Goal: Communication & Community: Answer question/provide support

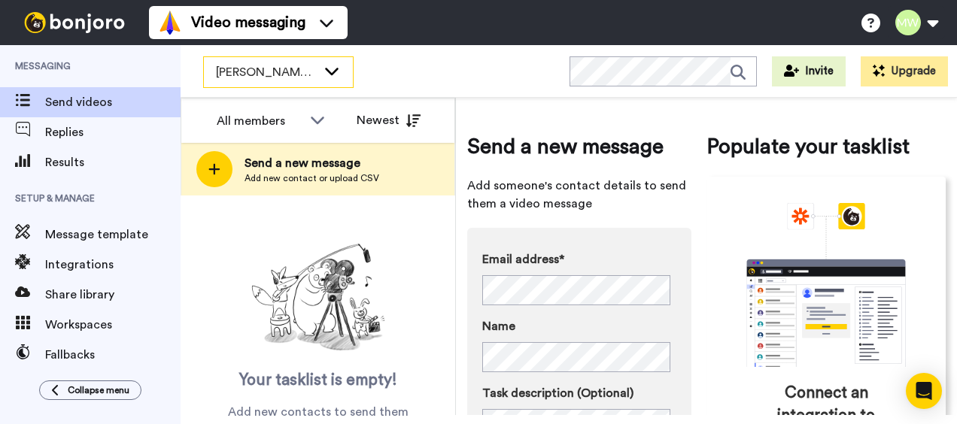
click at [339, 71] on icon at bounding box center [332, 70] width 18 height 15
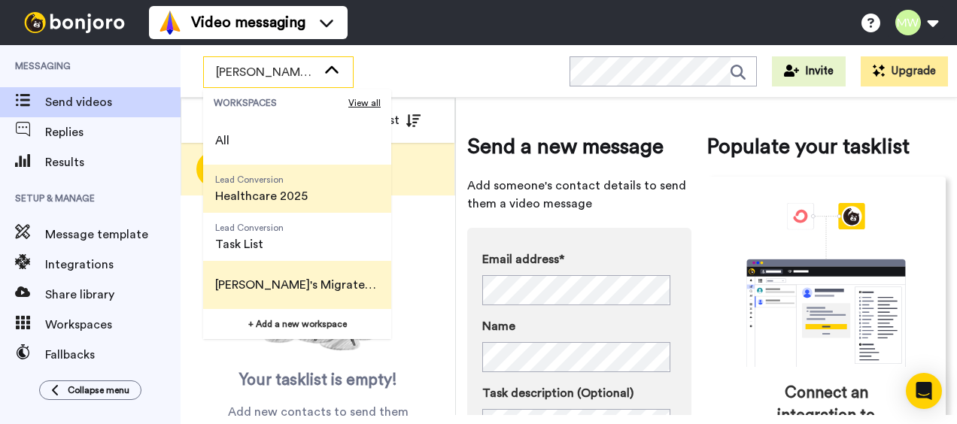
click at [283, 193] on span "Healthcare 2025" at bounding box center [261, 196] width 92 height 18
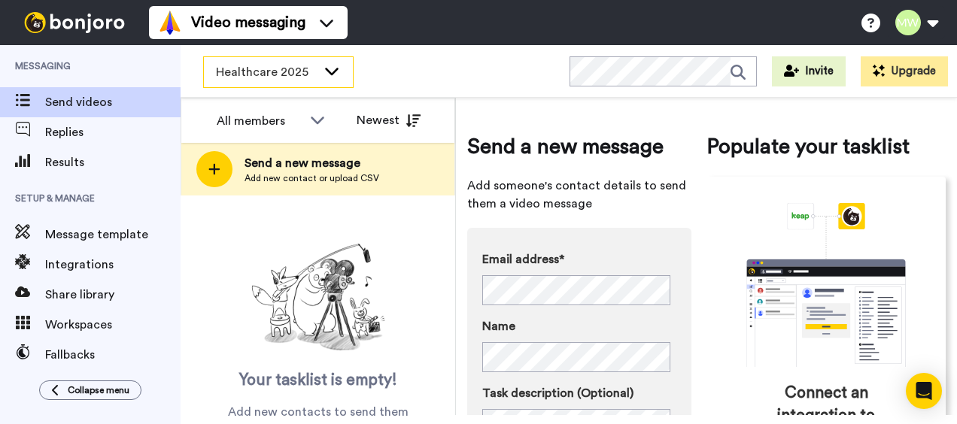
click at [331, 72] on icon at bounding box center [332, 72] width 14 height 8
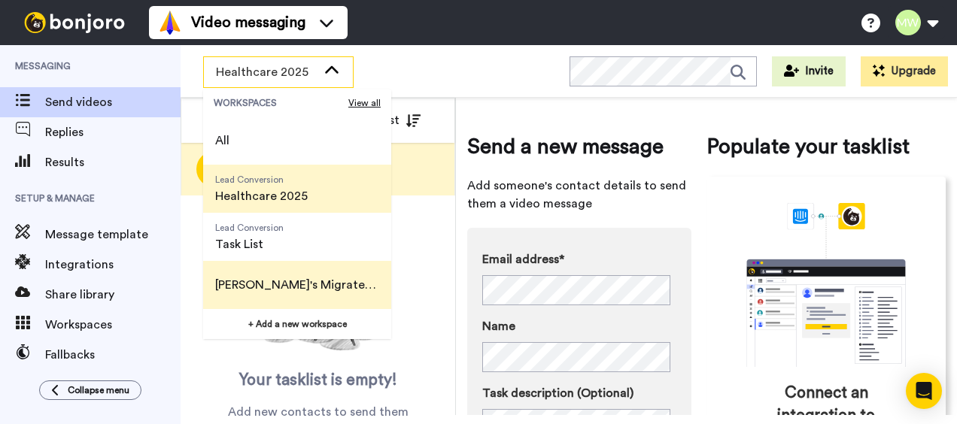
click at [278, 284] on span "Melanie's Migrated Workspace" at bounding box center [297, 285] width 164 height 18
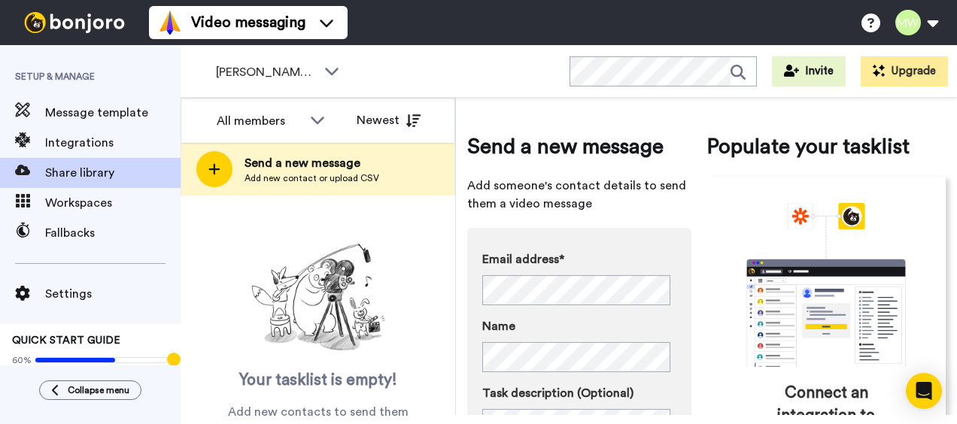
scroll to position [155, 0]
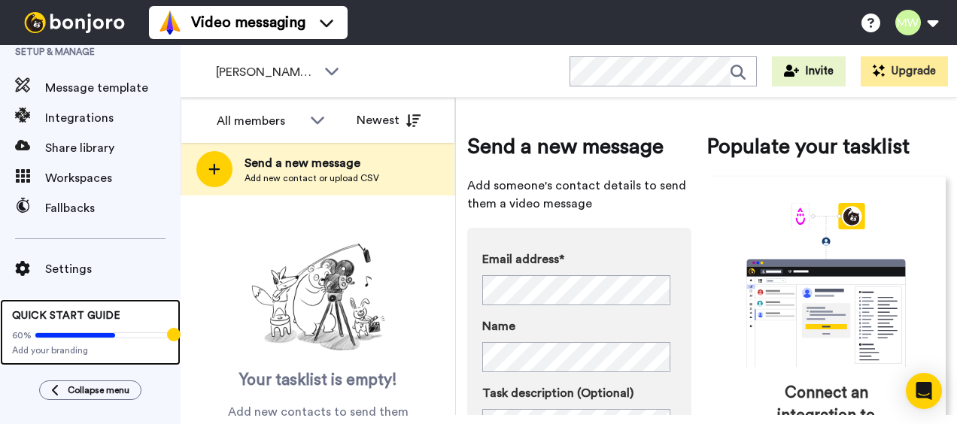
click at [107, 333] on icon at bounding box center [75, 335] width 80 height 5
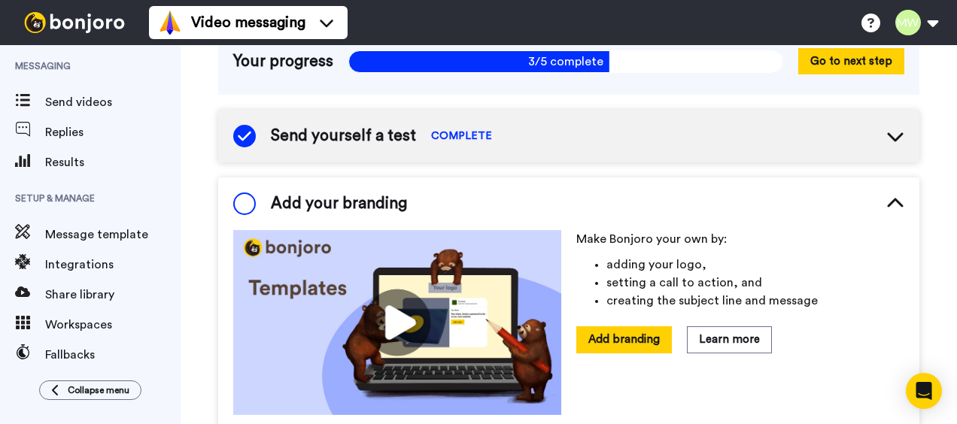
scroll to position [150, 0]
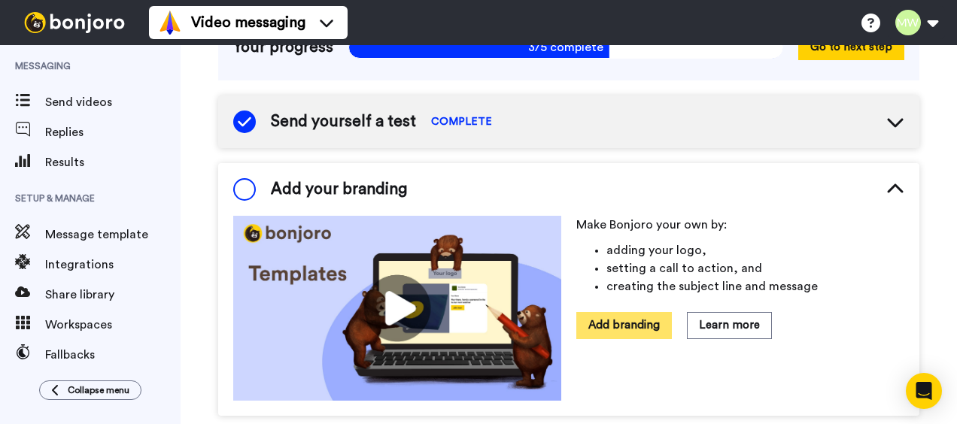
click at [608, 312] on button "Add branding" at bounding box center [624, 325] width 96 height 26
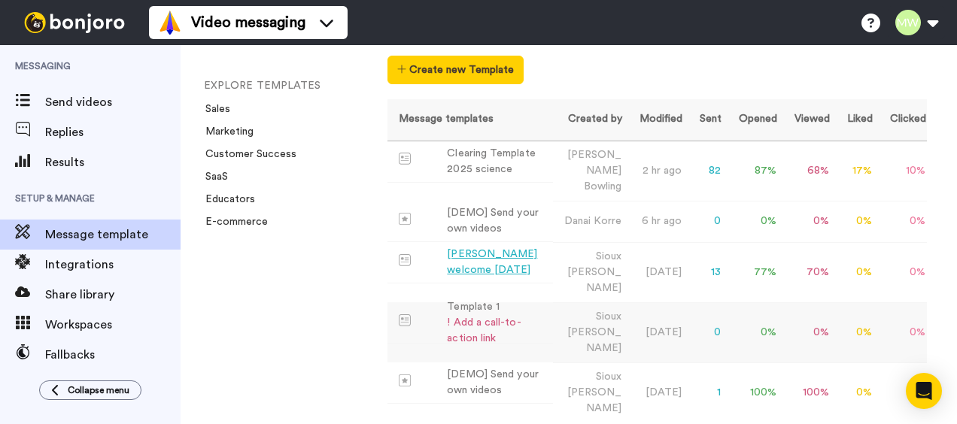
scroll to position [75, 0]
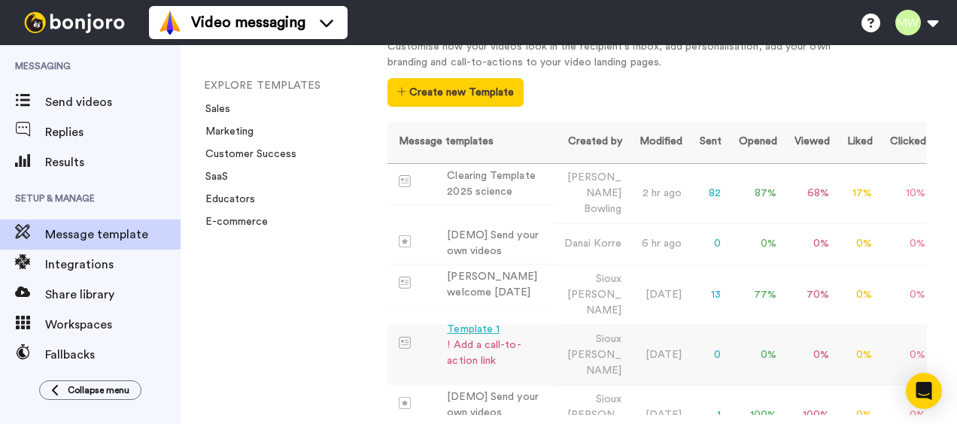
click at [486, 322] on div "Template 1" at bounding box center [496, 330] width 99 height 16
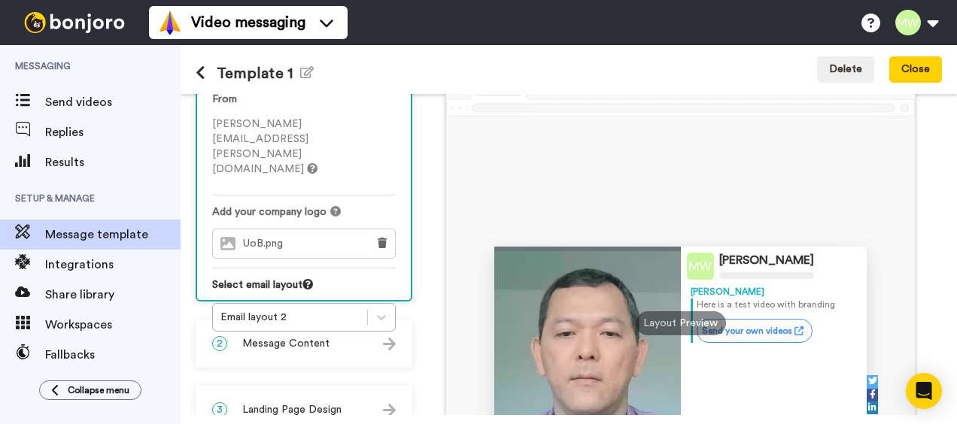
scroll to position [150, 0]
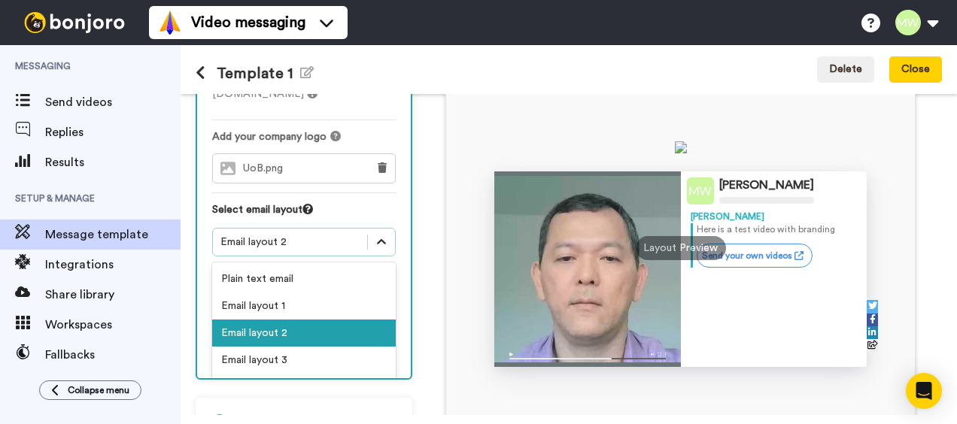
click at [374, 235] on icon at bounding box center [381, 242] width 15 height 15
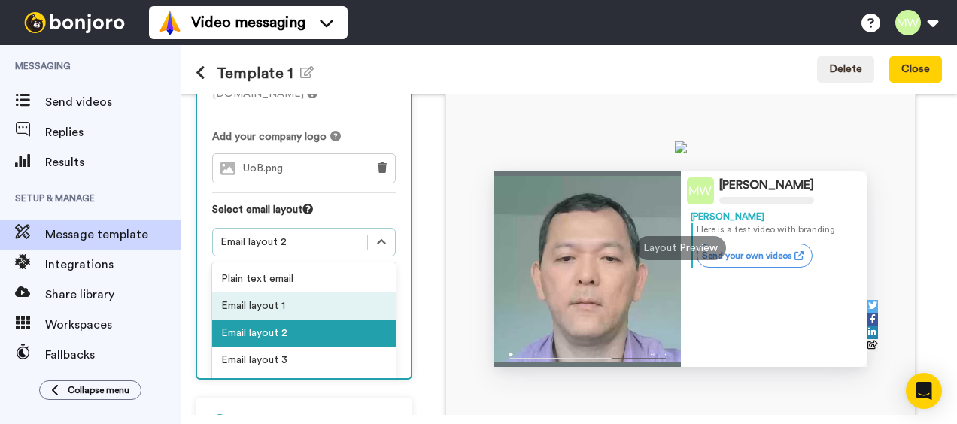
click at [283, 293] on div "Email layout 1" at bounding box center [303, 306] width 183 height 27
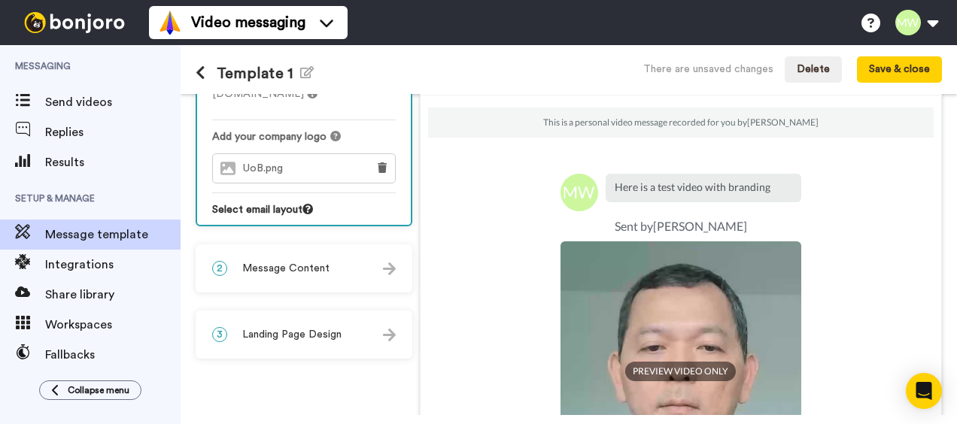
click at [336, 270] on div "2 Message Content" at bounding box center [304, 268] width 214 height 45
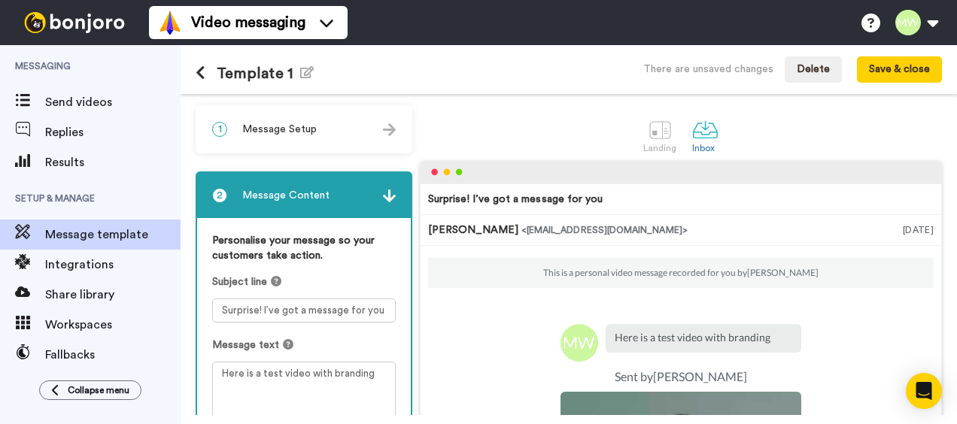
click at [201, 71] on icon at bounding box center [201, 72] width 10 height 15
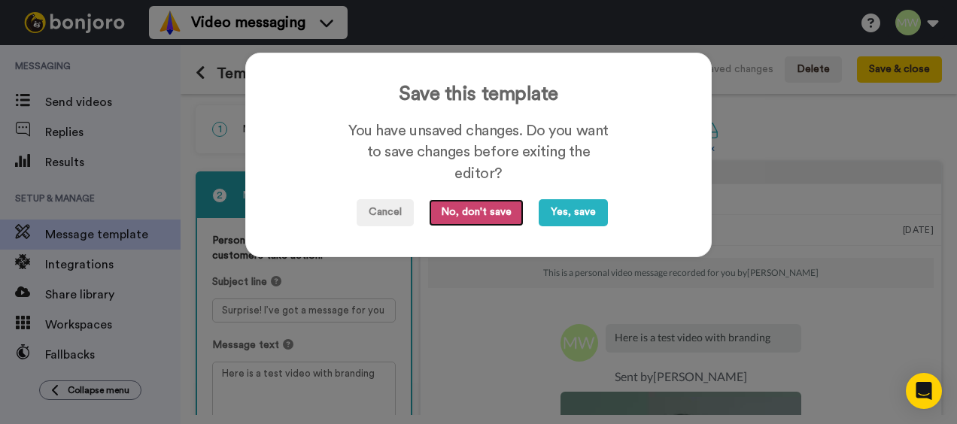
click at [447, 212] on button "No, don't save" at bounding box center [476, 212] width 95 height 27
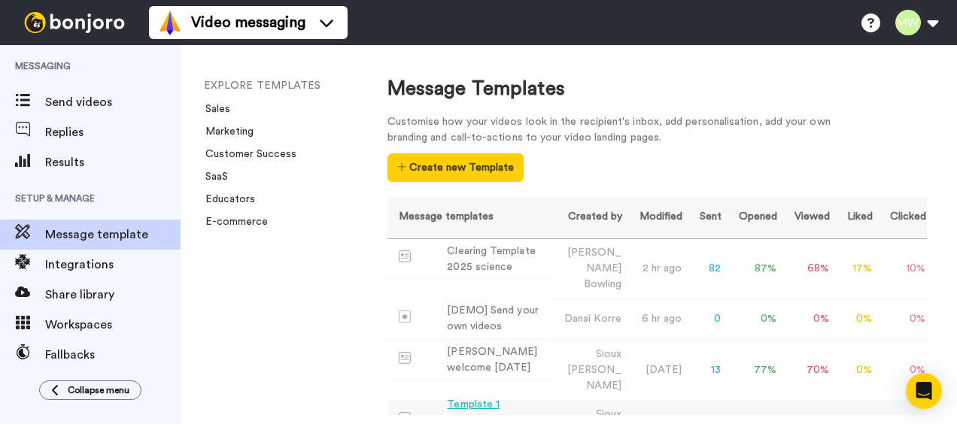
click at [480, 397] on div "Template 1" at bounding box center [496, 405] width 99 height 16
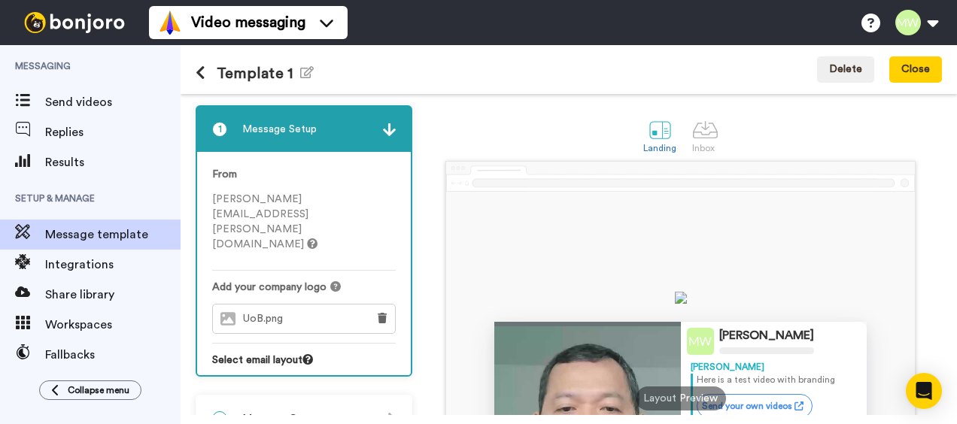
click at [206, 71] on button at bounding box center [206, 73] width 21 height 17
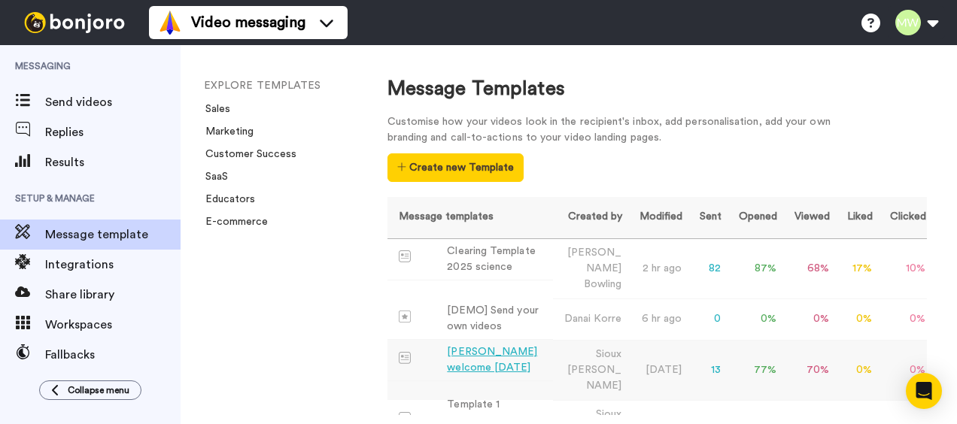
click at [503, 344] on div "[PERSON_NAME] welcome [DATE]" at bounding box center [496, 360] width 99 height 32
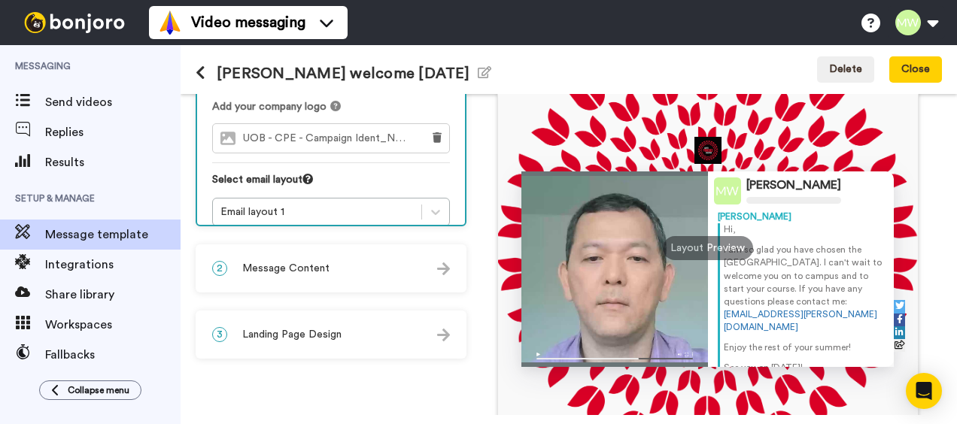
drag, startPoint x: 839, startPoint y: 307, endPoint x: 713, endPoint y: 229, distance: 148.6
click at [717, 229] on div "Hi, I am so glad you have chosen the University of Bedfordshire. I can't wait t…" at bounding box center [800, 314] width 167 height 183
copy div "Hi, I am so glad you have chosen the University of Bedfordshire. I can't wait t…"
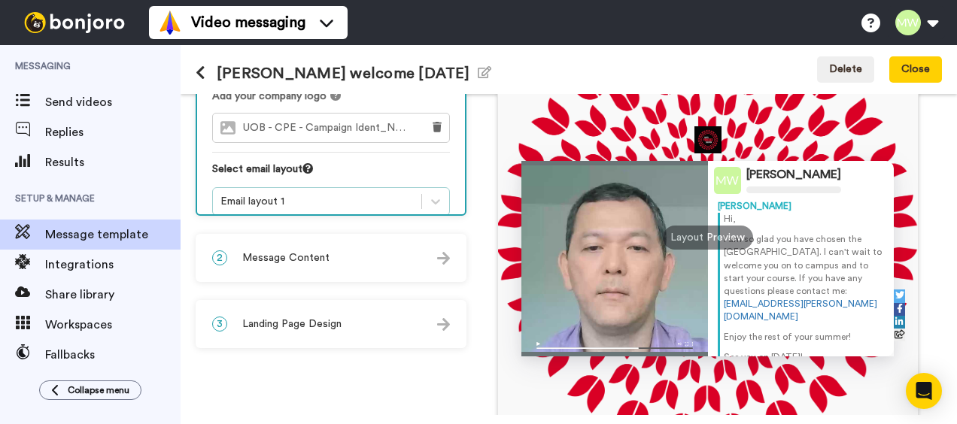
scroll to position [226, 0]
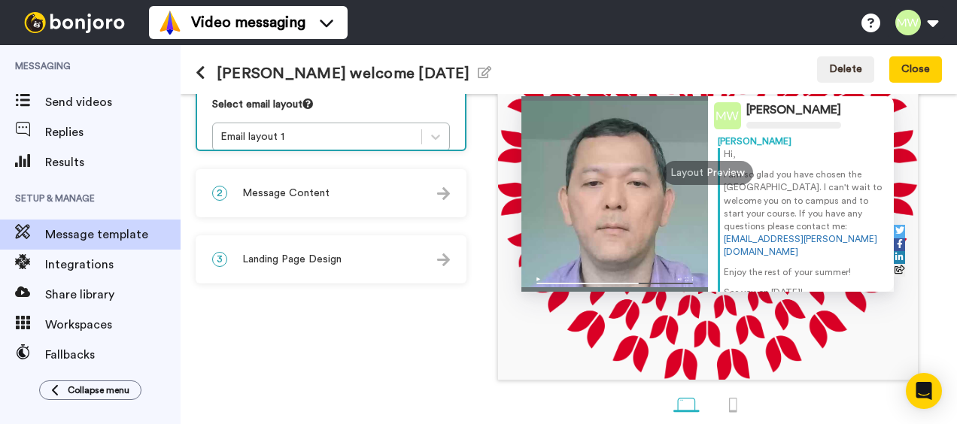
click at [447, 193] on img at bounding box center [443, 193] width 13 height 13
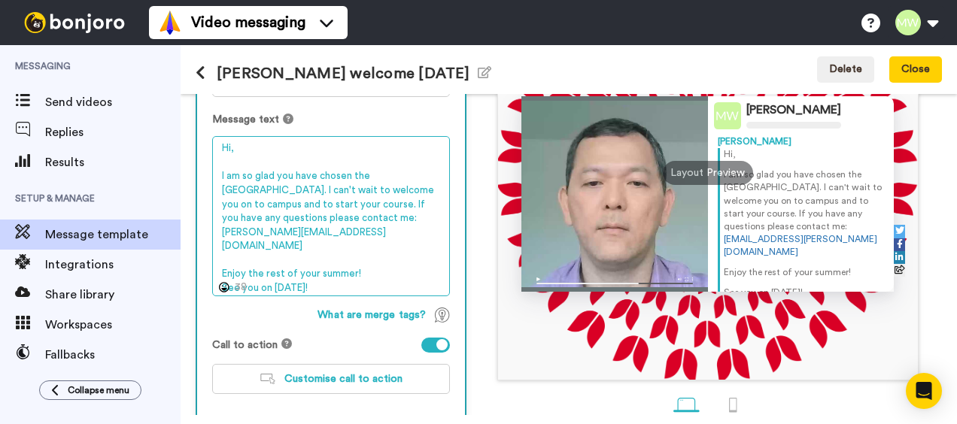
drag, startPoint x: 271, startPoint y: 233, endPoint x: 217, endPoint y: 233, distance: 54.1
click at [217, 233] on textarea "Hi, I am so glad you have chosen the [GEOGRAPHIC_DATA]. I can't wait to welcome…" at bounding box center [331, 215] width 238 height 159
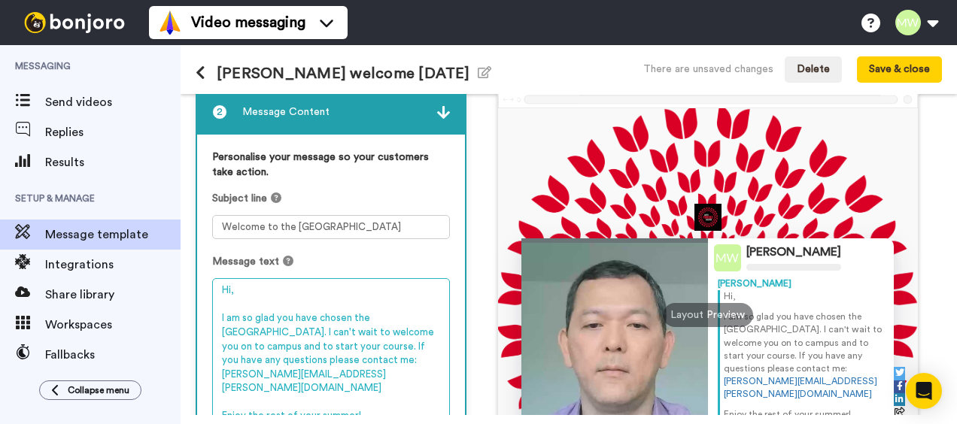
scroll to position [159, 0]
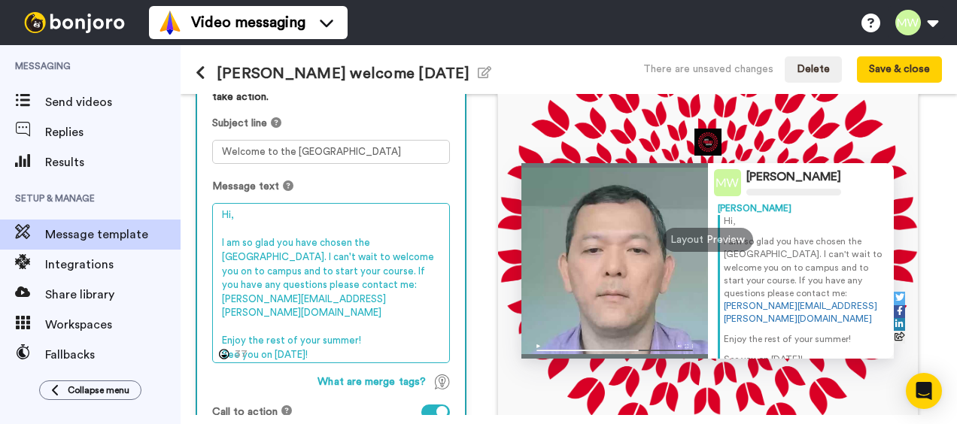
drag, startPoint x: 370, startPoint y: 343, endPoint x: 218, endPoint y: 214, distance: 199.5
click at [218, 214] on textarea "Hi, I am so glad you have chosen the [GEOGRAPHIC_DATA]. I can't wait to welcome…" at bounding box center [331, 282] width 238 height 159
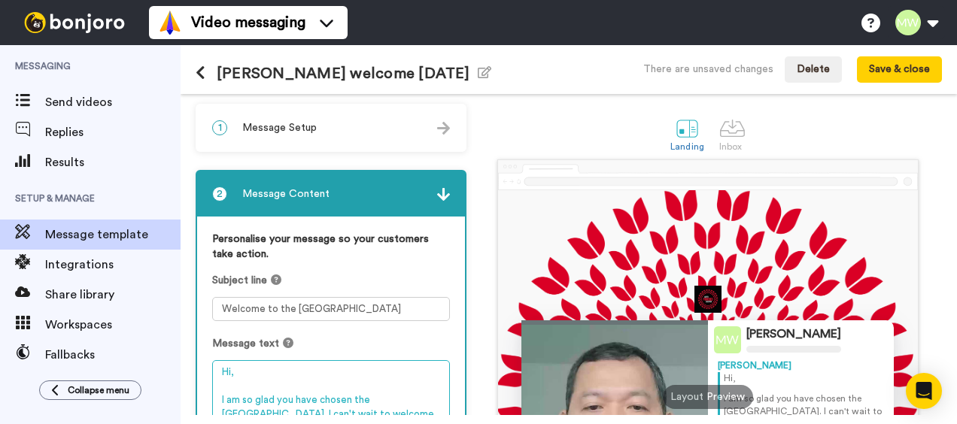
scroll to position [0, 0]
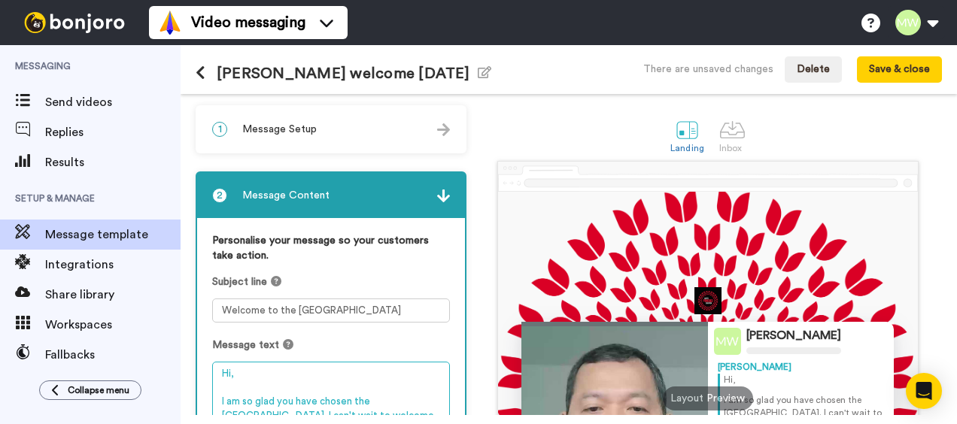
type textarea "Hi, I am so glad you have chosen the [GEOGRAPHIC_DATA]. I can't wait to welcome…"
click at [206, 74] on button at bounding box center [206, 73] width 21 height 17
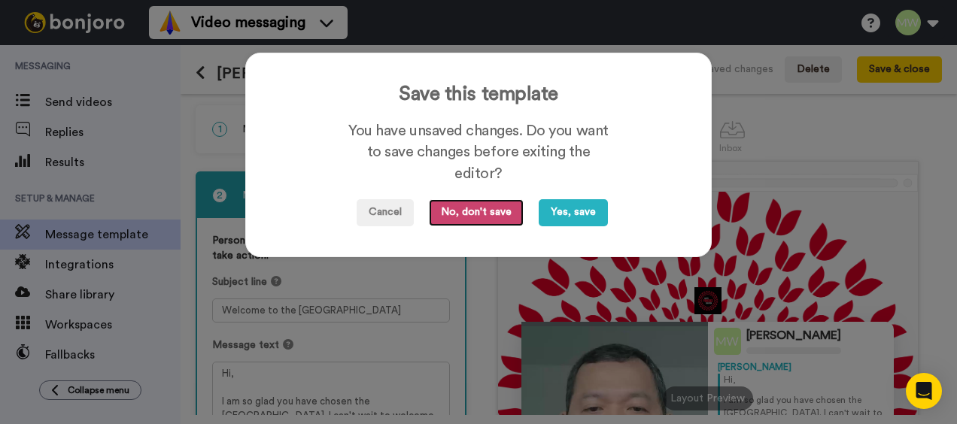
click at [474, 213] on button "No, don't save" at bounding box center [476, 212] width 95 height 27
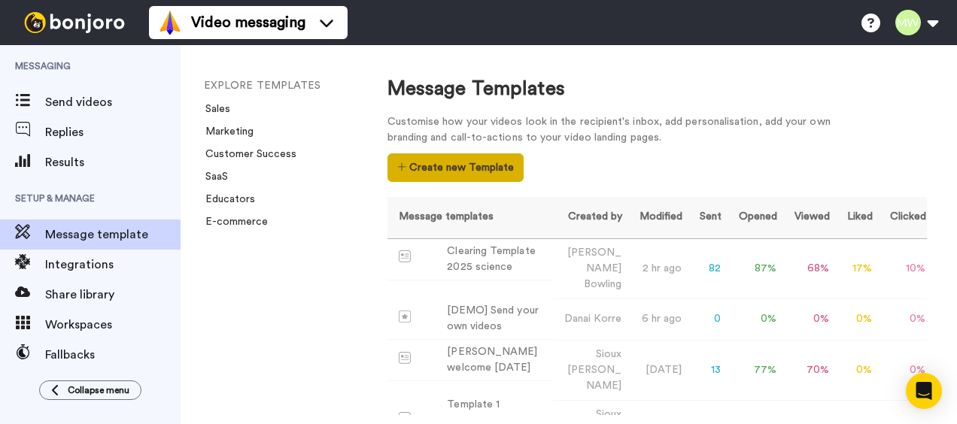
click at [457, 174] on button "Create new Template" at bounding box center [455, 167] width 136 height 29
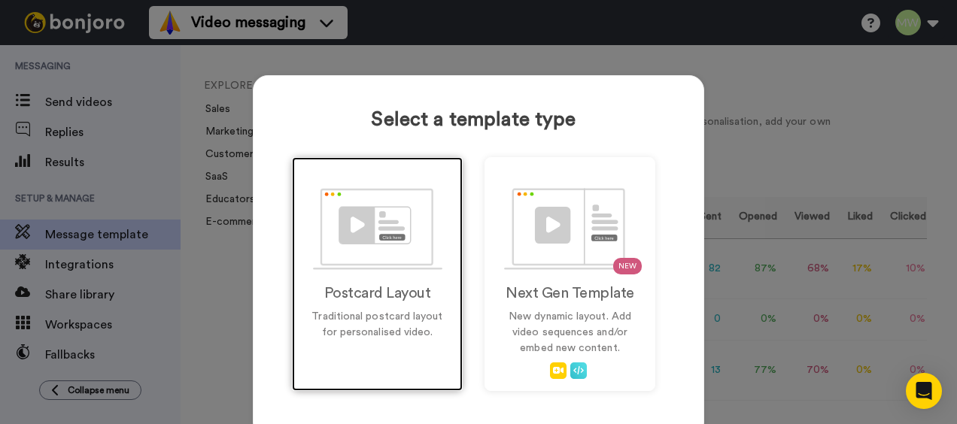
click at [408, 251] on img at bounding box center [377, 229] width 129 height 82
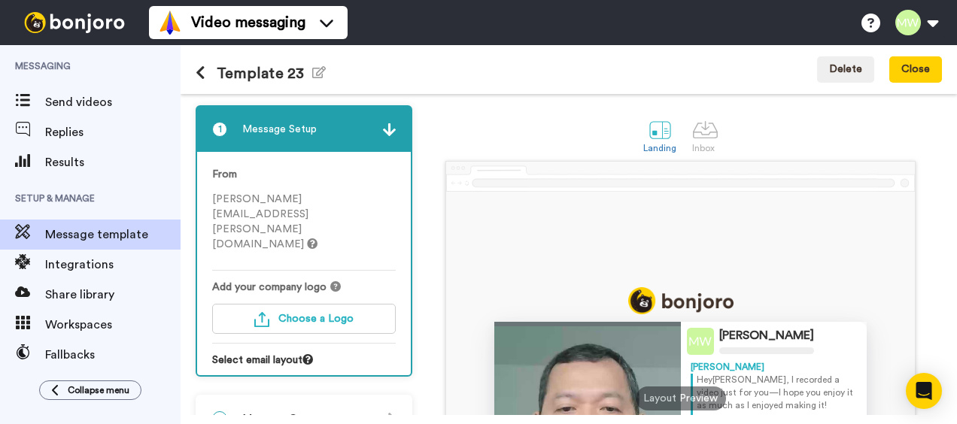
click at [206, 71] on button at bounding box center [206, 73] width 21 height 17
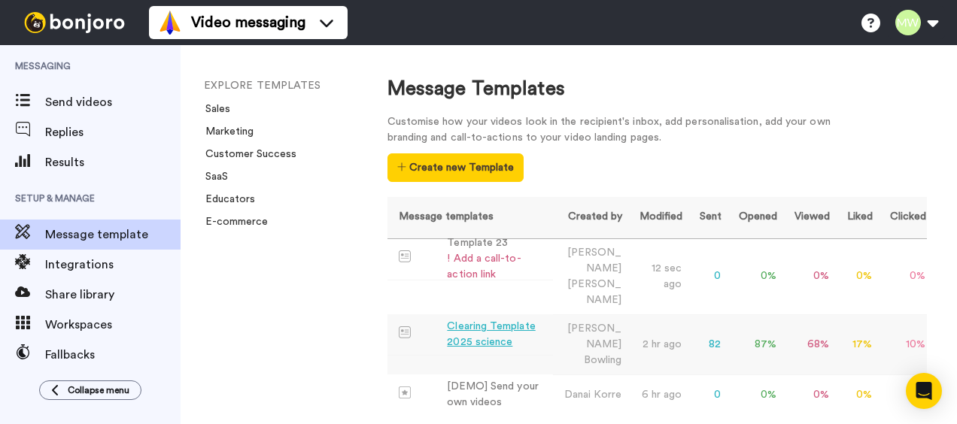
click at [501, 319] on div "Clearing Template 2025 science" at bounding box center [496, 335] width 99 height 32
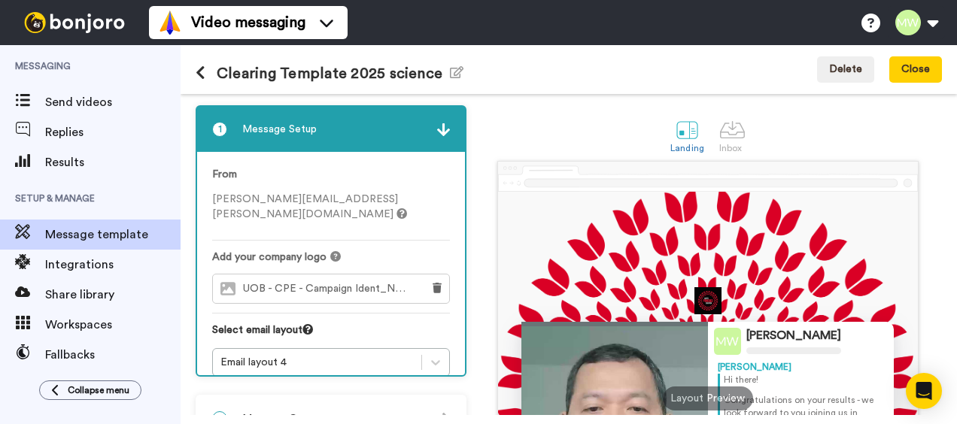
click at [199, 74] on icon at bounding box center [201, 72] width 10 height 15
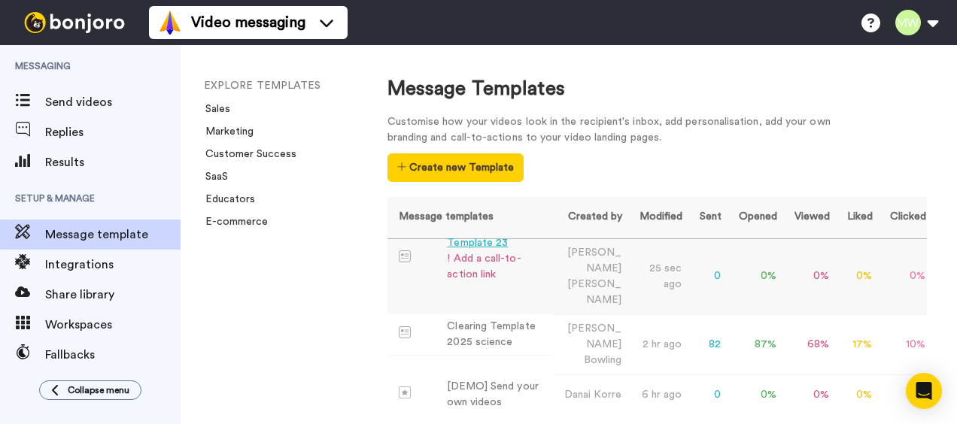
drag, startPoint x: 484, startPoint y: 245, endPoint x: 475, endPoint y: 244, distance: 9.1
click at [475, 244] on div "Template 23" at bounding box center [496, 243] width 99 height 16
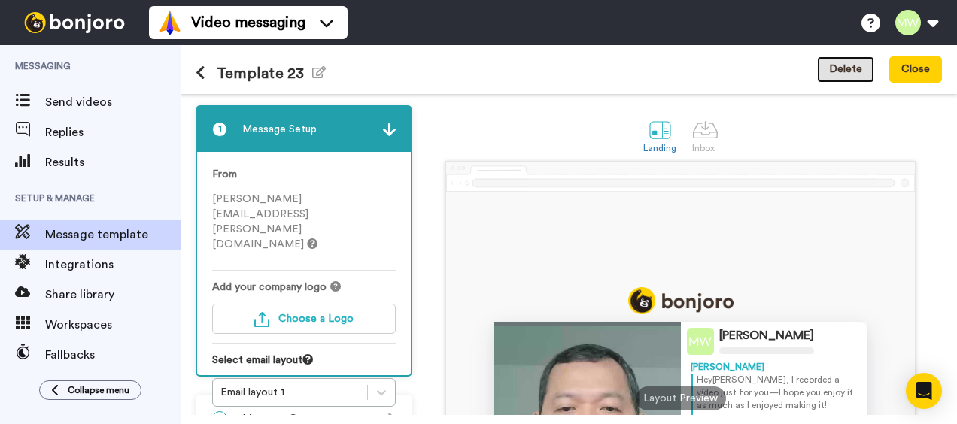
click at [844, 68] on button "Delete" at bounding box center [845, 69] width 57 height 27
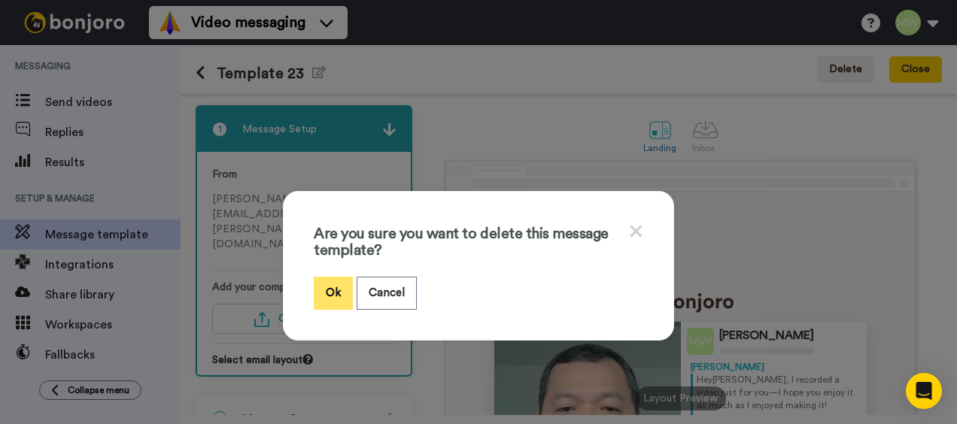
click at [319, 294] on button "Ok" at bounding box center [333, 293] width 39 height 32
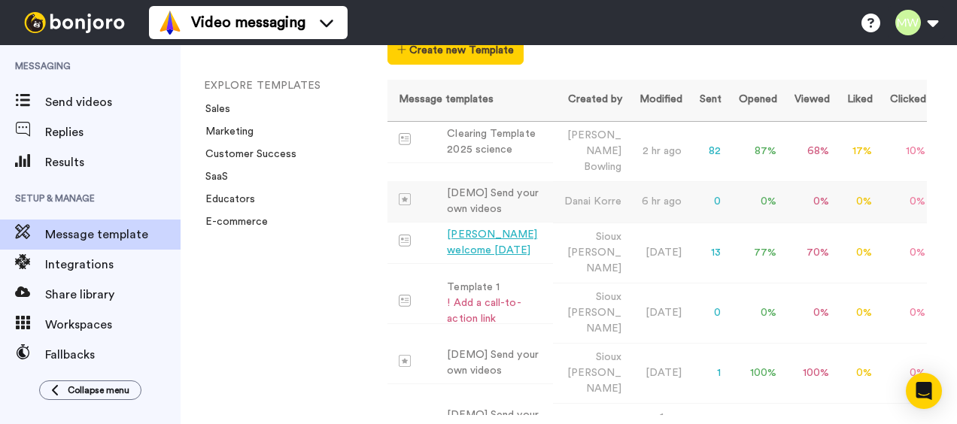
scroll to position [150, 0]
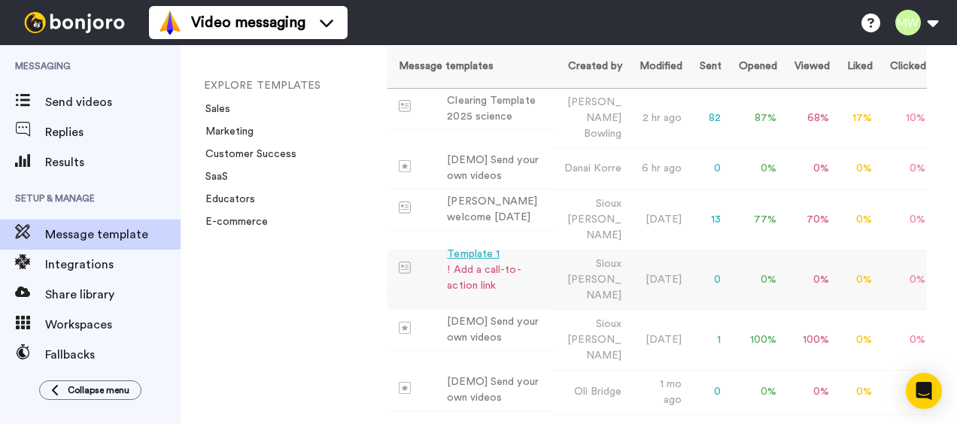
click at [474, 247] on div "Template 1" at bounding box center [496, 255] width 99 height 16
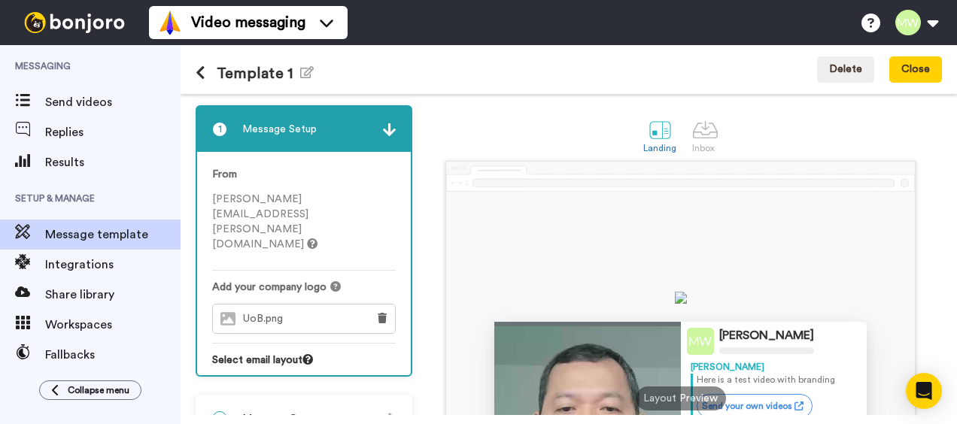
click at [200, 70] on icon at bounding box center [201, 72] width 10 height 15
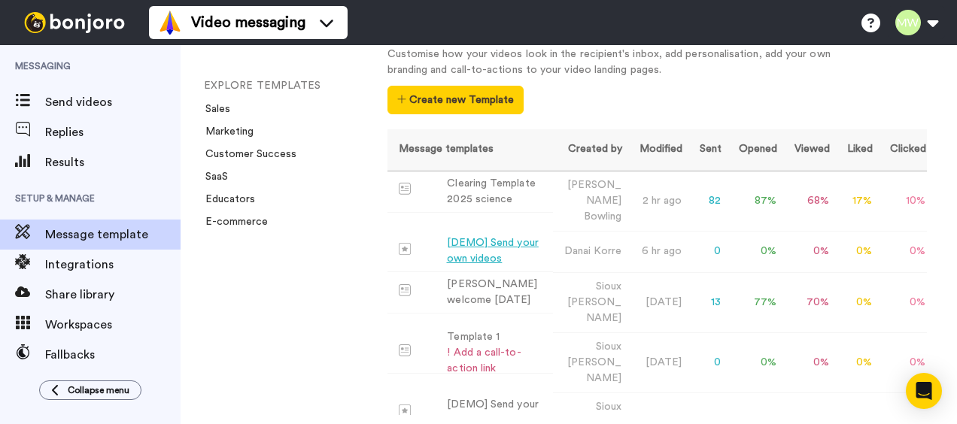
scroll to position [75, 0]
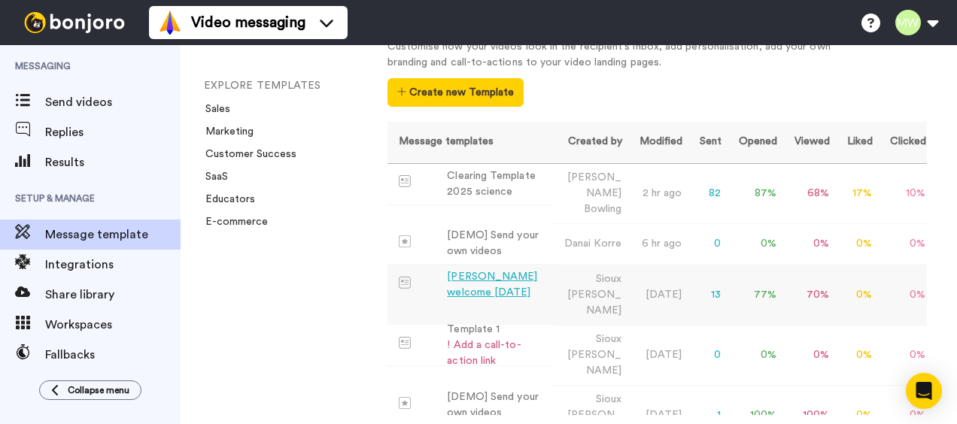
click at [488, 269] on div "[PERSON_NAME] welcome [DATE]" at bounding box center [496, 285] width 99 height 32
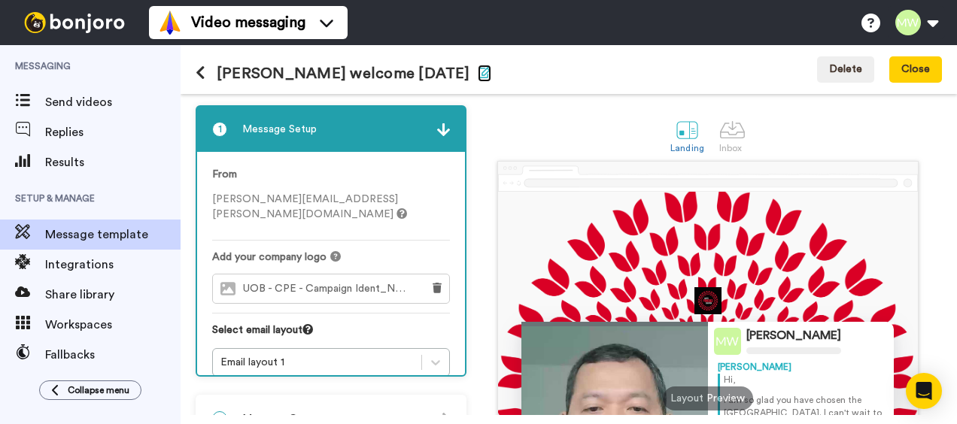
click at [478, 75] on icon "button" at bounding box center [485, 72] width 14 height 12
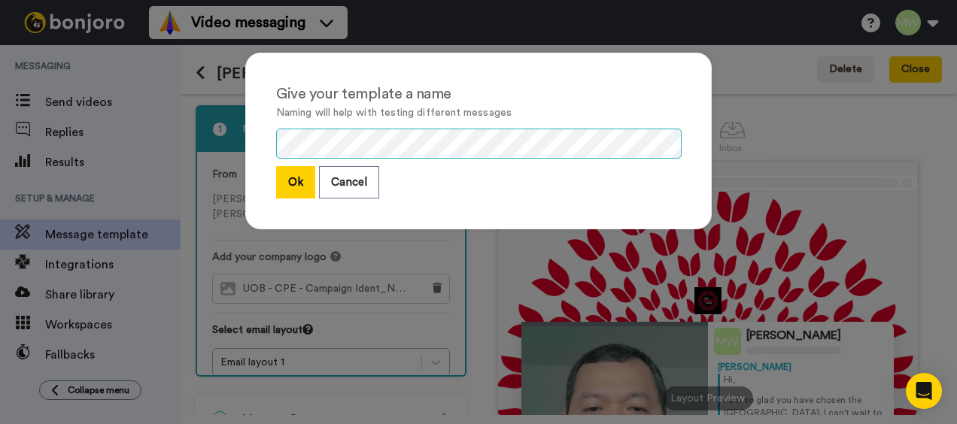
click at [259, 143] on div "Give your template a name Naming will help with testing different messages Ok C…" at bounding box center [478, 141] width 466 height 177
click at [289, 183] on button "Ok" at bounding box center [295, 182] width 39 height 32
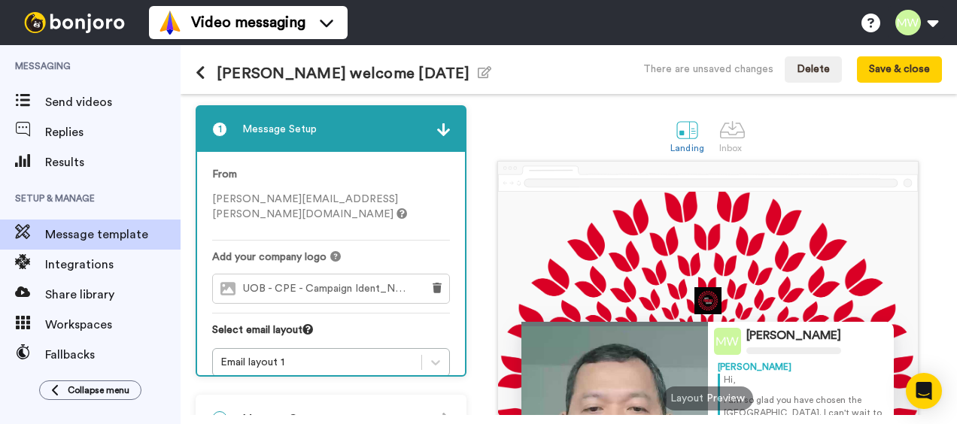
click at [203, 74] on icon at bounding box center [201, 72] width 10 height 15
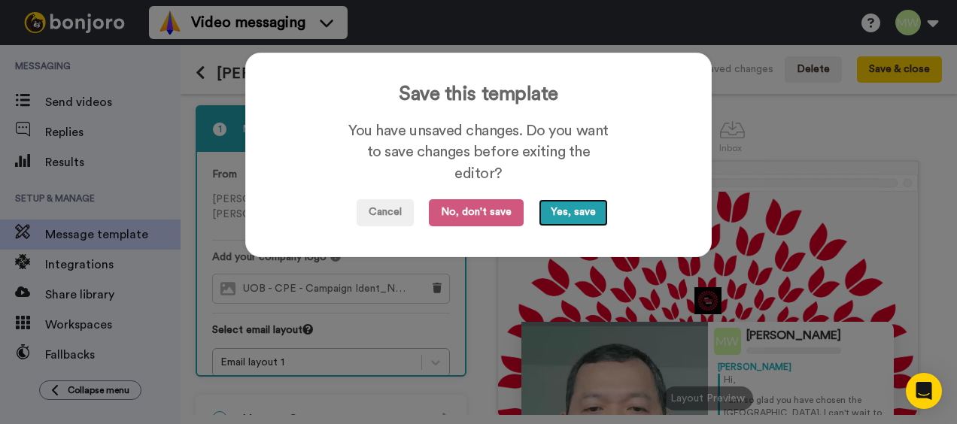
click at [561, 212] on button "Yes, save" at bounding box center [572, 212] width 69 height 27
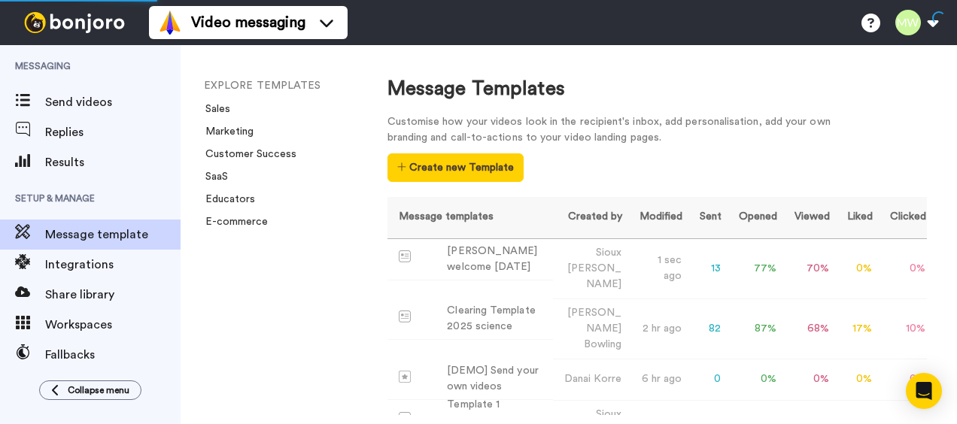
scroll to position [75, 0]
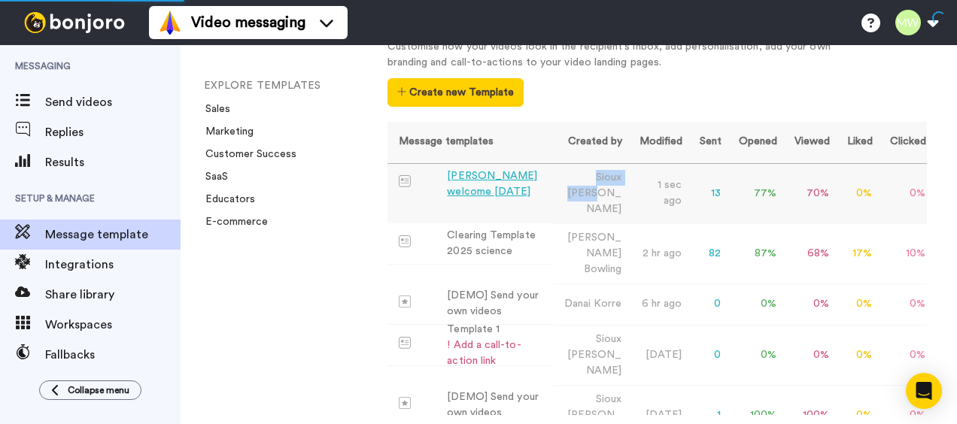
drag, startPoint x: 622, startPoint y: 193, endPoint x: 590, endPoint y: 178, distance: 35.0
click at [590, 178] on td "Sioux Cooke" at bounding box center [590, 193] width 75 height 60
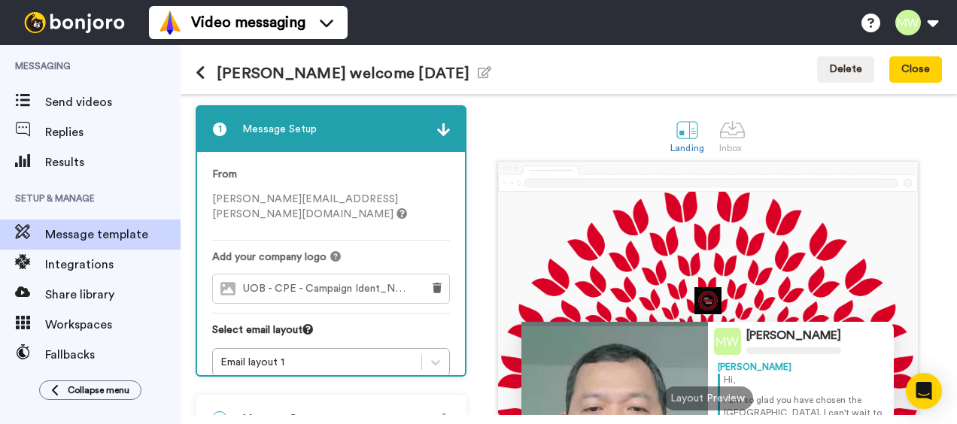
click at [199, 72] on icon at bounding box center [201, 72] width 10 height 15
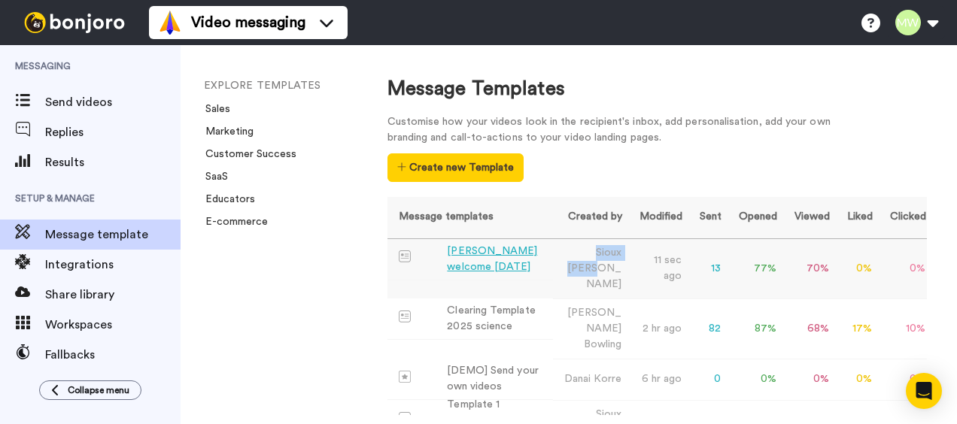
drag, startPoint x: 623, startPoint y: 269, endPoint x: 589, endPoint y: 254, distance: 37.0
click at [589, 254] on td "Sioux Cooke" at bounding box center [590, 268] width 75 height 60
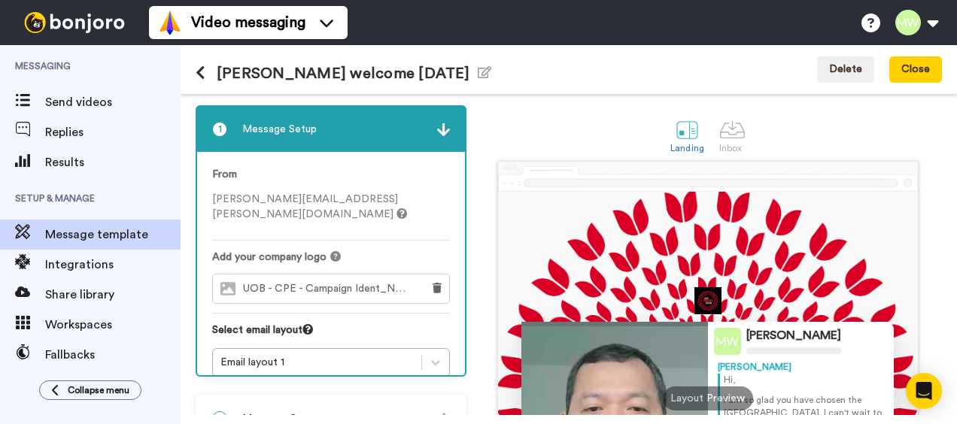
click at [209, 71] on button at bounding box center [206, 73] width 21 height 17
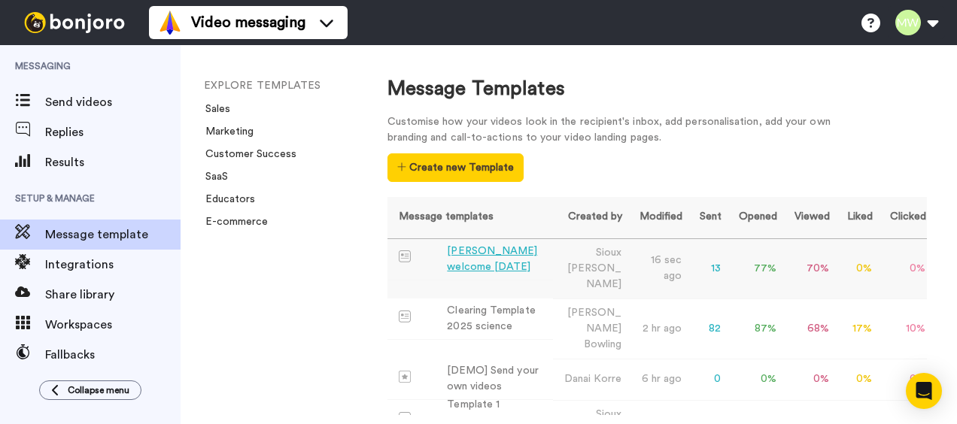
click at [485, 247] on div "Mel Webb welcome August 2025" at bounding box center [496, 260] width 99 height 32
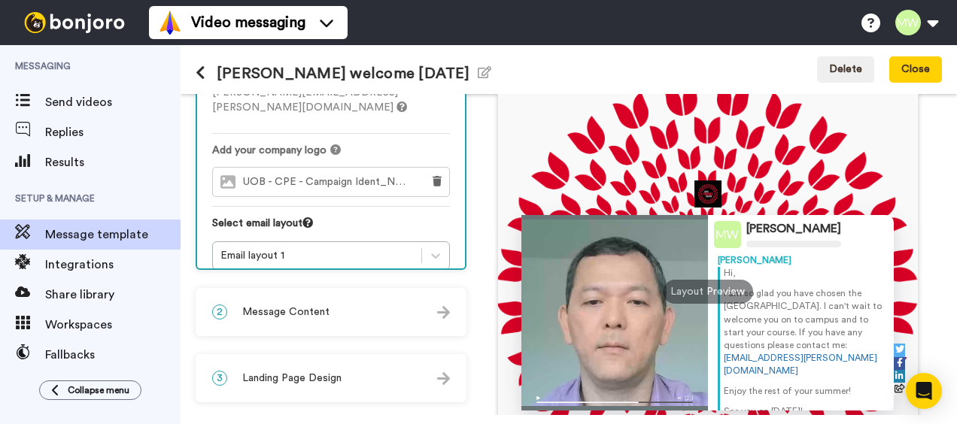
scroll to position [75, 0]
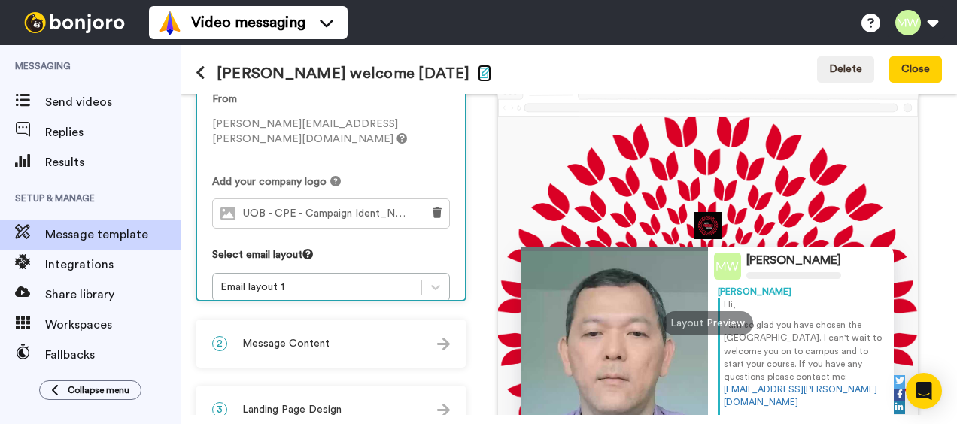
click at [478, 71] on icon "button" at bounding box center [485, 72] width 14 height 12
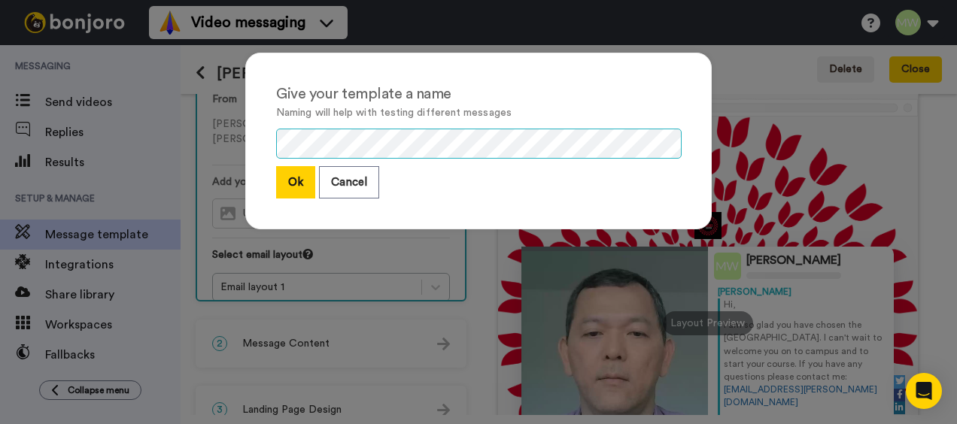
click at [259, 141] on div "Give your template a name Naming will help with testing different messages Ok C…" at bounding box center [478, 141] width 466 height 177
click at [291, 190] on button "Ok" at bounding box center [295, 182] width 39 height 32
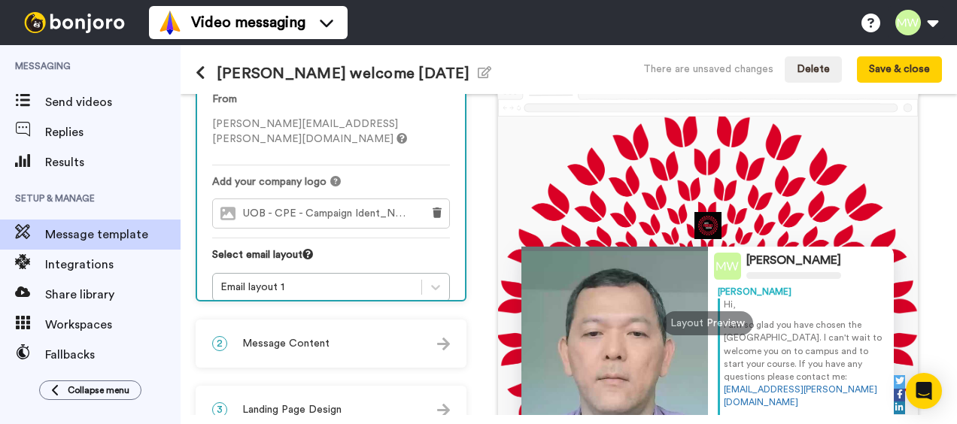
click at [202, 70] on icon at bounding box center [201, 72] width 10 height 15
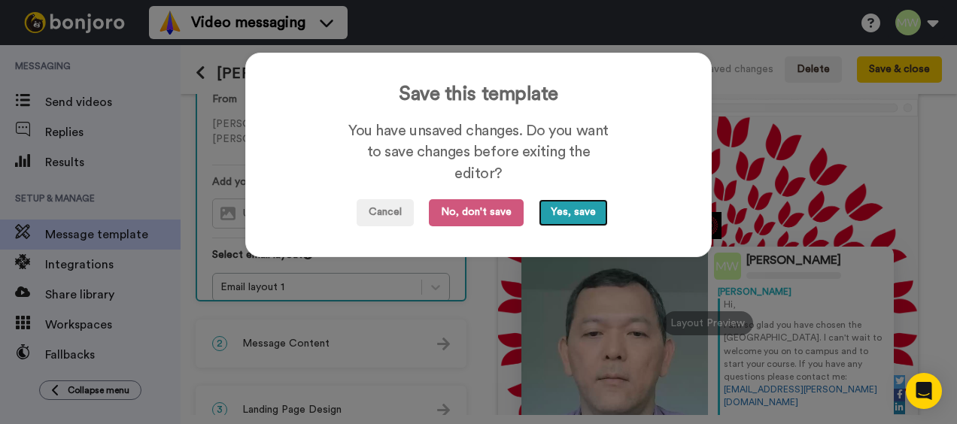
click at [559, 217] on button "Yes, save" at bounding box center [572, 212] width 69 height 27
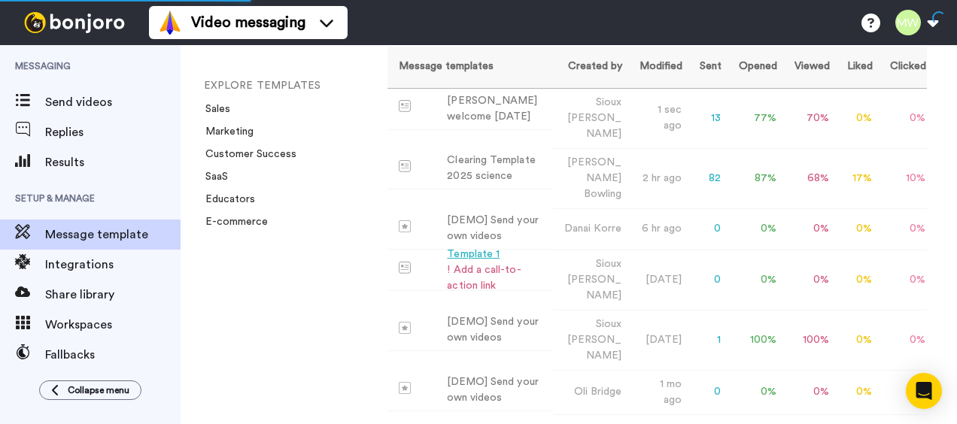
scroll to position [75, 0]
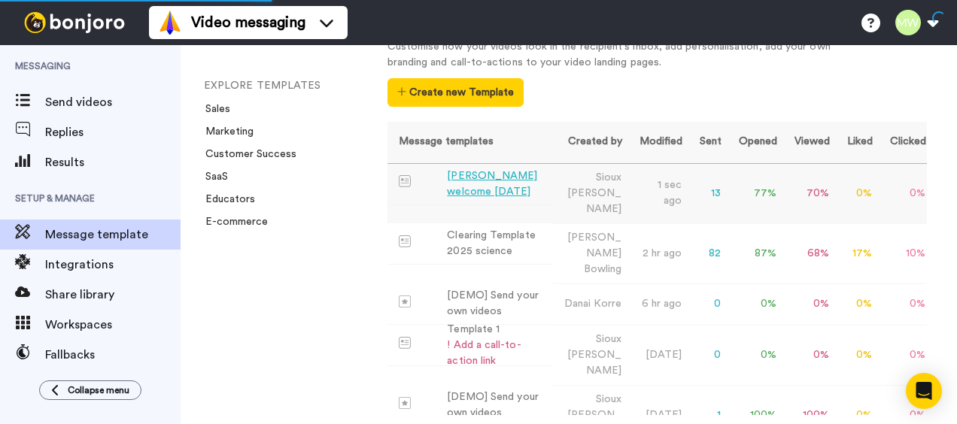
click at [492, 186] on div "[PERSON_NAME] welcome [DATE]" at bounding box center [496, 184] width 99 height 32
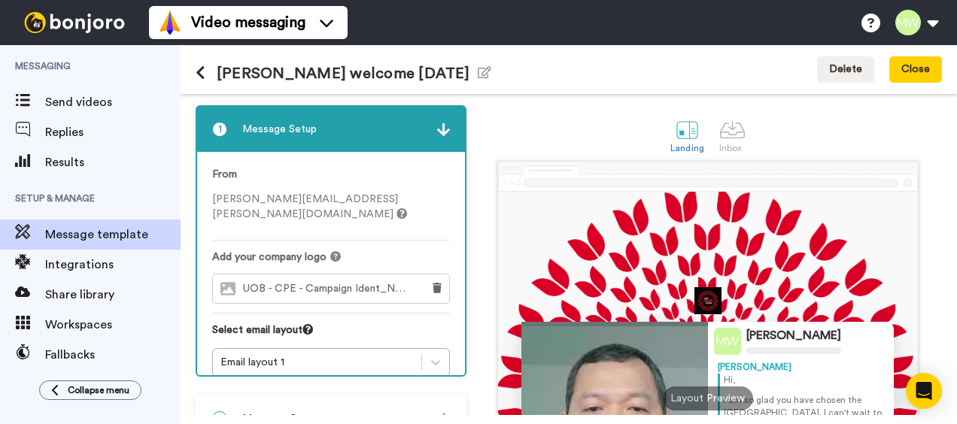
drag, startPoint x: 704, startPoint y: 297, endPoint x: 653, endPoint y: 238, distance: 77.9
click at [653, 238] on div "Melanie Webb Melanie Hi, I am so glad you have chosen the University of Bedford…" at bounding box center [708, 399] width 420 height 414
click at [717, 226] on div "Melanie Webb Melanie Hi, I am so glad you have chosen the University of Bedford…" at bounding box center [708, 399] width 420 height 414
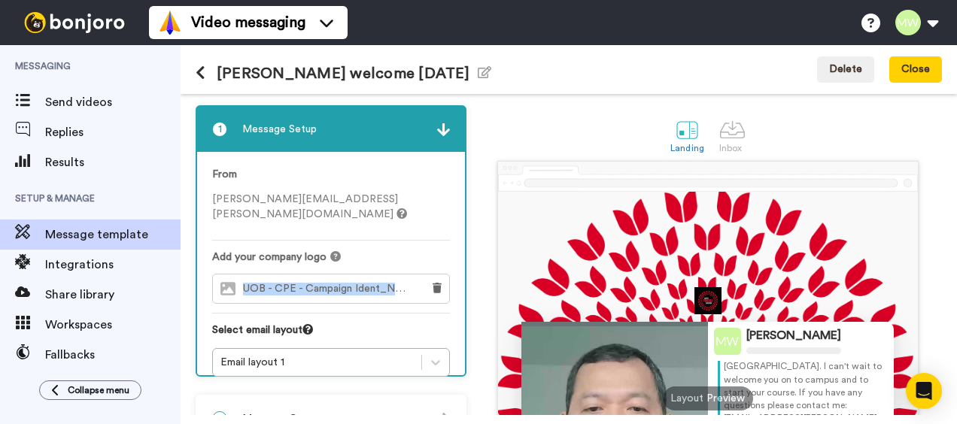
drag, startPoint x: 244, startPoint y: 273, endPoint x: 404, endPoint y: 275, distance: 160.2
click at [404, 283] on span "UOB - CPE - Campaign Ident_No Gradient_CMYK-01.jpeg" at bounding box center [328, 289] width 171 height 13
click at [202, 71] on icon at bounding box center [201, 72] width 10 height 15
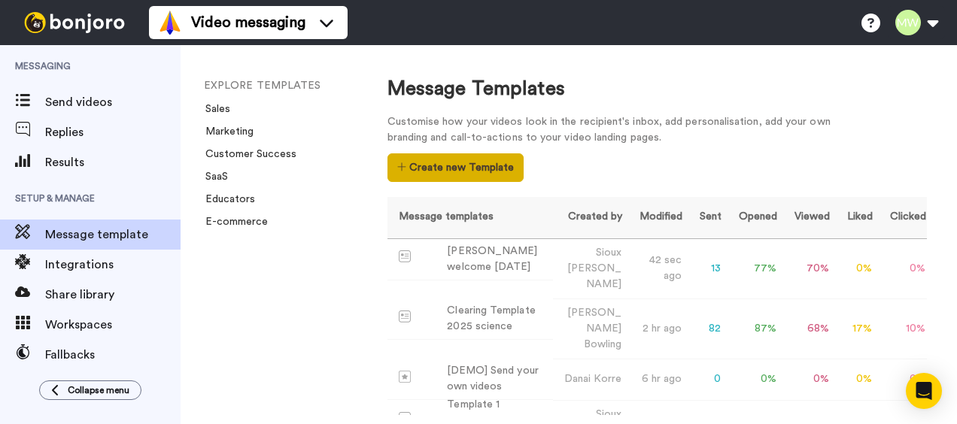
click at [394, 170] on button "Create new Template" at bounding box center [455, 167] width 136 height 29
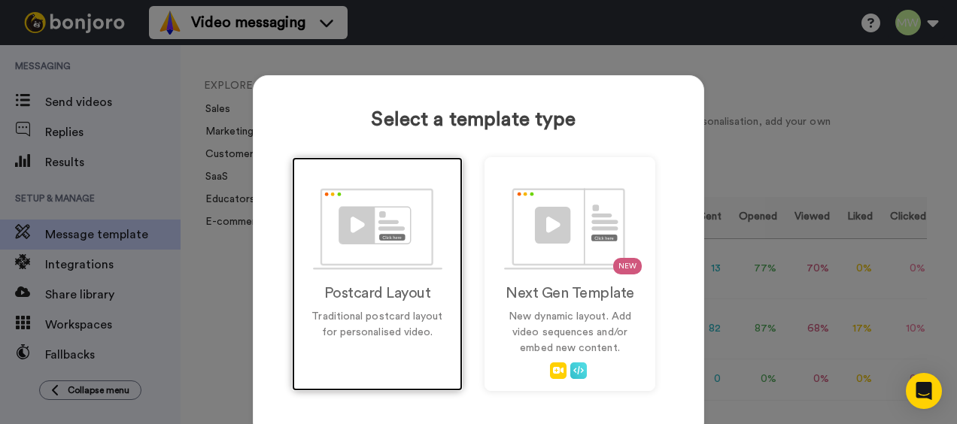
click at [406, 233] on img at bounding box center [377, 229] width 129 height 82
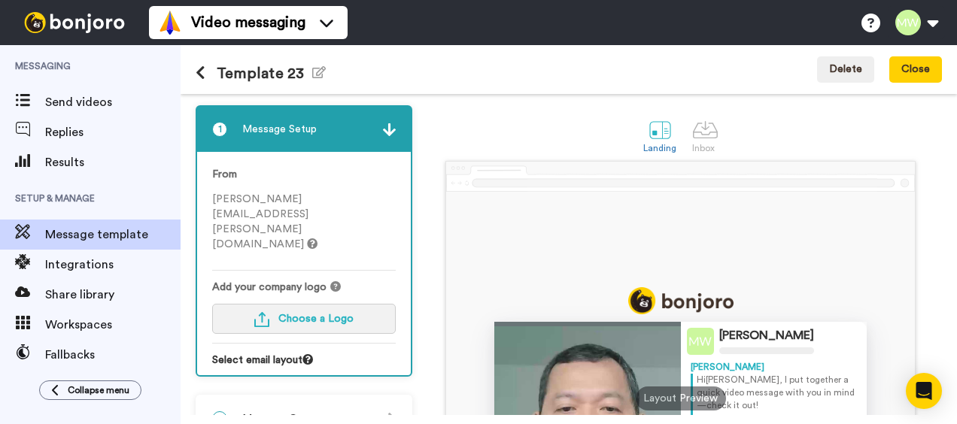
click at [298, 314] on span "Choose a Logo" at bounding box center [315, 319] width 75 height 11
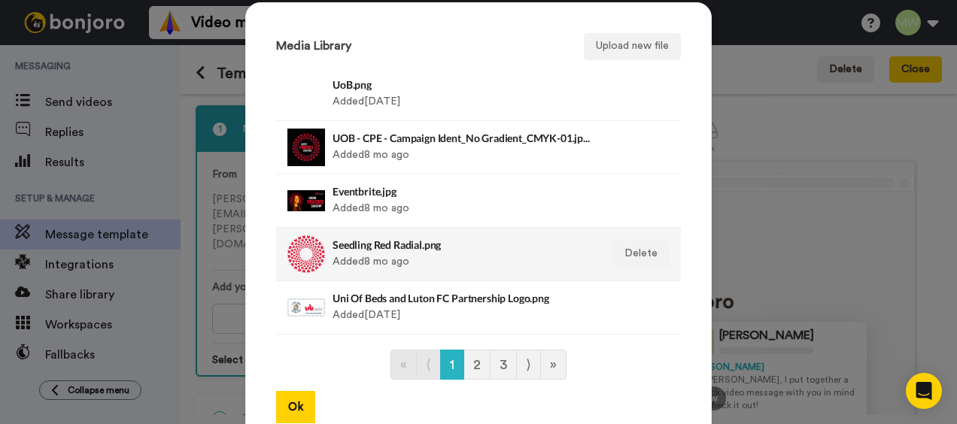
scroll to position [75, 0]
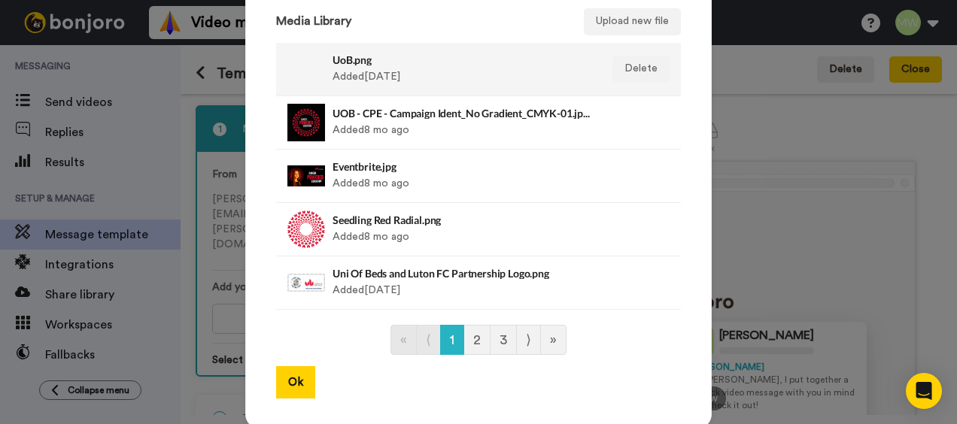
click at [382, 76] on div "UoB.png Added [DATE]" at bounding box center [461, 69] width 259 height 38
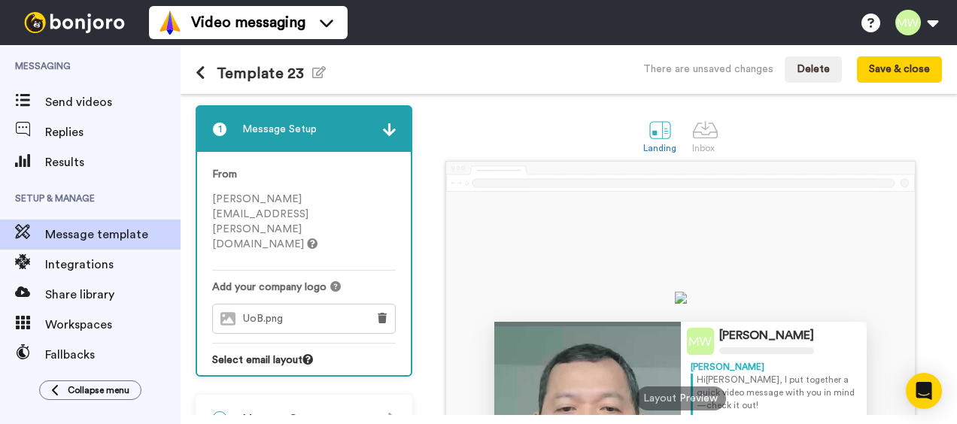
click at [301, 305] on div "UoB.png" at bounding box center [290, 319] width 154 height 29
click at [277, 313] on span "UoB.png" at bounding box center [266, 319] width 47 height 13
click at [378, 313] on icon at bounding box center [382, 318] width 9 height 11
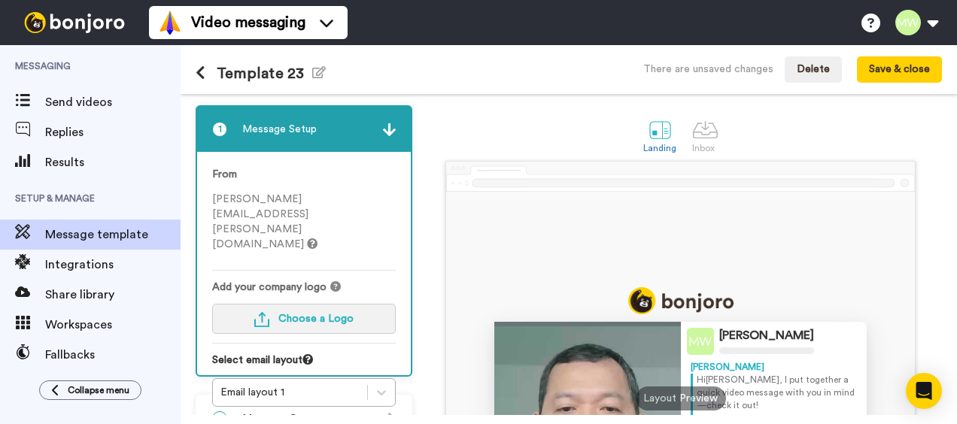
click at [314, 314] on span "Choose a Logo" at bounding box center [315, 319] width 75 height 11
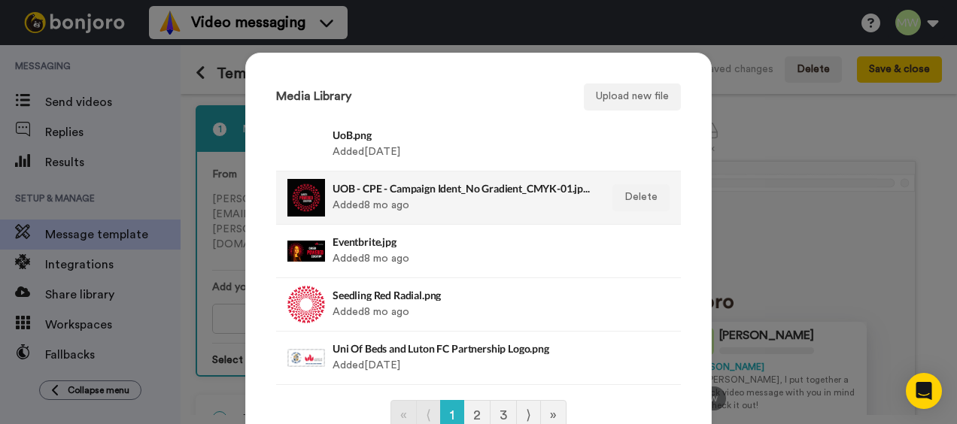
click at [380, 196] on div "UOB - CPE - Campaign Ident_No Gradient_CMYK-01.jpeg Added 8 mo ago" at bounding box center [461, 198] width 259 height 38
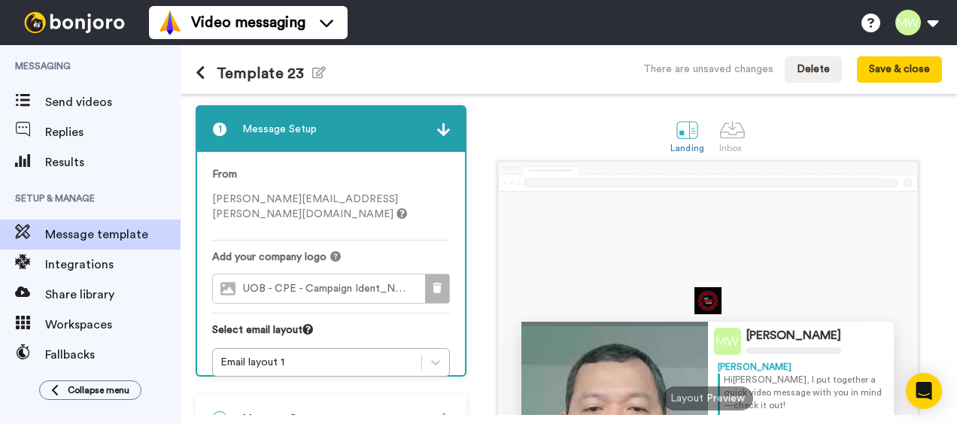
click at [432, 274] on button at bounding box center [437, 288] width 24 height 29
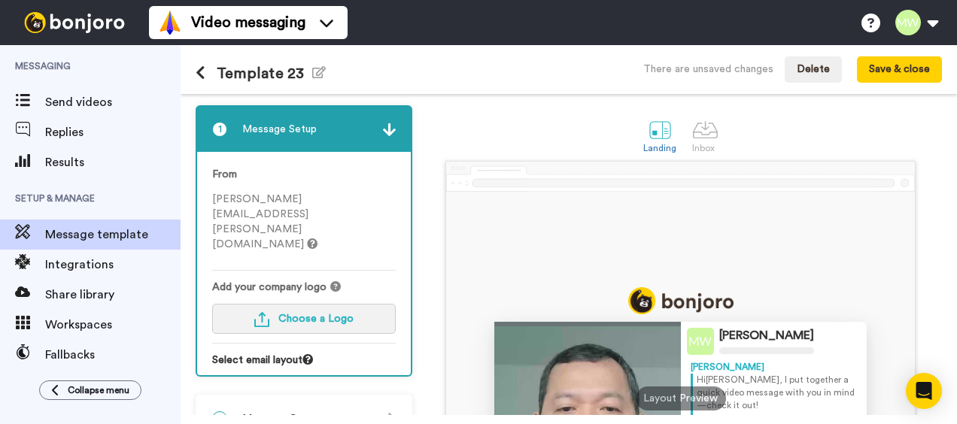
click at [298, 314] on span "Choose a Logo" at bounding box center [315, 319] width 75 height 11
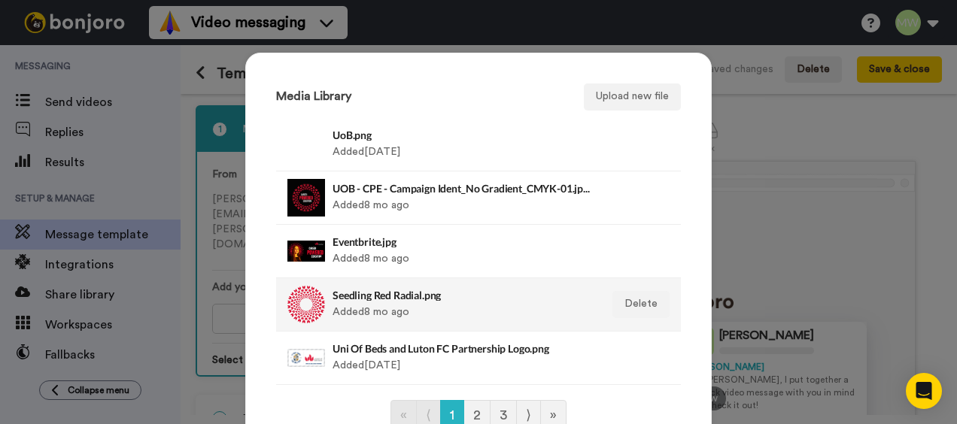
click at [405, 293] on h4 "Seedling Red Radial.png" at bounding box center [461, 295] width 259 height 11
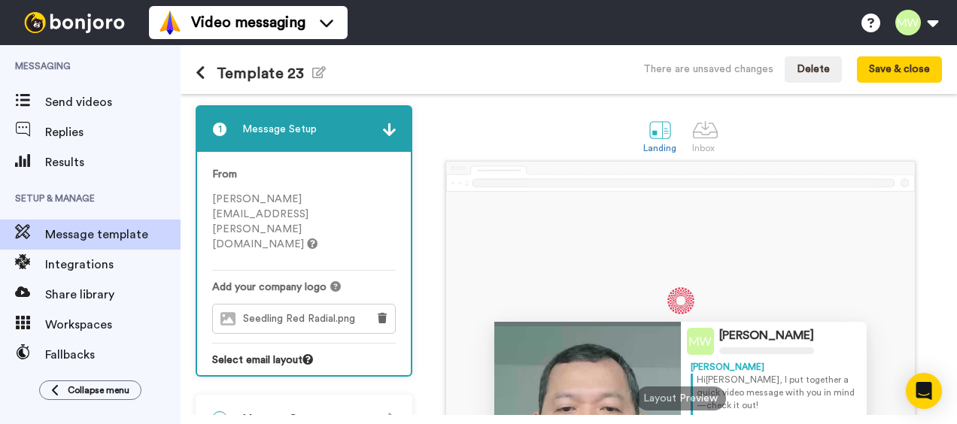
click at [290, 313] on span "Seedling Red Radial.png" at bounding box center [303, 319] width 120 height 13
click at [382, 313] on icon at bounding box center [382, 318] width 9 height 11
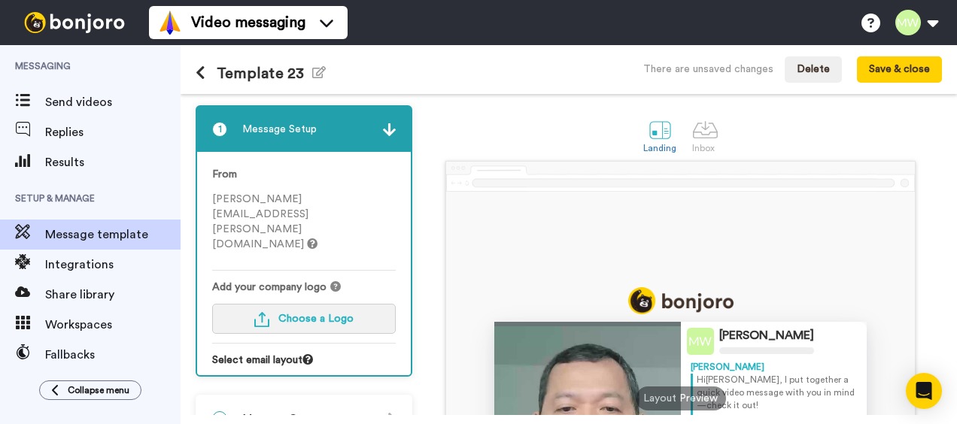
click at [311, 314] on span "Choose a Logo" at bounding box center [315, 319] width 75 height 11
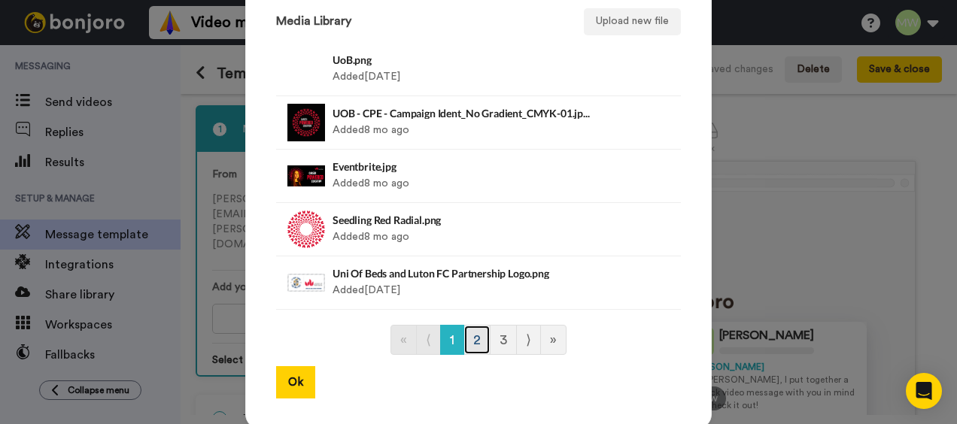
click at [470, 333] on link "2" at bounding box center [476, 340] width 27 height 30
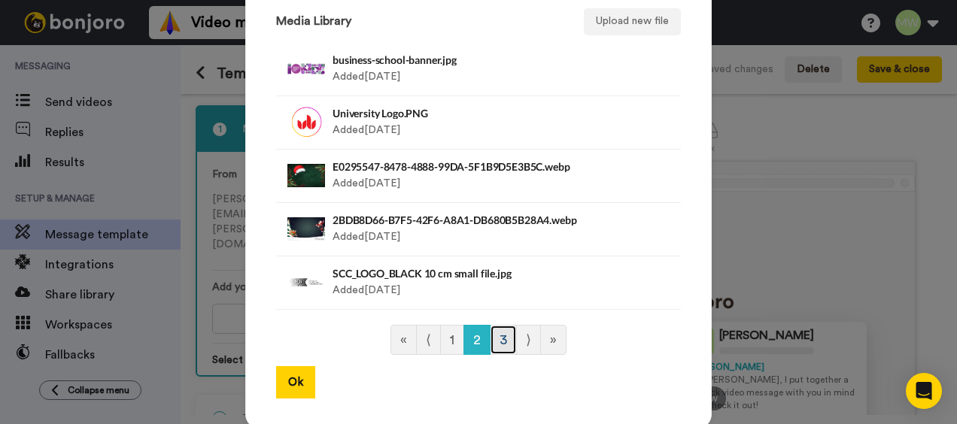
click at [499, 341] on link "3" at bounding box center [503, 340] width 27 height 30
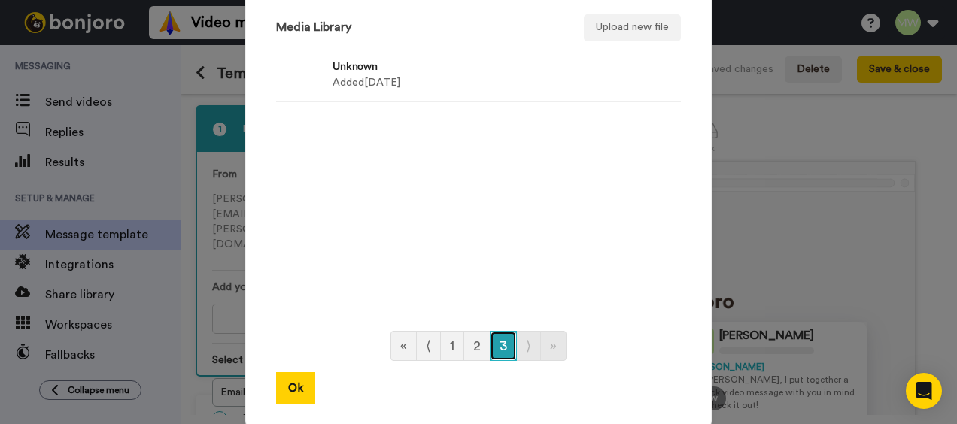
scroll to position [147, 0]
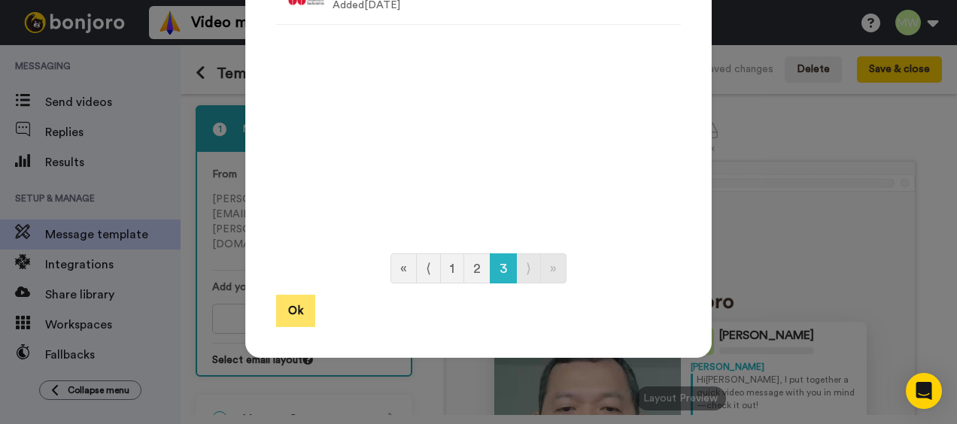
click at [298, 317] on button "Ok" at bounding box center [295, 311] width 39 height 32
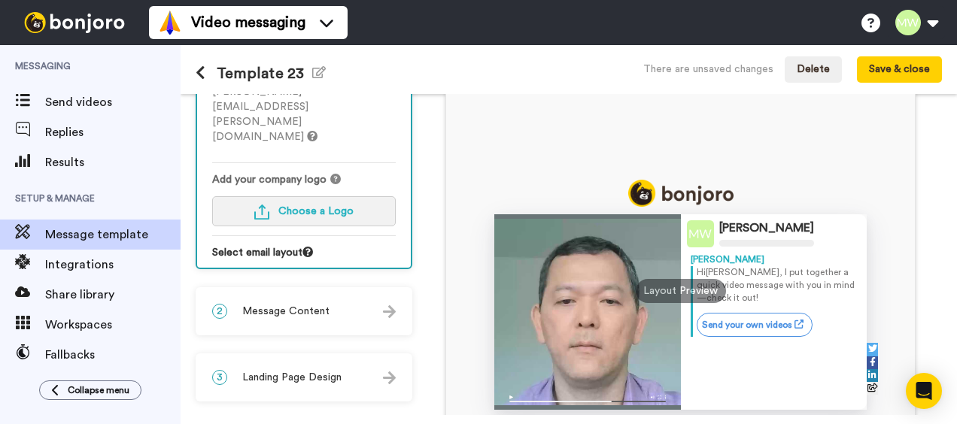
scroll to position [150, 0]
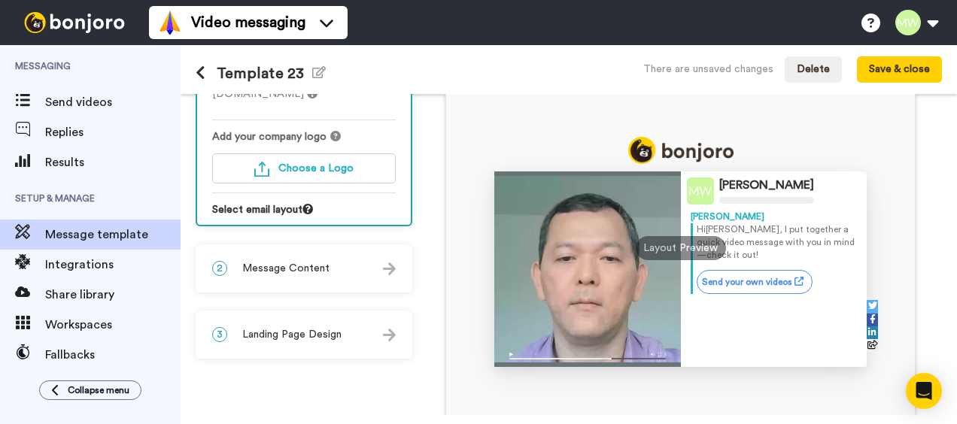
click at [291, 267] on span "Message Content" at bounding box center [285, 268] width 87 height 15
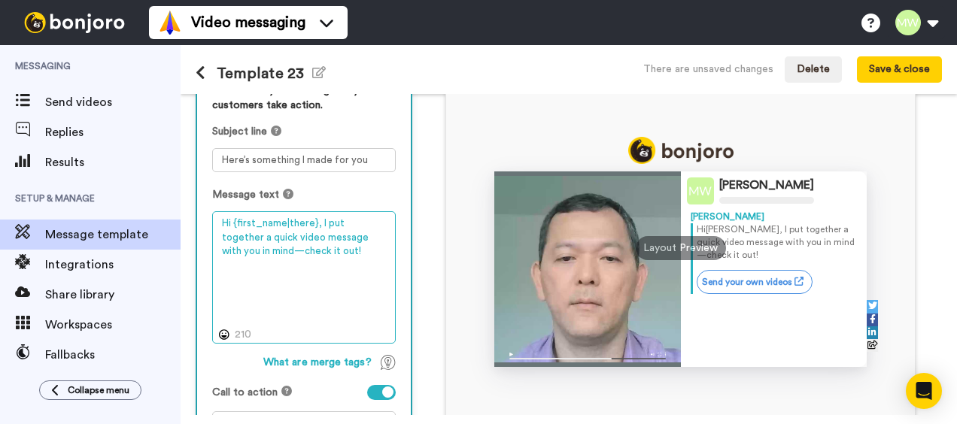
drag, startPoint x: 334, startPoint y: 257, endPoint x: 208, endPoint y: 232, distance: 128.2
click at [207, 223] on div "Personalise your message so your customers take action. Subject line Here’s som…" at bounding box center [304, 268] width 214 height 400
paste textarea ", I am so glad you have chosen the [GEOGRAPHIC_DATA]. I can't wait to welcome y…"
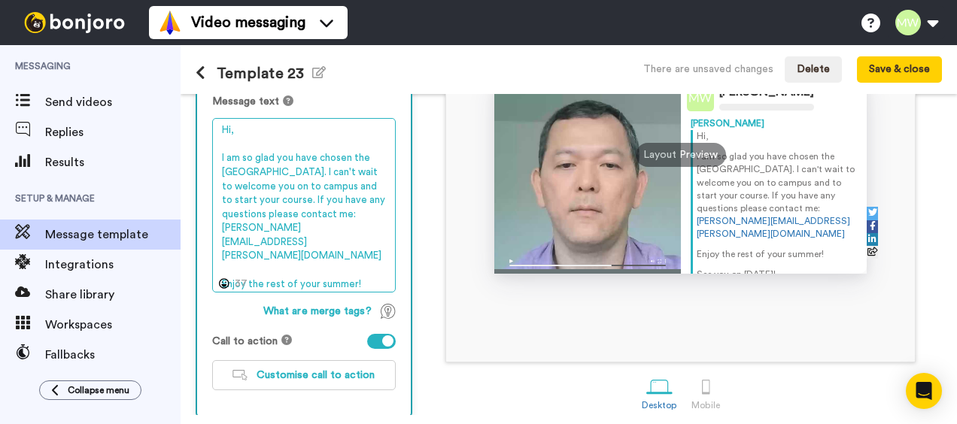
scroll to position [248, 0]
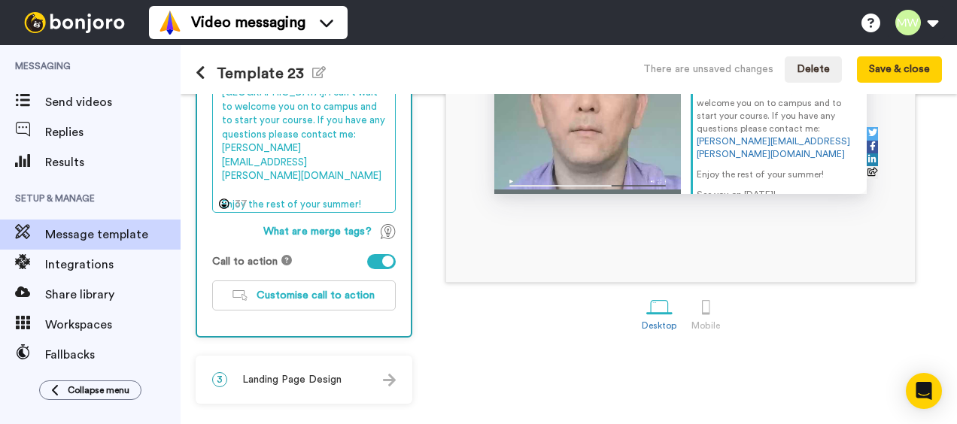
type textarea "Hi, I am so glad you have chosen the [GEOGRAPHIC_DATA]. I can't wait to welcome…"
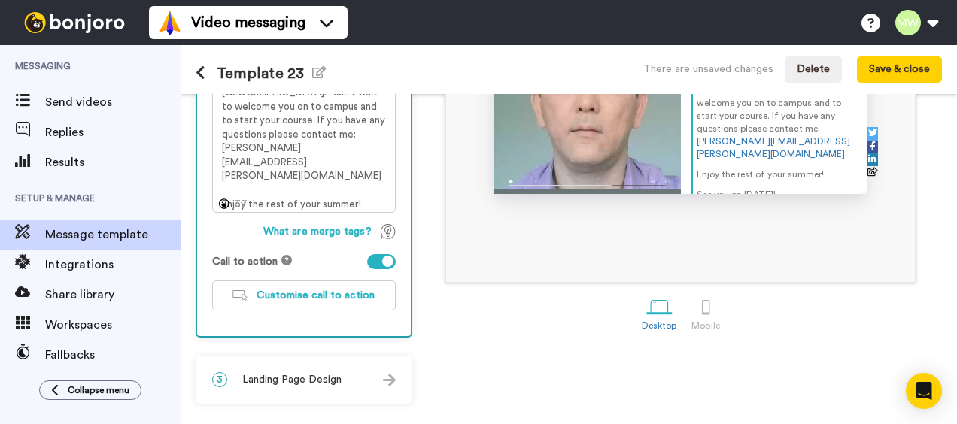
click at [309, 377] on span "Landing Page Design" at bounding box center [291, 379] width 99 height 15
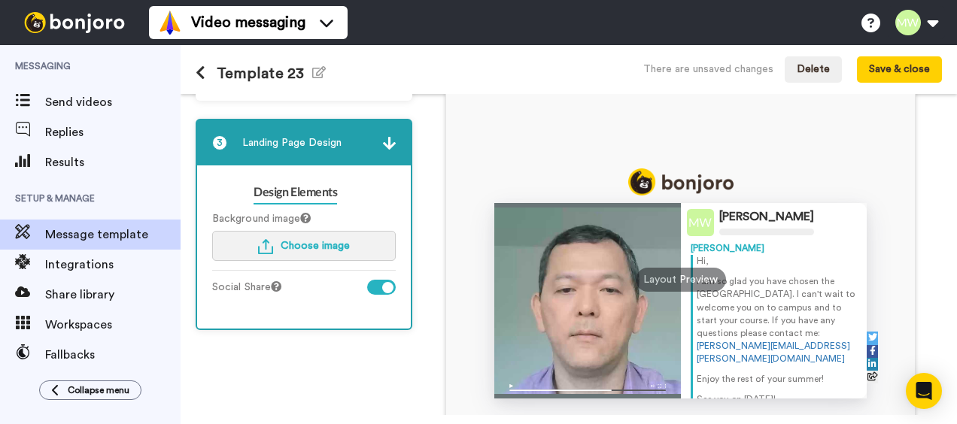
scroll to position [108, 0]
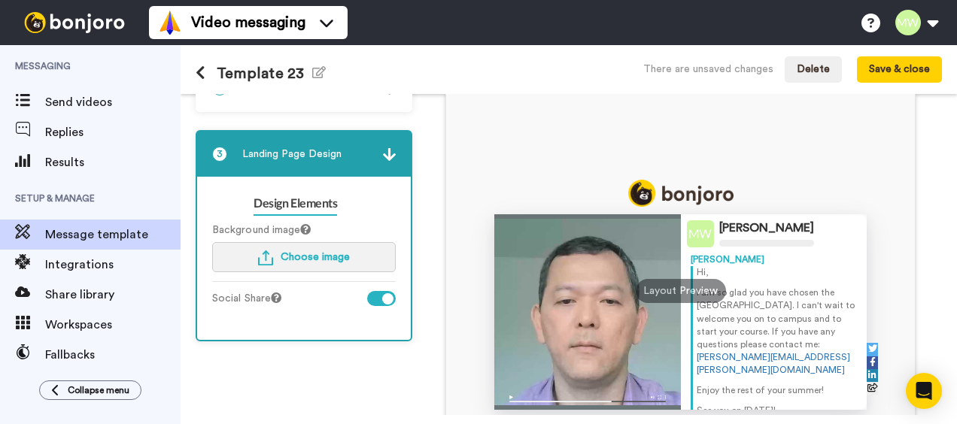
click at [325, 260] on span "Choose image" at bounding box center [314, 257] width 69 height 11
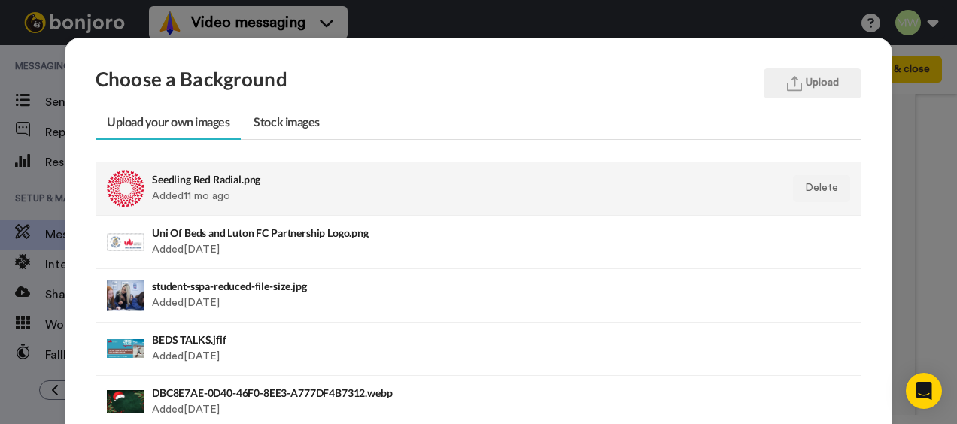
click at [222, 182] on h4 "Seedling Red Radial.png" at bounding box center [404, 179] width 505 height 11
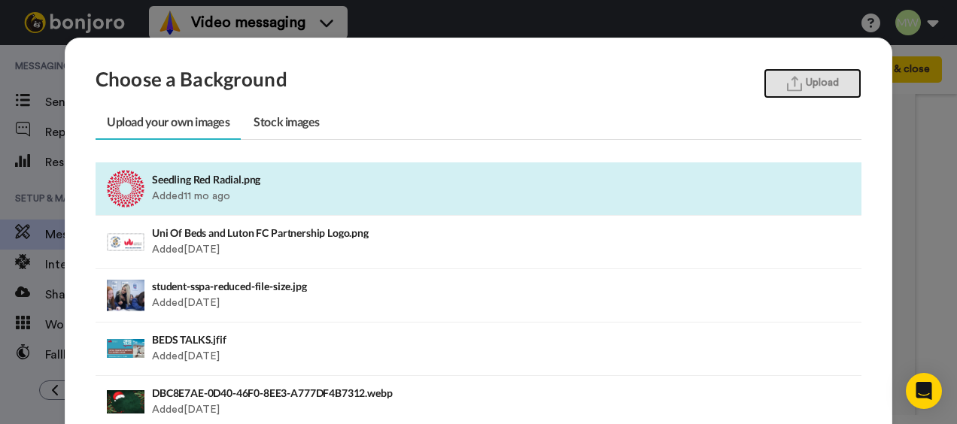
click at [791, 83] on img "button" at bounding box center [794, 84] width 15 height 16
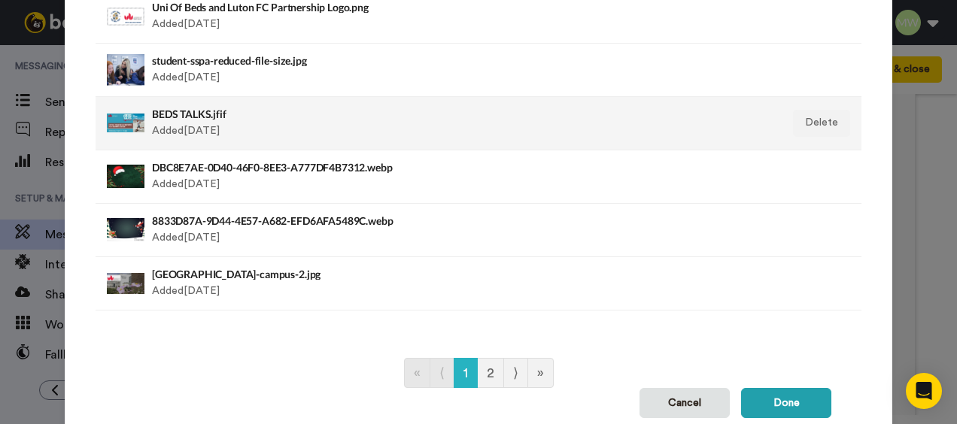
scroll to position [287, 0]
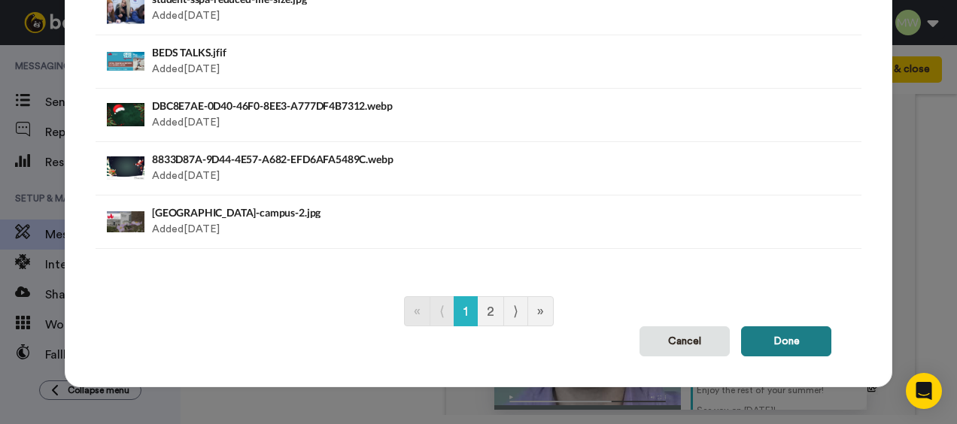
click at [782, 343] on button "Done" at bounding box center [786, 341] width 90 height 30
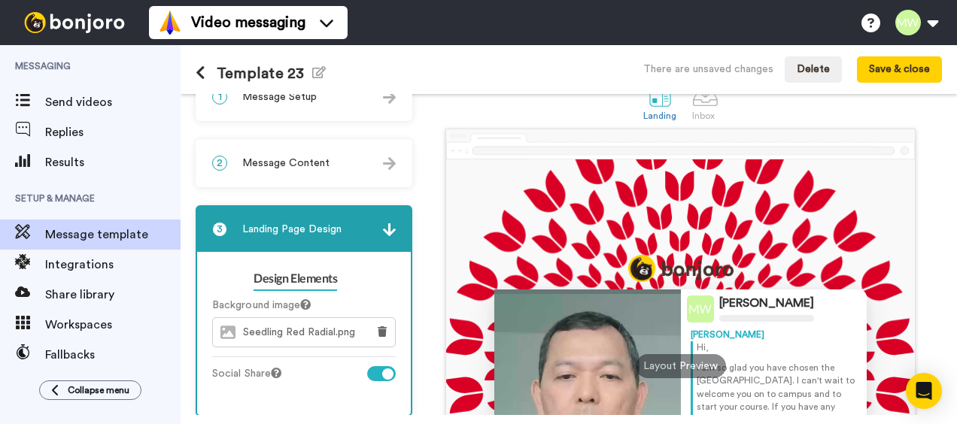
scroll to position [0, 0]
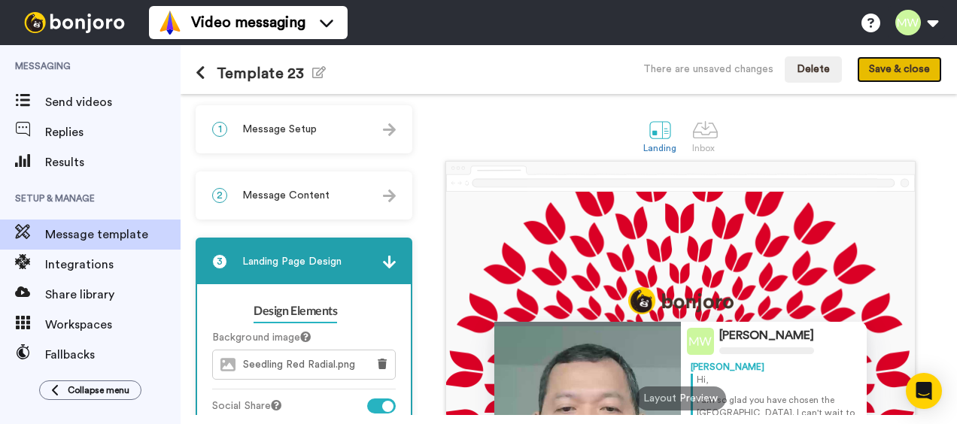
click at [896, 69] on button "Save & close" at bounding box center [899, 69] width 85 height 27
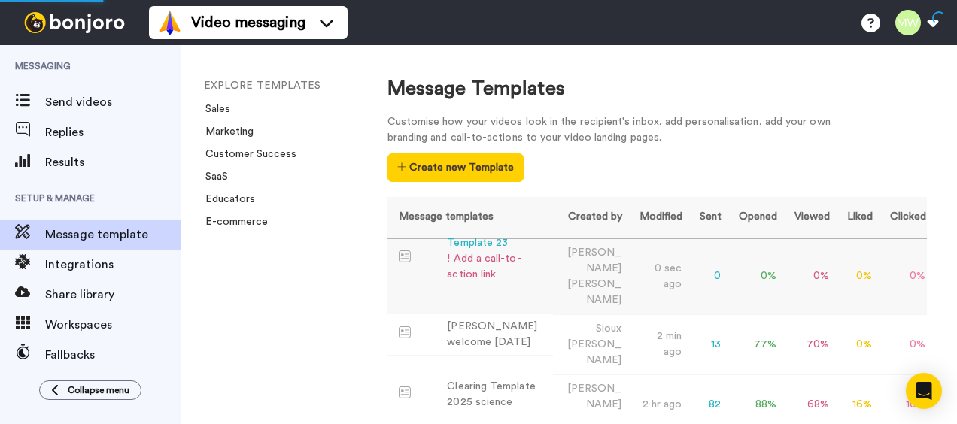
click at [493, 244] on div "Template 23" at bounding box center [496, 243] width 99 height 16
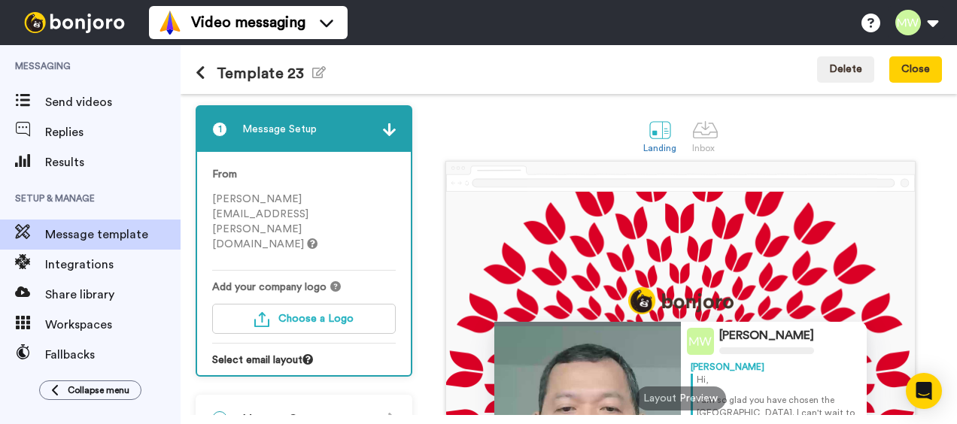
click at [286, 69] on h1 "Template 23 Edit name" at bounding box center [261, 73] width 130 height 17
drag, startPoint x: 344, startPoint y: 69, endPoint x: 259, endPoint y: 66, distance: 84.3
click at [259, 66] on div "Template 23 Edit name Delete Close" at bounding box center [568, 69] width 776 height 49
drag, startPoint x: 259, startPoint y: 66, endPoint x: 237, endPoint y: 77, distance: 24.9
click at [237, 78] on h1 "Template 23 Edit name" at bounding box center [261, 73] width 130 height 17
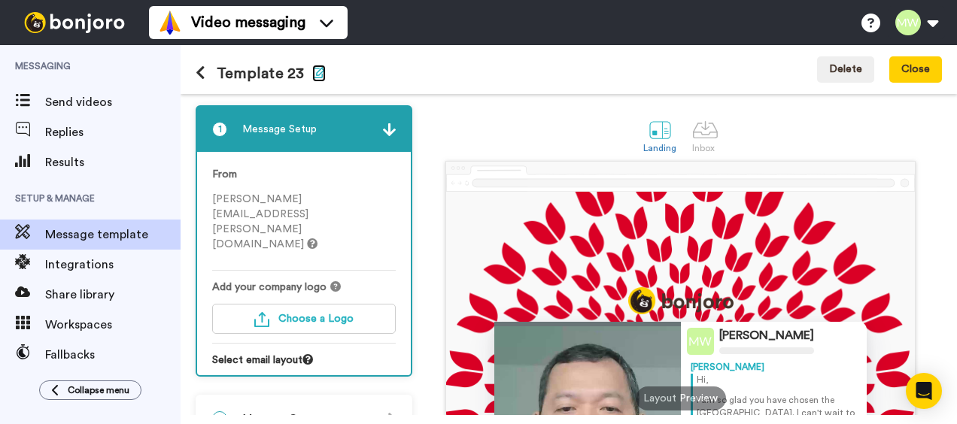
click at [313, 76] on icon "button" at bounding box center [319, 72] width 14 height 12
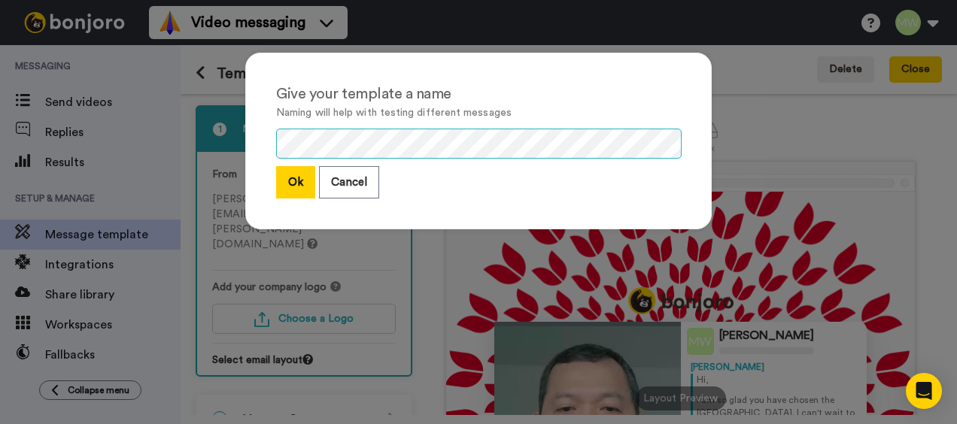
click at [268, 137] on div "Give your template a name Naming will help with testing different messages Ok C…" at bounding box center [478, 141] width 466 height 177
click at [293, 179] on button "Ok" at bounding box center [295, 182] width 39 height 32
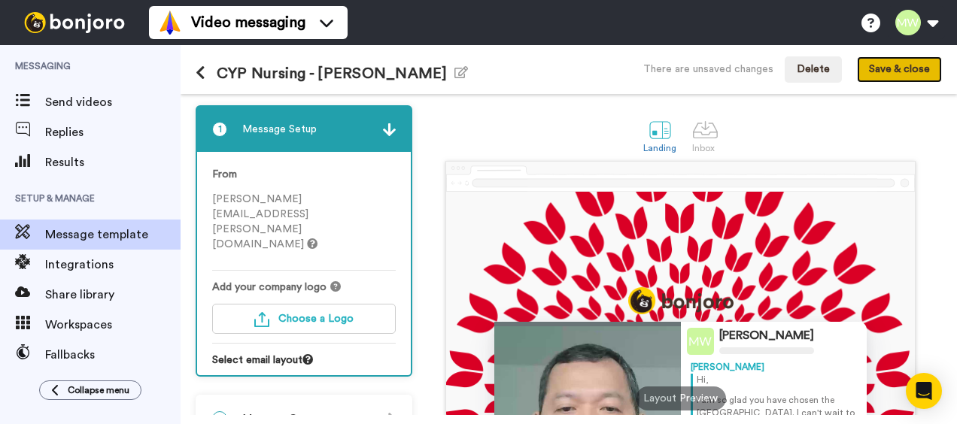
click at [905, 73] on button "Save & close" at bounding box center [899, 69] width 85 height 27
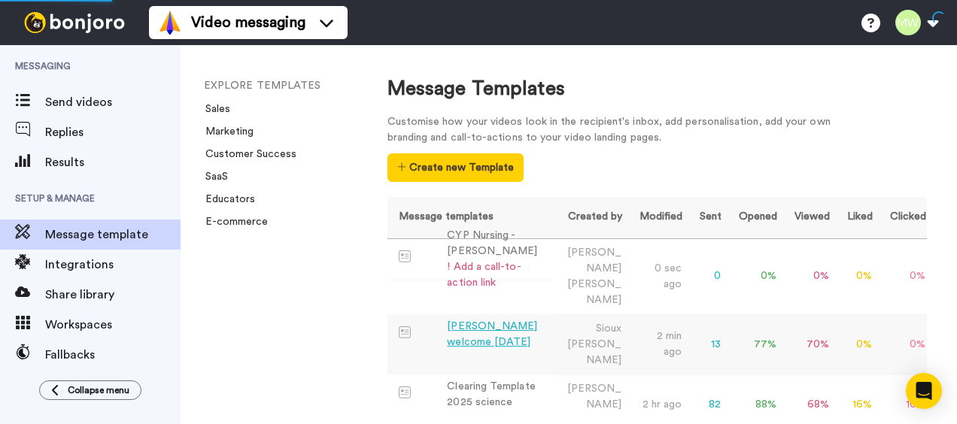
click at [499, 319] on div "Sioux Cooke welcome August 2025" at bounding box center [496, 335] width 99 height 32
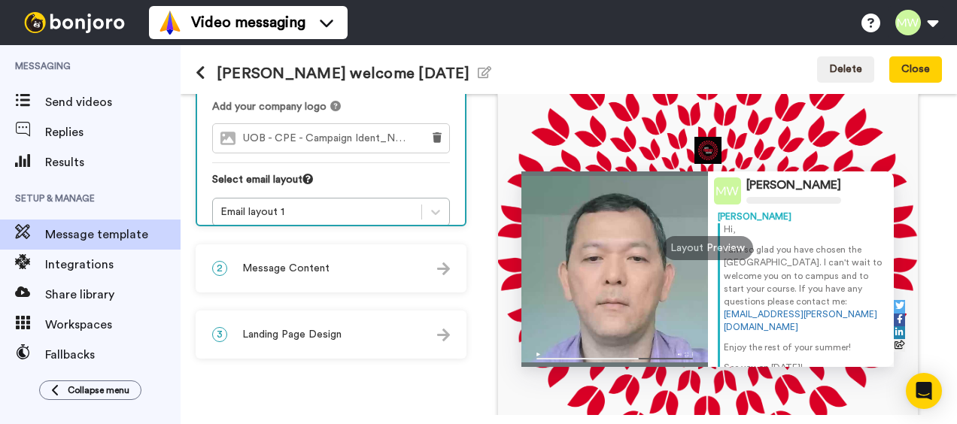
scroll to position [226, 0]
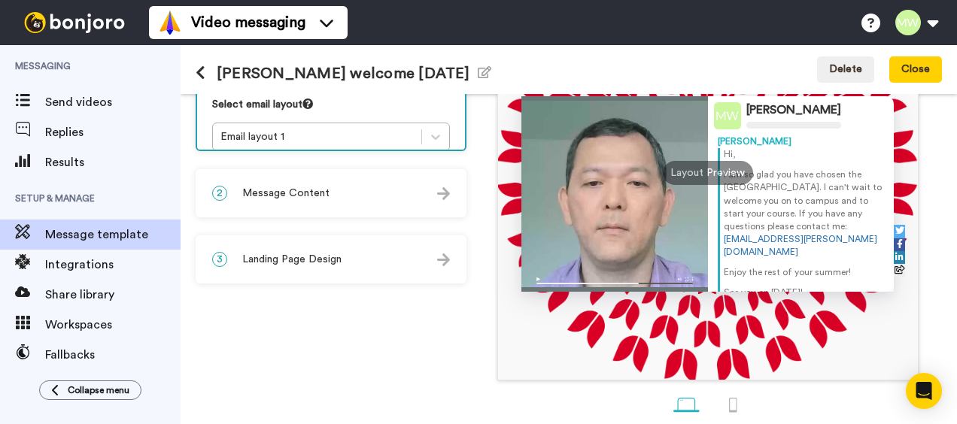
click at [450, 199] on div "2 Message Content" at bounding box center [331, 193] width 268 height 45
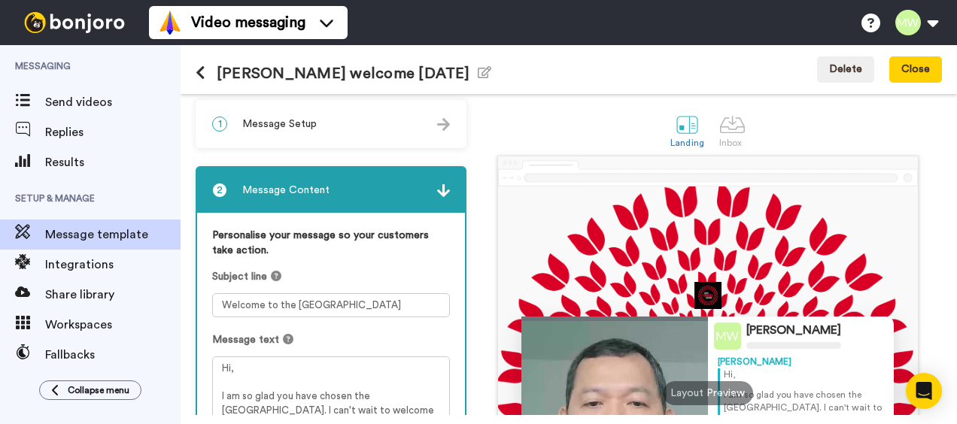
scroll to position [0, 0]
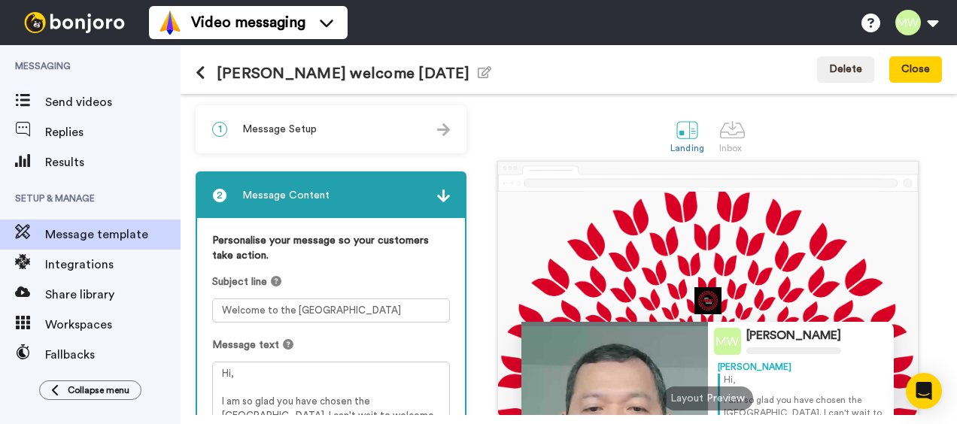
click at [199, 66] on icon at bounding box center [201, 72] width 10 height 15
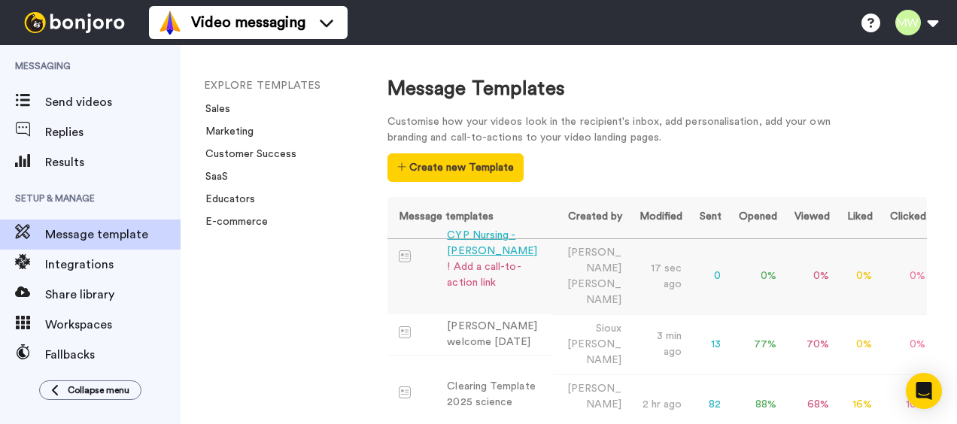
click at [502, 232] on div "CYP Nursing - Mel Webb" at bounding box center [496, 244] width 99 height 32
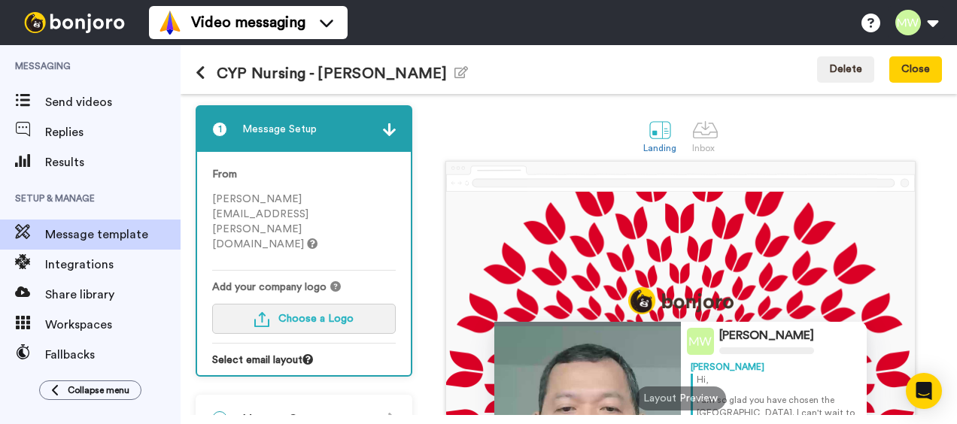
click at [313, 314] on span "Choose a Logo" at bounding box center [315, 319] width 75 height 11
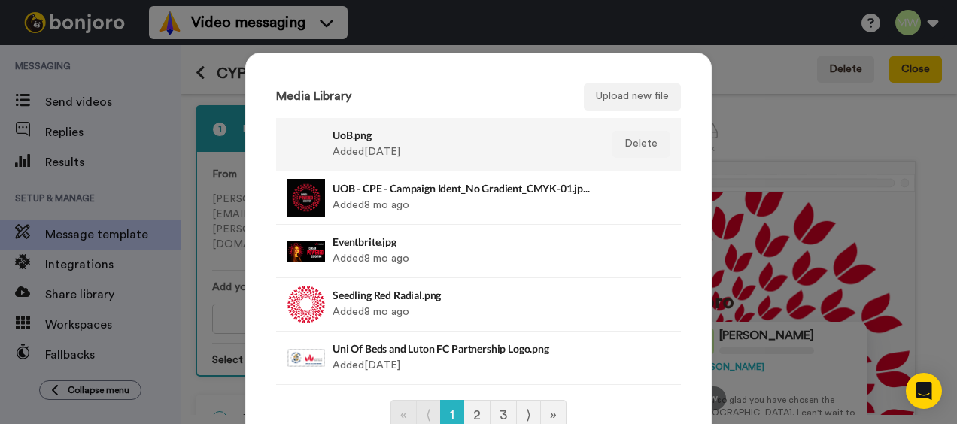
click at [369, 156] on div "UoB.png Added 22 days ago" at bounding box center [461, 145] width 259 height 38
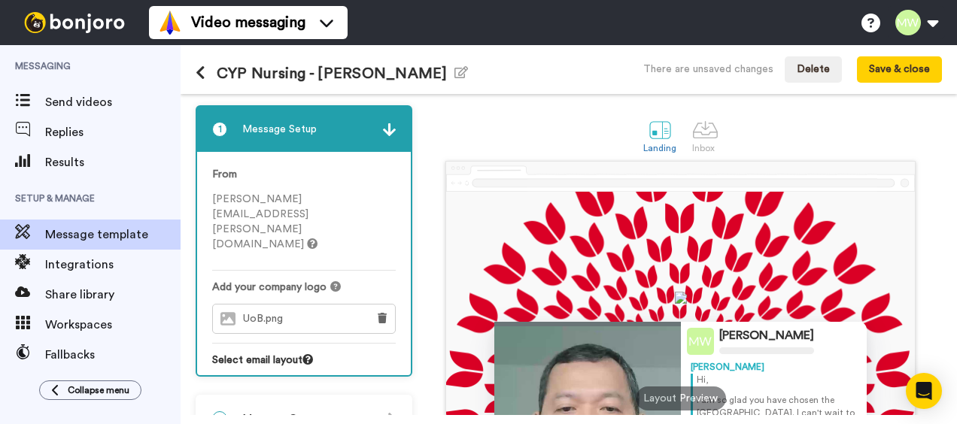
click at [284, 313] on span "UoB.png" at bounding box center [266, 319] width 47 height 13
click at [382, 313] on icon at bounding box center [382, 318] width 9 height 11
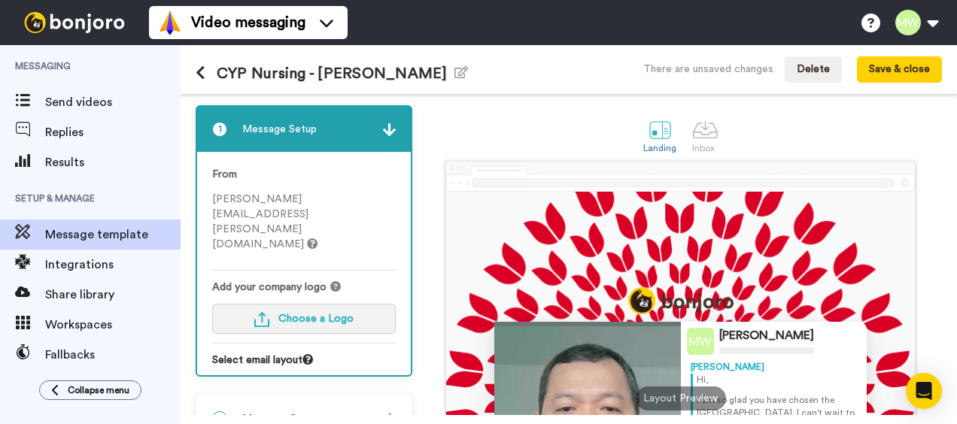
click at [314, 314] on span "Choose a Logo" at bounding box center [315, 319] width 75 height 11
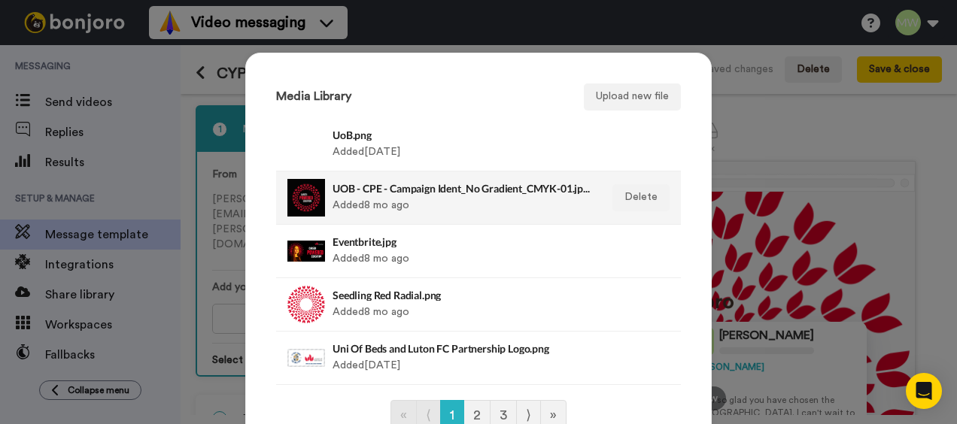
click at [361, 197] on div "UOB - CPE - Campaign Ident_No Gradient_CMYK-01.jpeg Added 8 mo ago" at bounding box center [461, 198] width 259 height 38
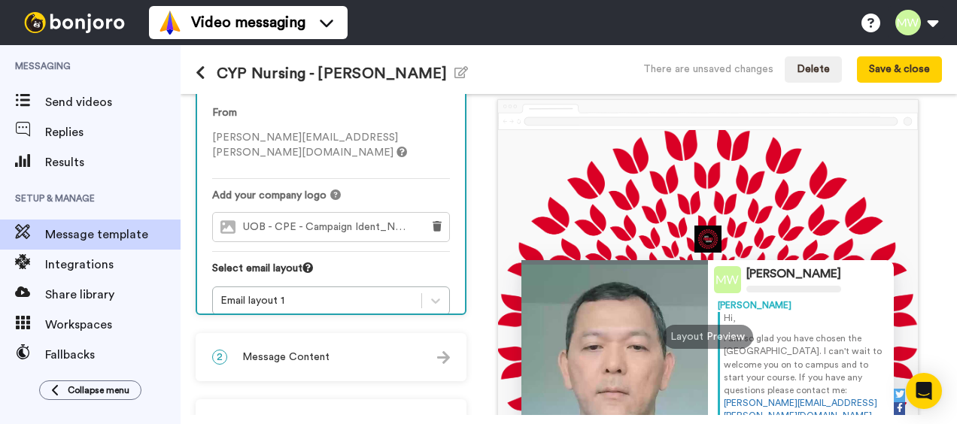
scroll to position [150, 0]
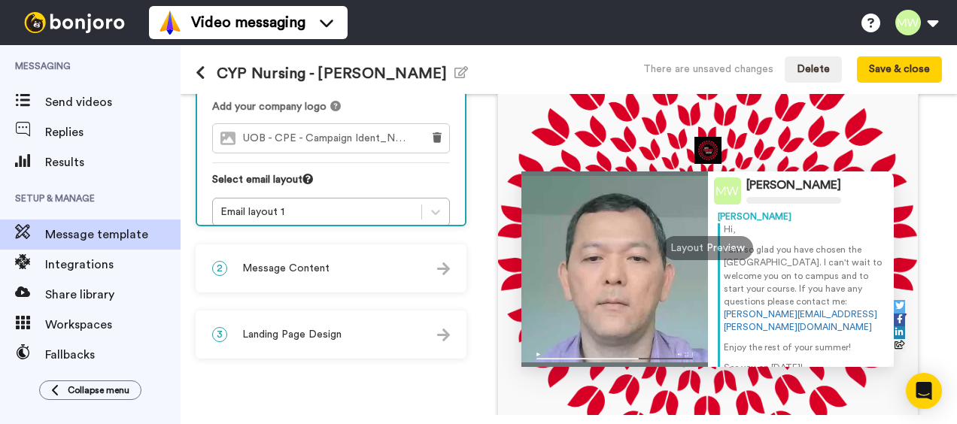
click at [447, 271] on img at bounding box center [443, 268] width 13 height 13
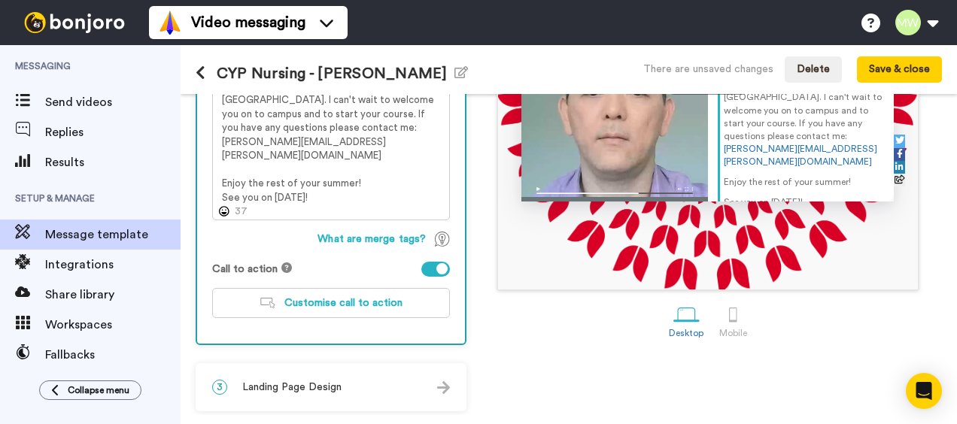
scroll to position [323, 0]
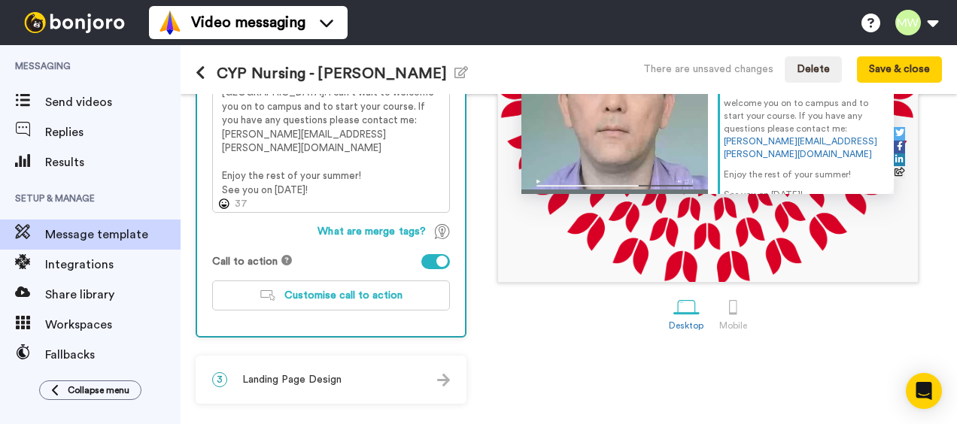
click at [444, 384] on img at bounding box center [443, 380] width 13 height 13
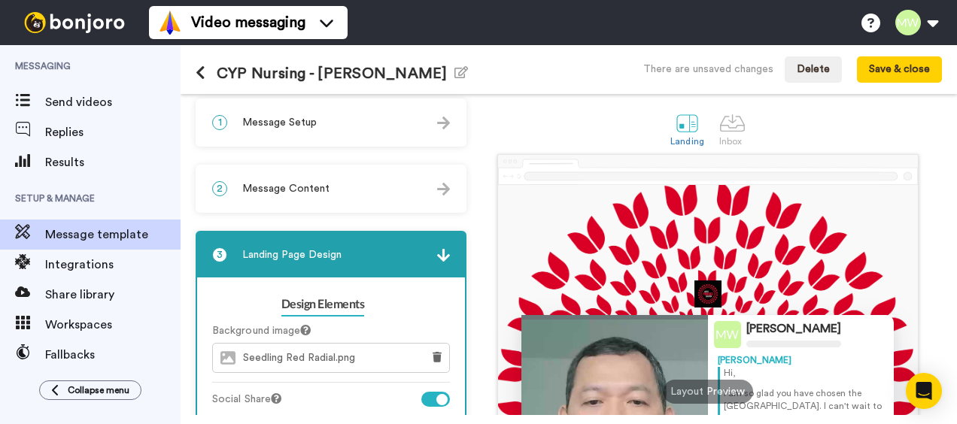
scroll to position [0, 0]
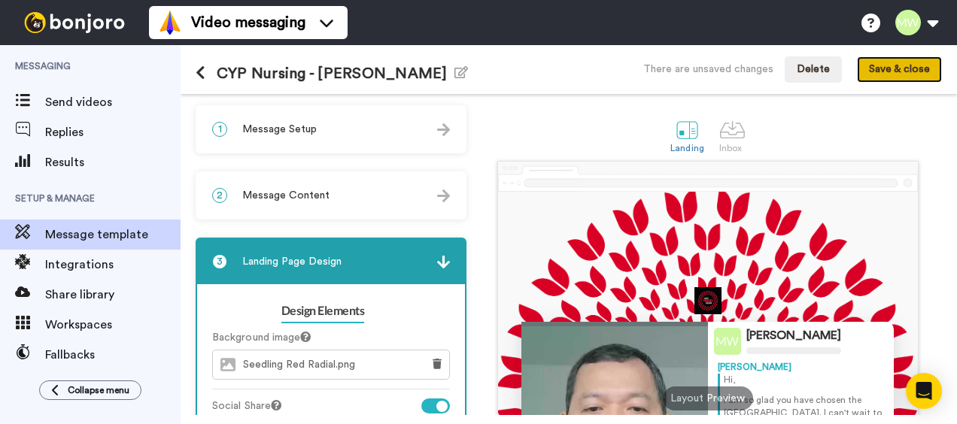
click at [900, 65] on button "Save & close" at bounding box center [899, 69] width 85 height 27
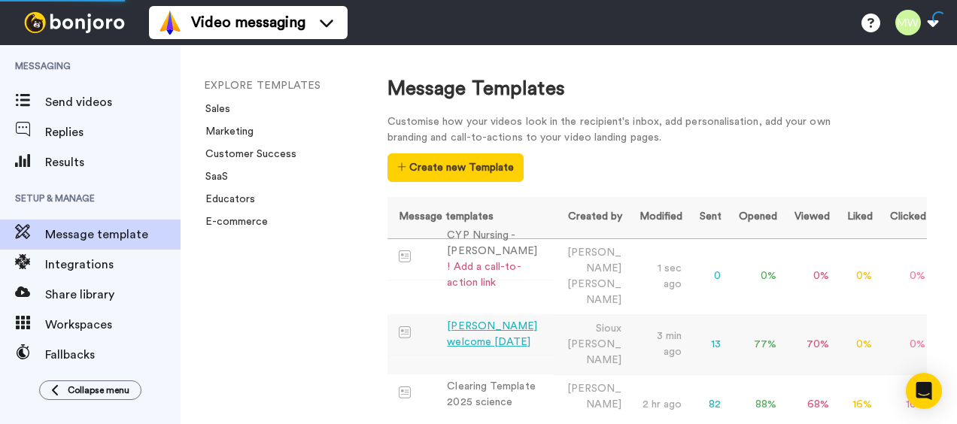
click at [486, 319] on div "Sioux Cooke welcome August 2025" at bounding box center [496, 335] width 99 height 32
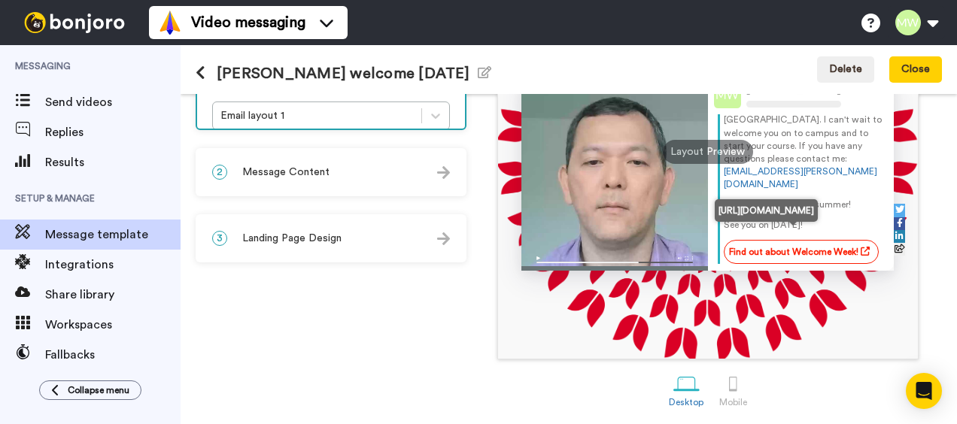
scroll to position [258, 0]
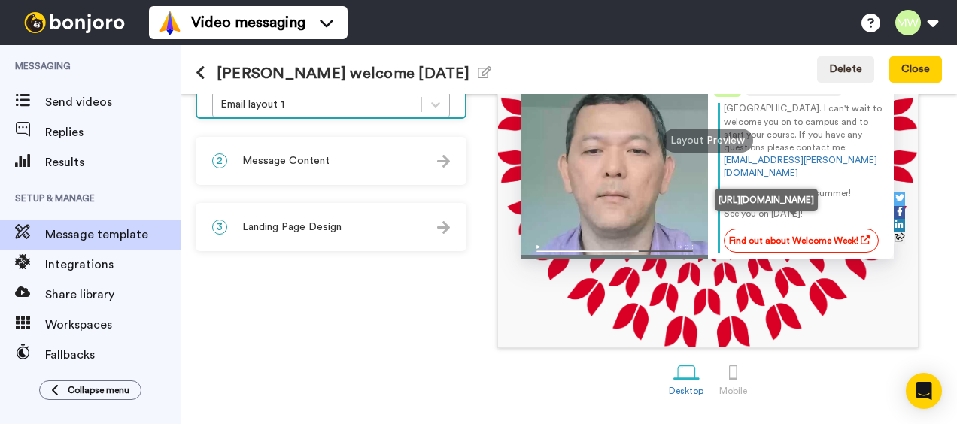
click at [821, 229] on link "Find out about Welcome Week!" at bounding box center [800, 241] width 155 height 24
click at [763, 229] on link "Find out about Welcome Week!" at bounding box center [800, 241] width 155 height 24
click at [782, 208] on p "See you on 15th September!" at bounding box center [803, 214] width 161 height 13
click at [791, 233] on link "Find out about Welcome Week!" at bounding box center [800, 241] width 155 height 24
click at [860, 240] on icon at bounding box center [864, 239] width 9 height 9
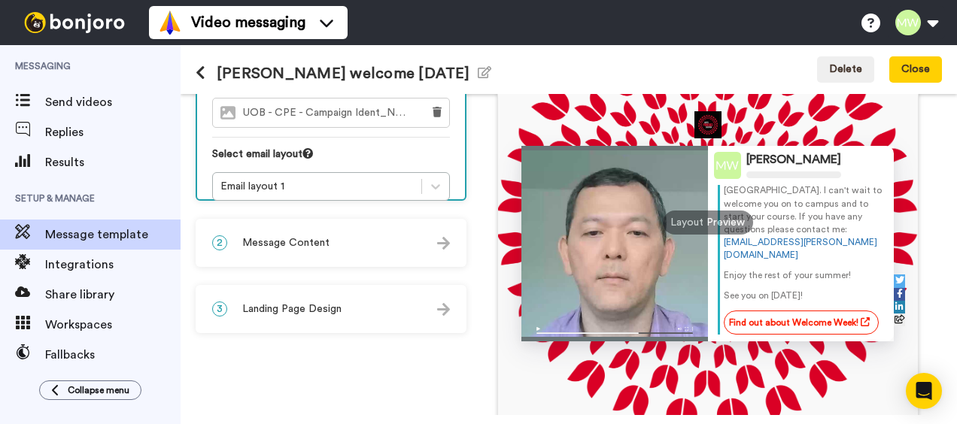
scroll to position [108, 0]
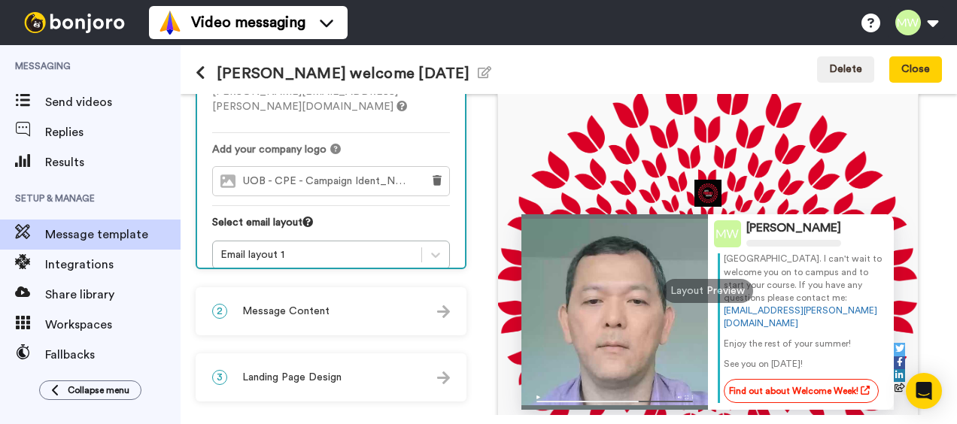
click at [353, 317] on div "2 Message Content" at bounding box center [331, 311] width 268 height 45
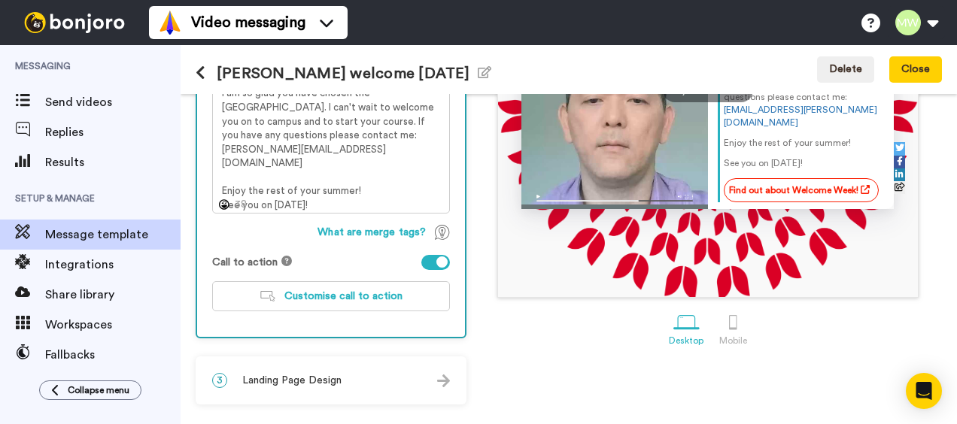
scroll to position [233, 0]
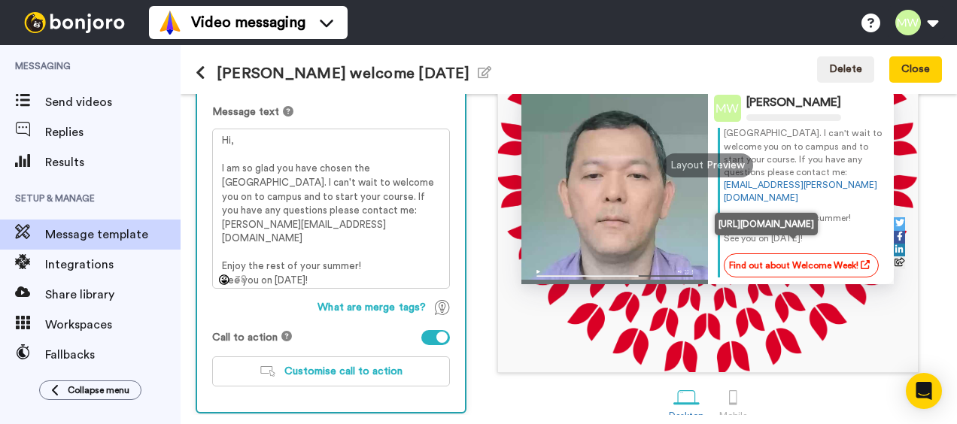
drag, startPoint x: 786, startPoint y: 255, endPoint x: 822, endPoint y: 256, distance: 36.1
click at [822, 256] on link "Find out about Welcome Week!" at bounding box center [800, 265] width 155 height 24
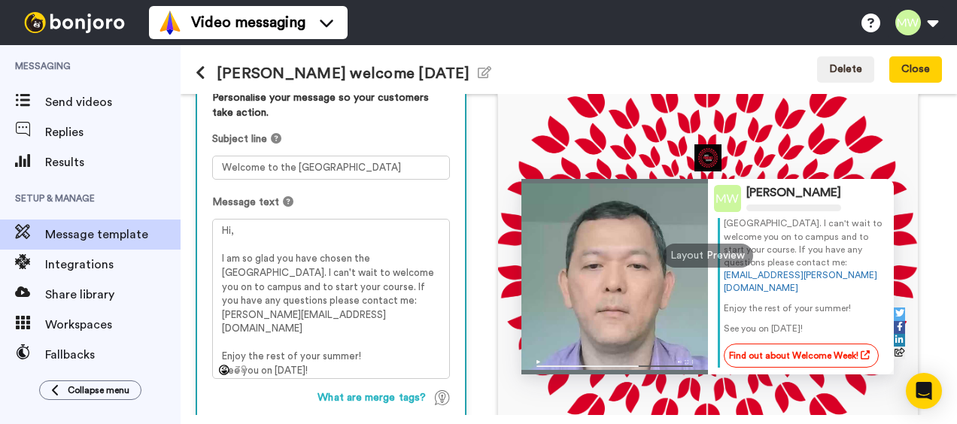
scroll to position [0, 0]
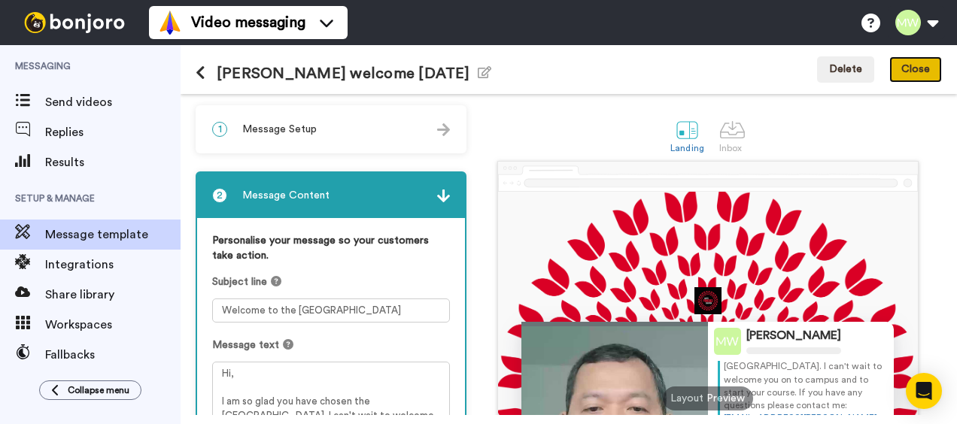
click at [917, 71] on button "Close" at bounding box center [915, 69] width 53 height 27
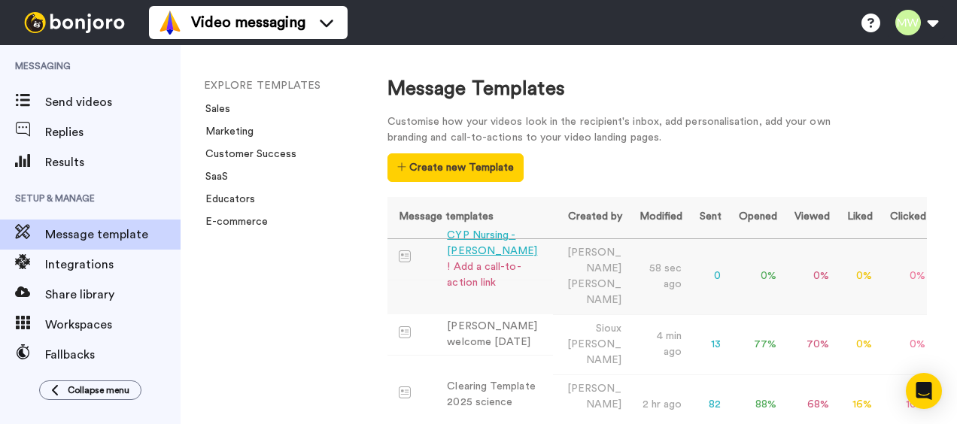
click at [499, 236] on div "CYP Nursing - Mel Webb" at bounding box center [496, 244] width 99 height 32
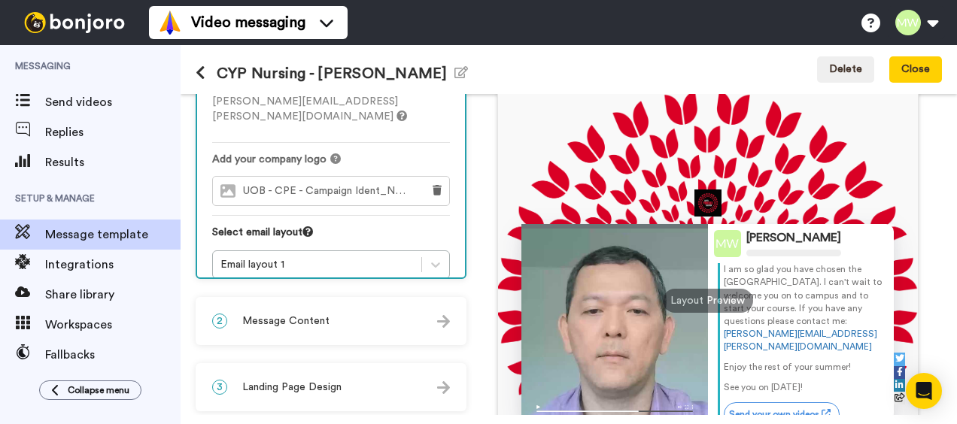
scroll to position [75, 0]
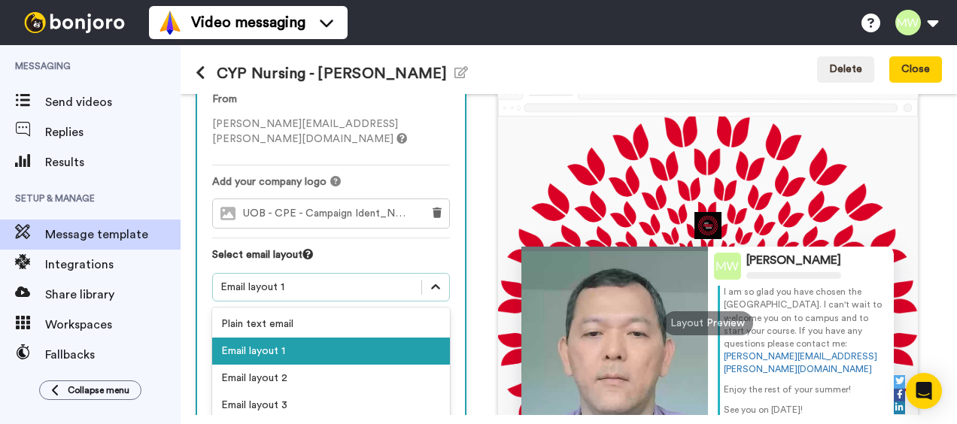
click at [437, 274] on div "option Email layout 1 selected, 2 of 5. 5 results available. Use Up and Down to…" at bounding box center [331, 361] width 238 height 176
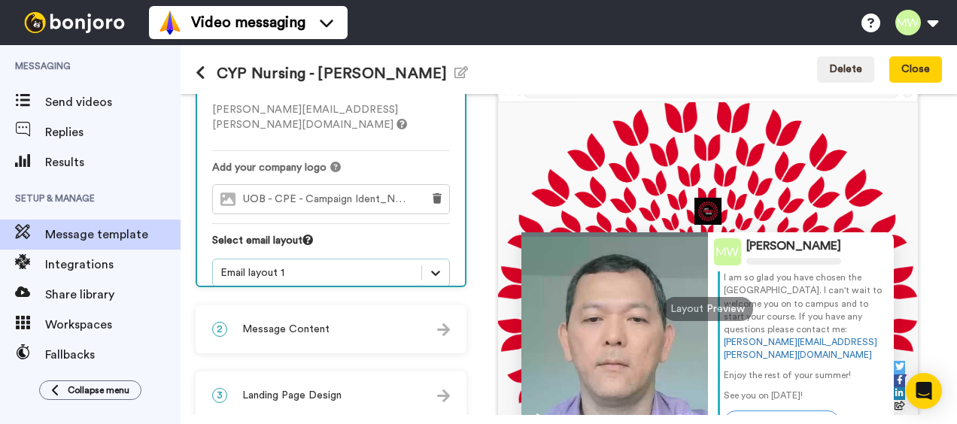
click at [435, 265] on icon at bounding box center [435, 272] width 15 height 15
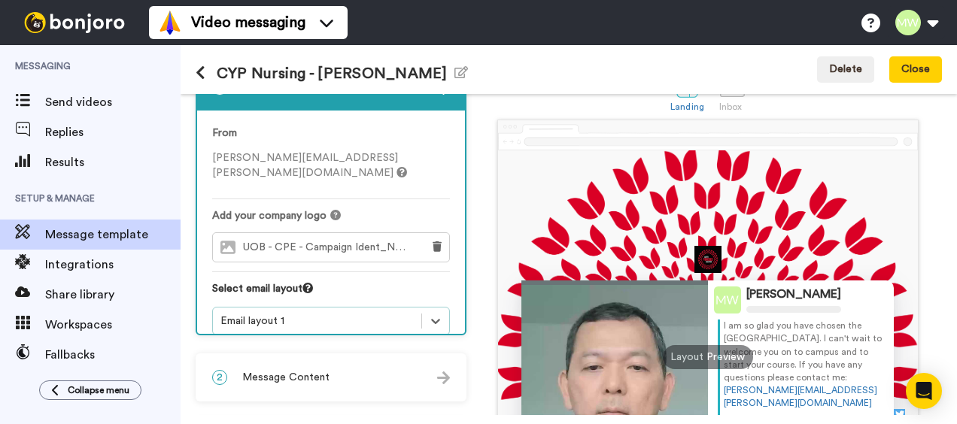
scroll to position [0, 0]
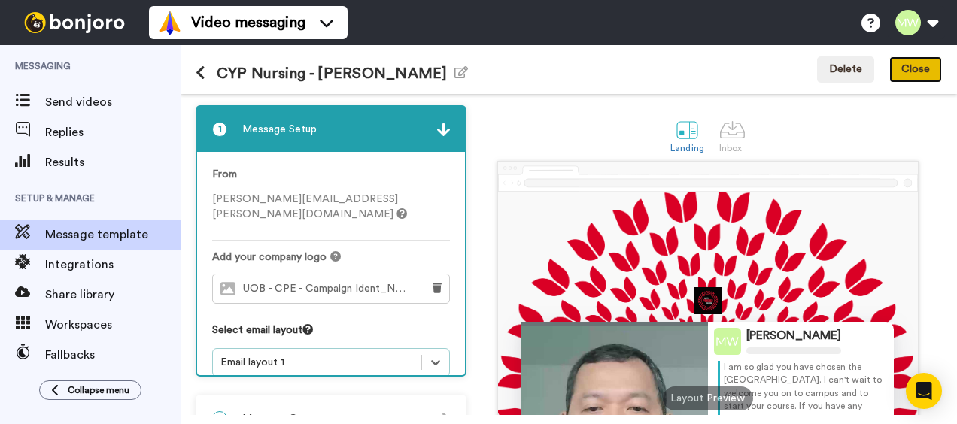
click at [926, 74] on button "Close" at bounding box center [915, 69] width 53 height 27
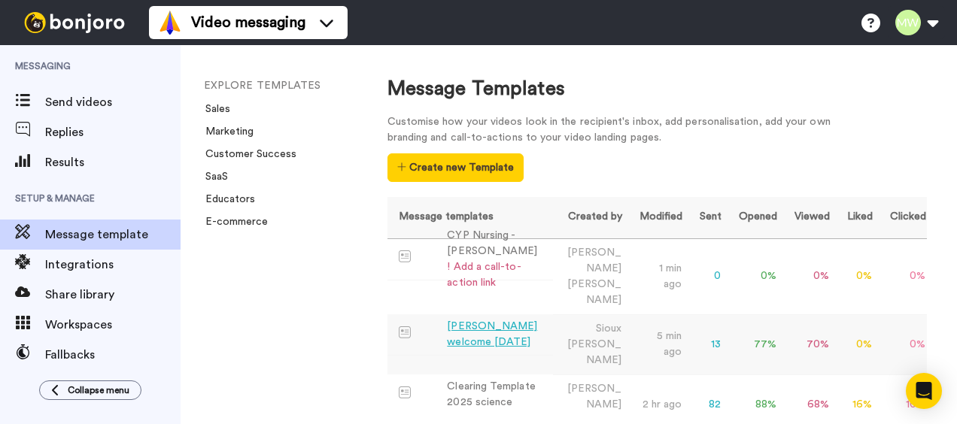
click at [487, 319] on div "Sioux Cooke welcome August 2025" at bounding box center [496, 335] width 99 height 32
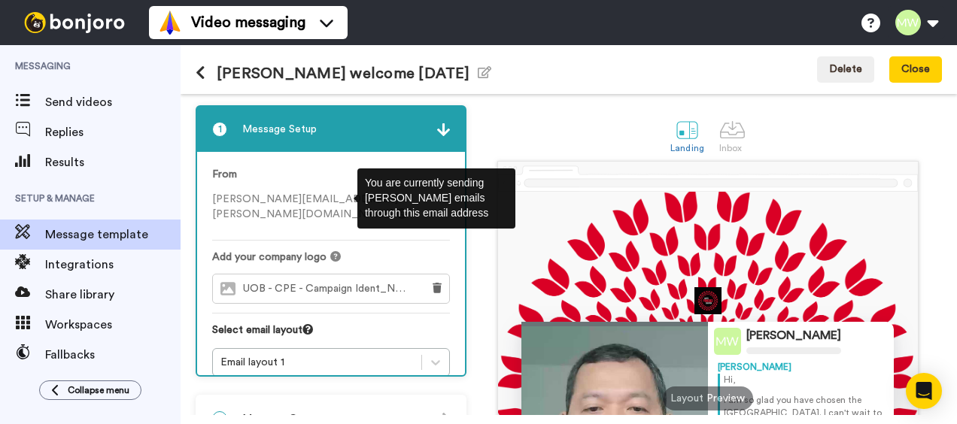
click at [396, 208] on icon at bounding box center [401, 213] width 11 height 11
click at [350, 177] on div "From melanie.webb@beds.ac.uk" at bounding box center [331, 204] width 238 height 74
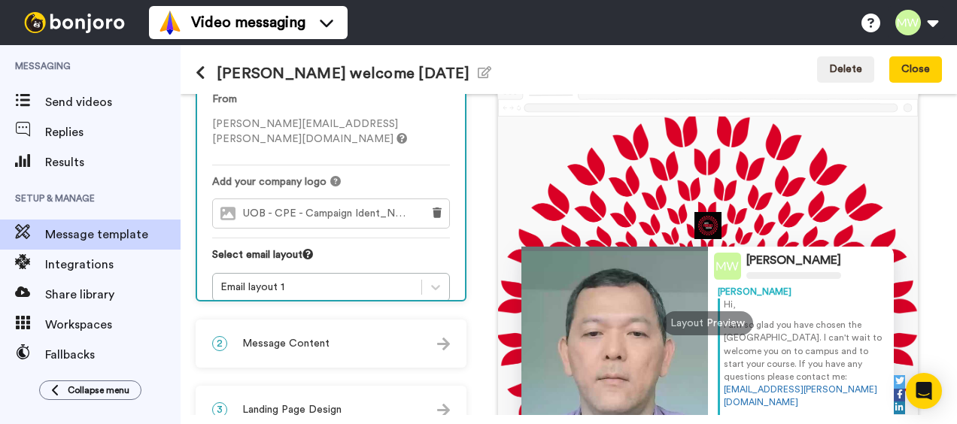
scroll to position [150, 0]
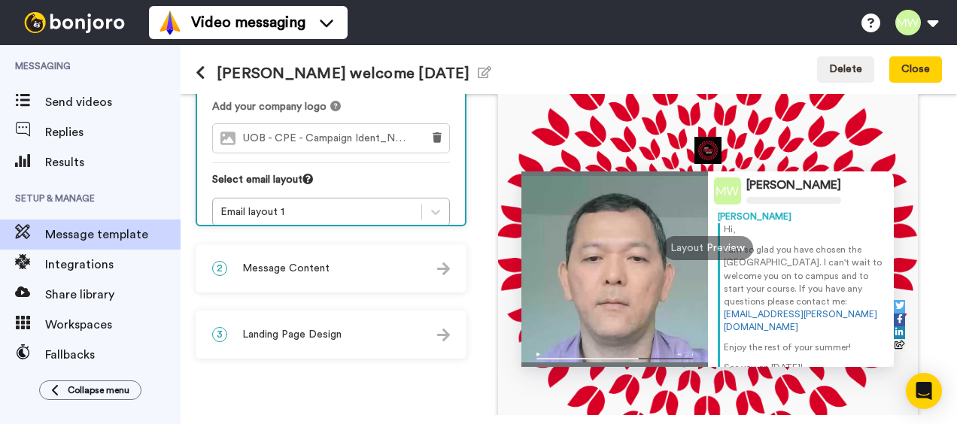
click at [439, 271] on img at bounding box center [443, 268] width 13 height 13
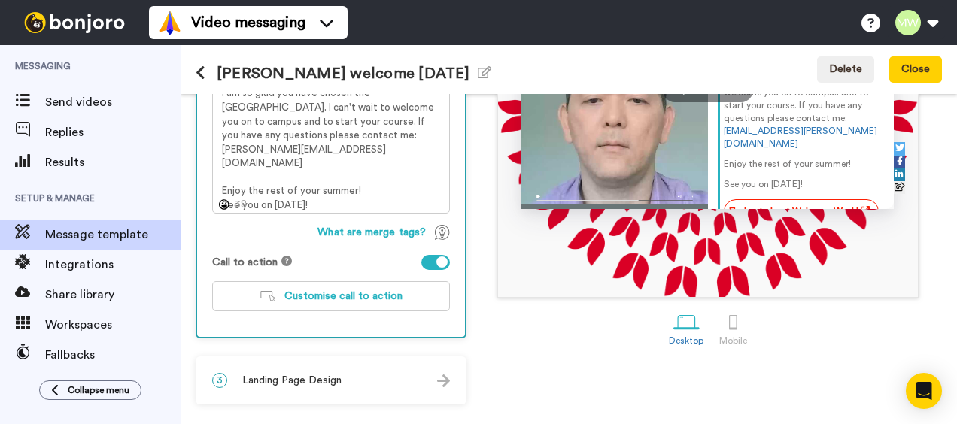
scroll to position [47, 0]
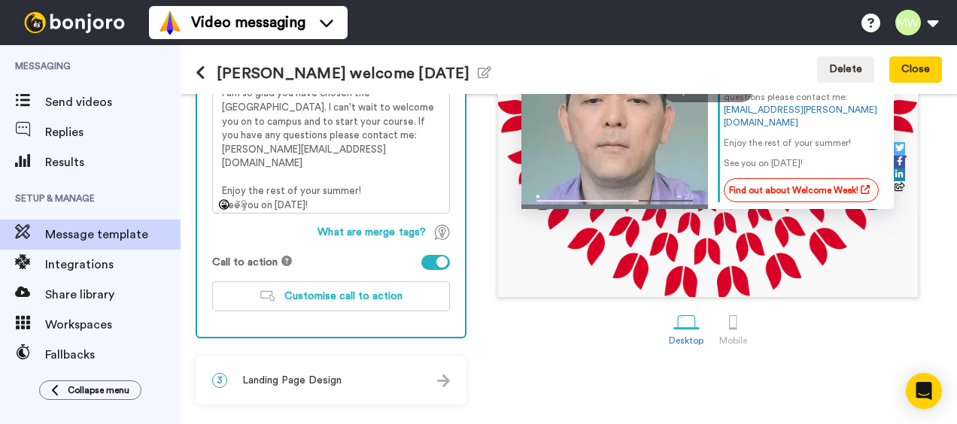
click at [441, 382] on img at bounding box center [443, 380] width 13 height 13
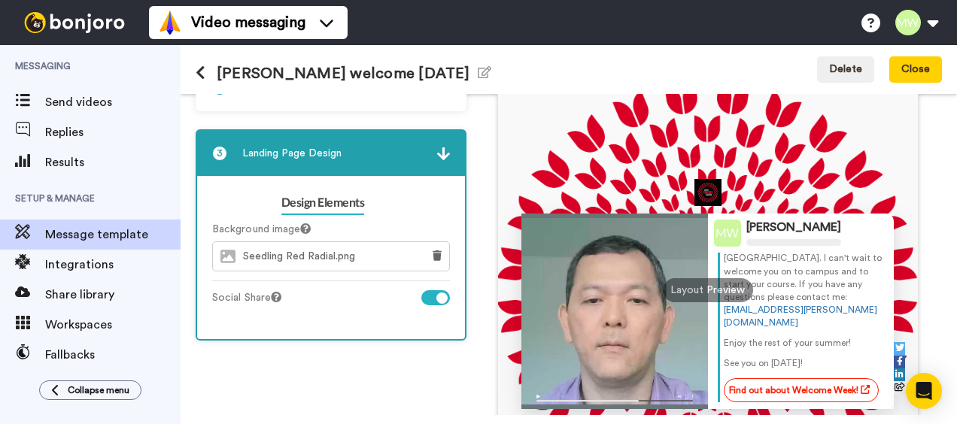
scroll to position [108, 0]
click at [200, 74] on icon at bounding box center [201, 72] width 10 height 15
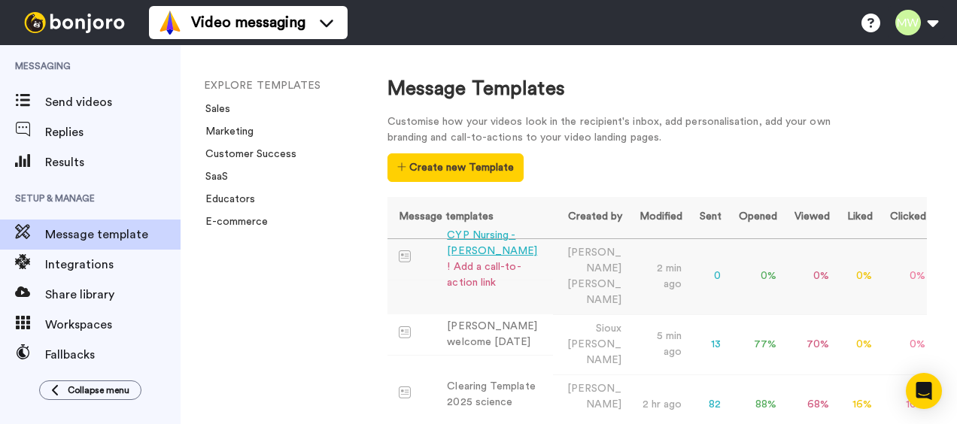
click at [488, 235] on div "CYP Nursing - [PERSON_NAME]" at bounding box center [496, 244] width 99 height 32
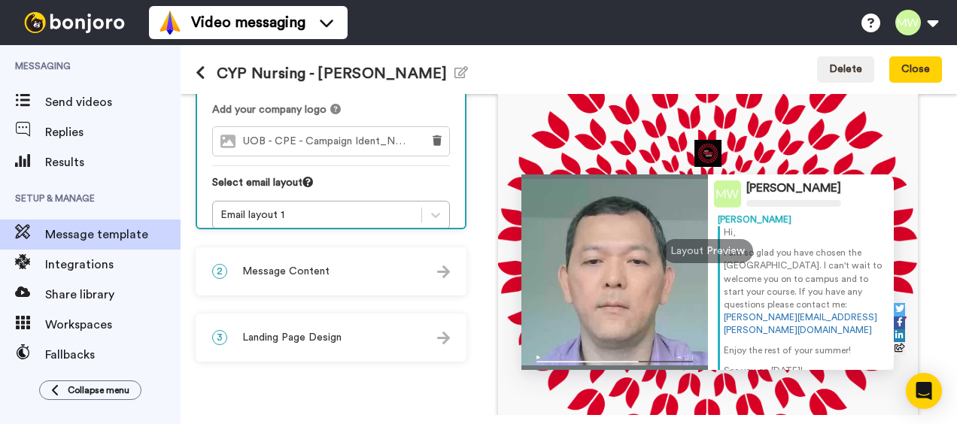
scroll to position [226, 0]
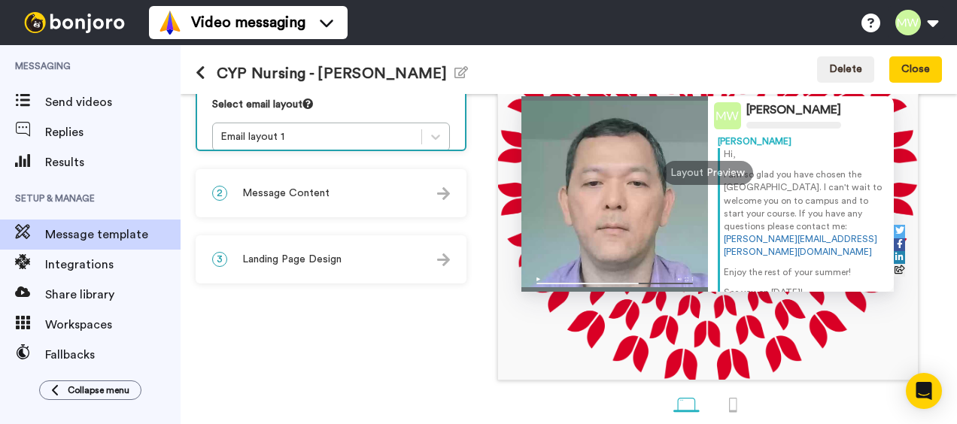
click at [362, 206] on div "2 Message Content" at bounding box center [331, 193] width 268 height 45
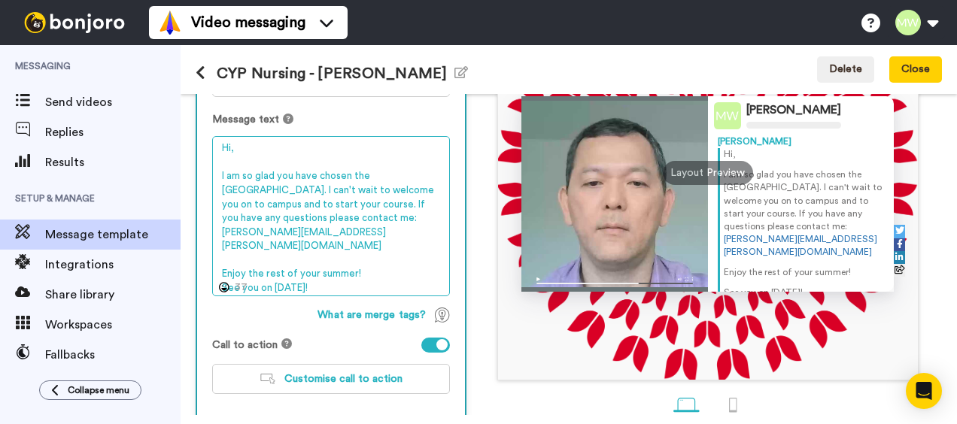
click at [371, 287] on textarea "Hi, I am so glad you have chosen the University of Bedfordshire. I can't wait t…" at bounding box center [331, 215] width 238 height 159
click at [384, 274] on textarea "Hi, I am so glad you have chosen the University of Bedfordshire. I can't wait t…" at bounding box center [331, 215] width 238 height 159
click at [382, 273] on textarea "Hi, I am so glad you have chosen the University of Bedfordshire. I can't wait t…" at bounding box center [331, 215] width 238 height 159
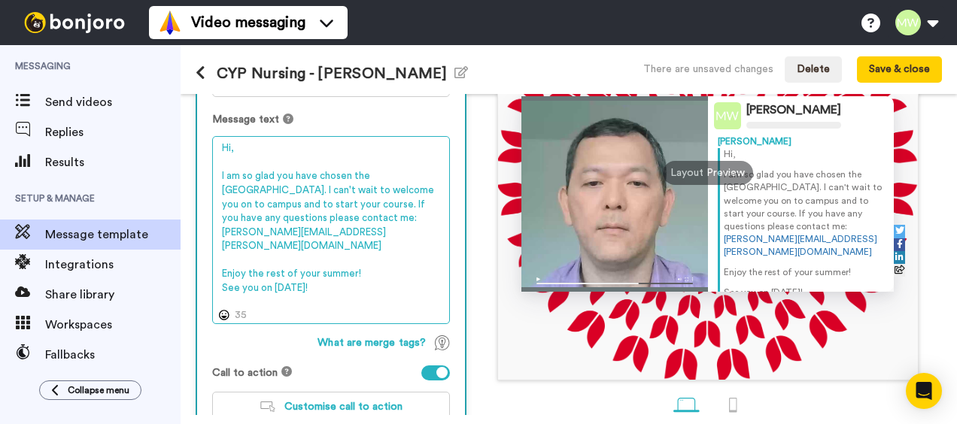
paste textarea "[URL][DOMAIN_NAME]"
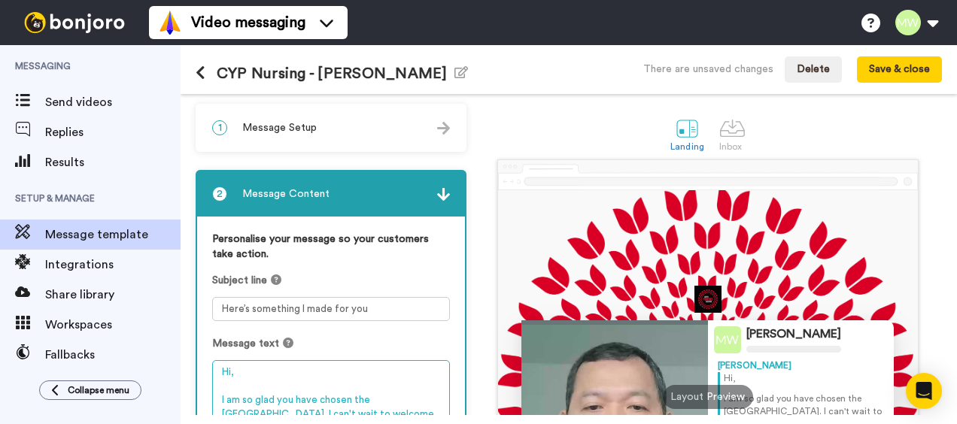
scroll to position [0, 0]
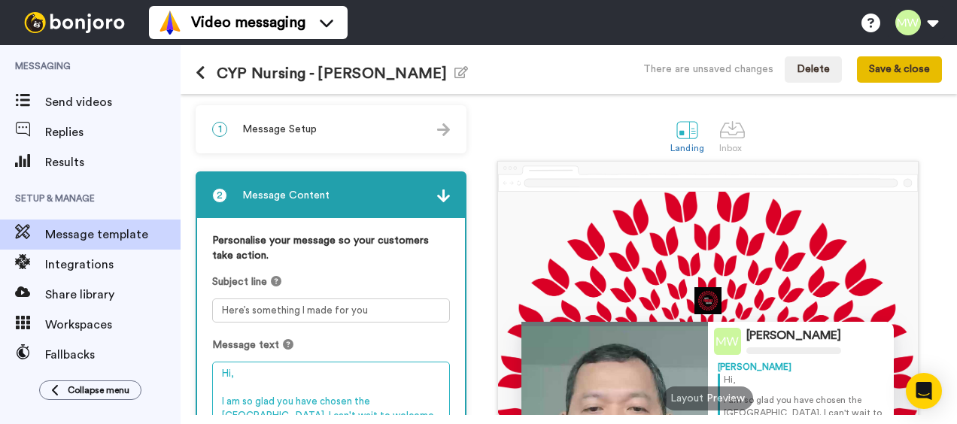
type textarea "Hi, I am so glad you have chosen the [GEOGRAPHIC_DATA]. I can't wait to welcome…"
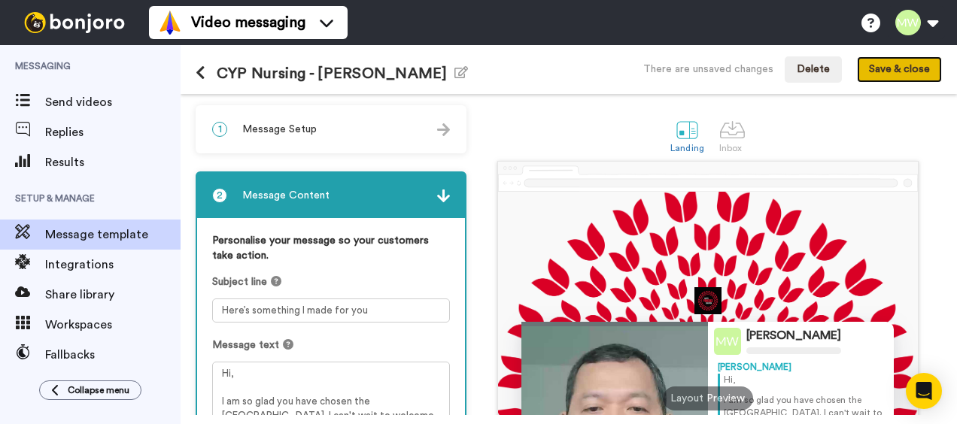
click at [890, 74] on button "Save & close" at bounding box center [899, 69] width 85 height 27
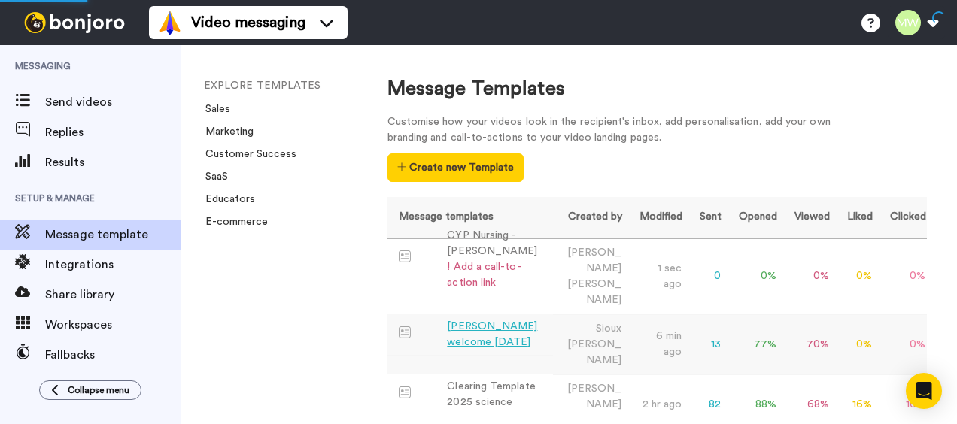
click at [489, 319] on div "[PERSON_NAME] welcome [DATE]" at bounding box center [496, 335] width 99 height 32
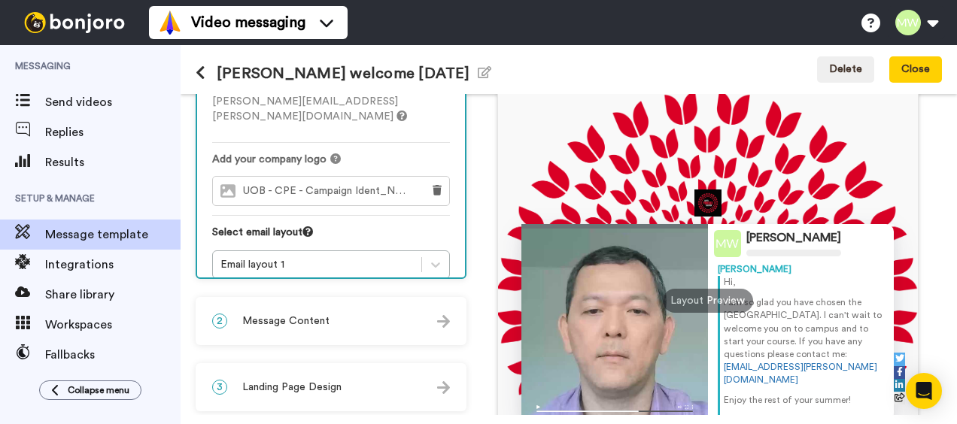
scroll to position [150, 0]
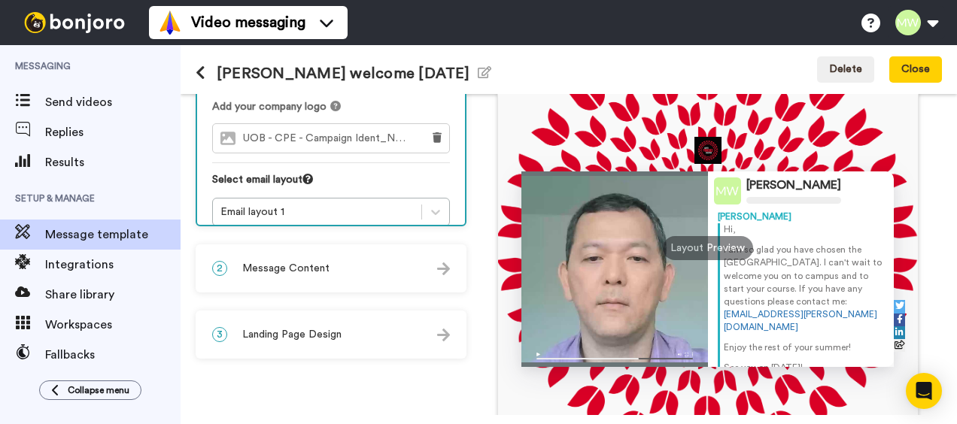
click at [408, 271] on div "2 Message Content" at bounding box center [331, 268] width 268 height 45
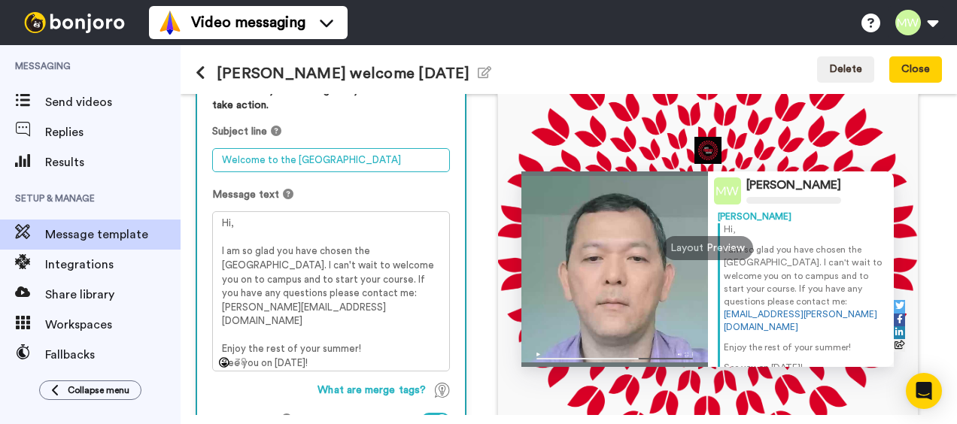
drag, startPoint x: 419, startPoint y: 156, endPoint x: 212, endPoint y: 156, distance: 206.8
click at [212, 156] on textarea "Welcome to the [GEOGRAPHIC_DATA]" at bounding box center [331, 160] width 238 height 24
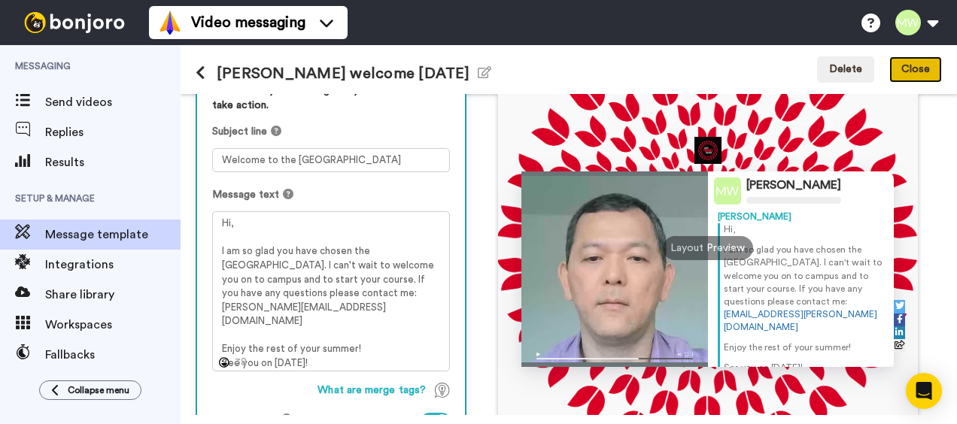
click at [908, 74] on button "Close" at bounding box center [915, 69] width 53 height 27
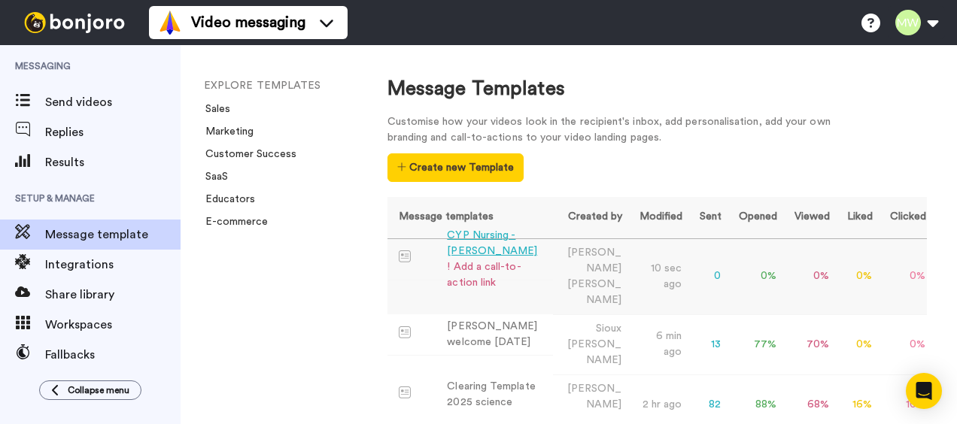
click at [504, 238] on div "CYP Nursing - [PERSON_NAME]" at bounding box center [496, 244] width 99 height 32
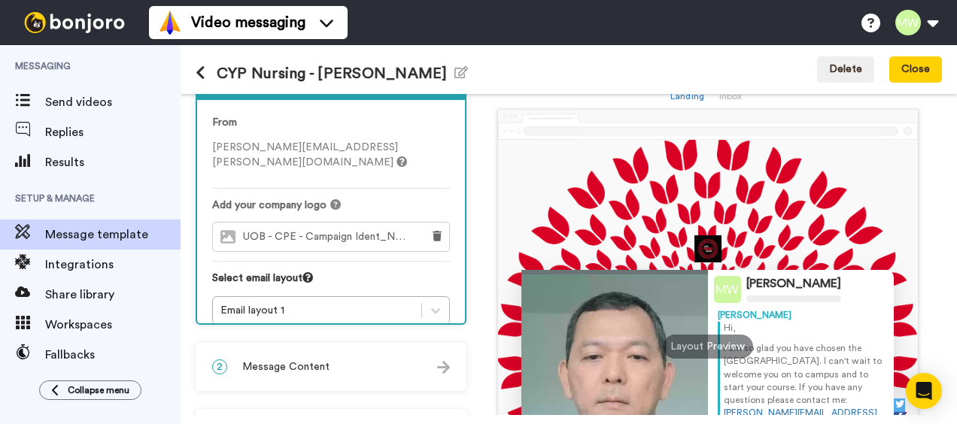
scroll to position [150, 0]
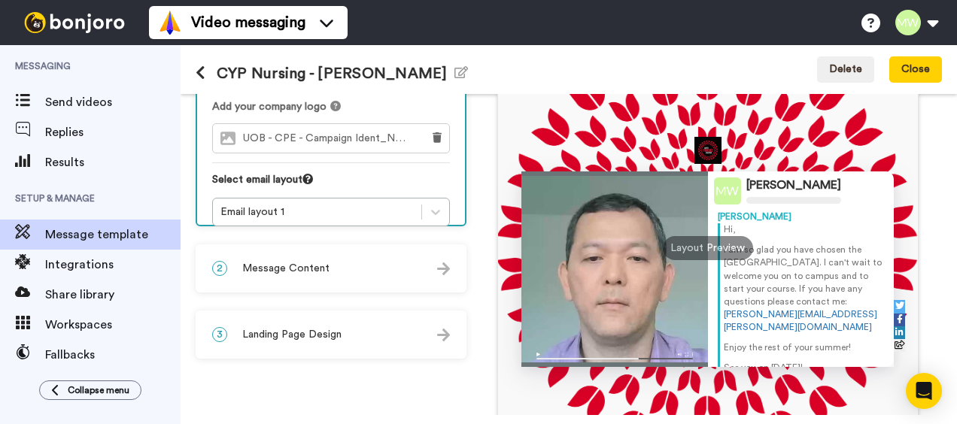
click at [451, 269] on div "2 Message Content" at bounding box center [331, 268] width 268 height 45
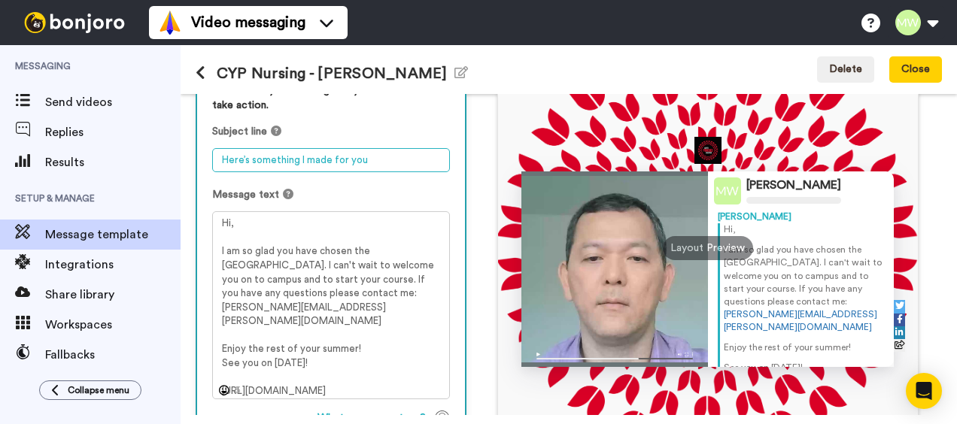
drag, startPoint x: 387, startPoint y: 159, endPoint x: 208, endPoint y: 158, distance: 179.7
click at [206, 158] on div "Personalise your message so your customers take action. Subject line Here’s som…" at bounding box center [331, 296] width 268 height 456
paste textarea "Welcome to the [GEOGRAPHIC_DATA]"
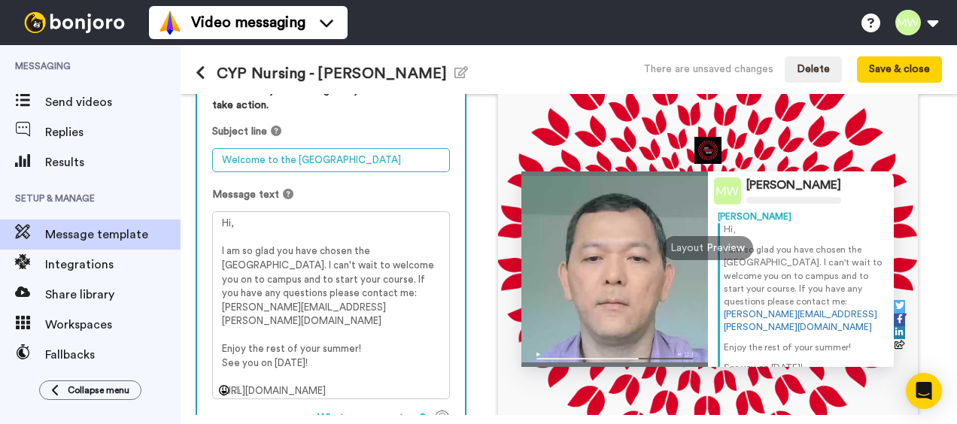
type textarea "Welcome to the [GEOGRAPHIC_DATA]"
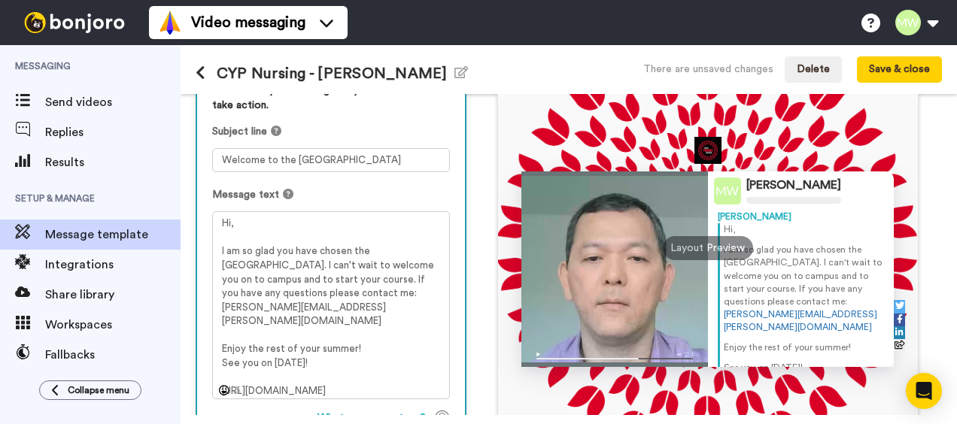
click at [400, 189] on div "Message text" at bounding box center [331, 194] width 238 height 15
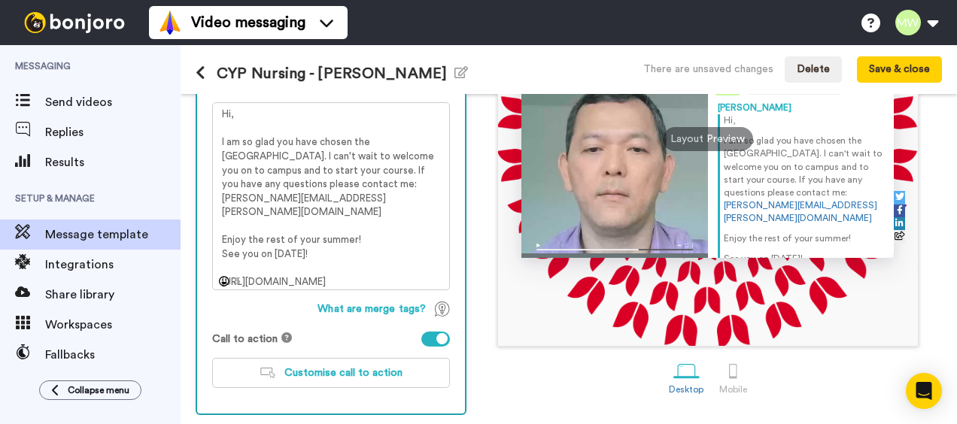
scroll to position [186, 0]
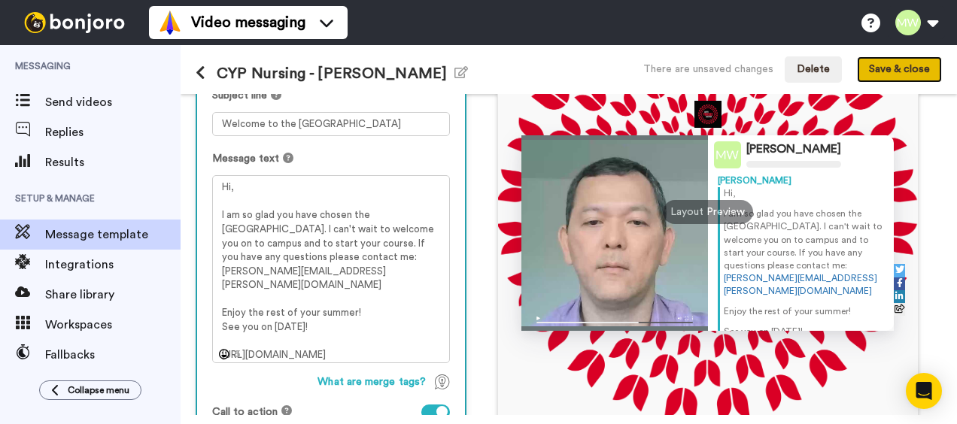
click at [908, 77] on button "Save & close" at bounding box center [899, 69] width 85 height 27
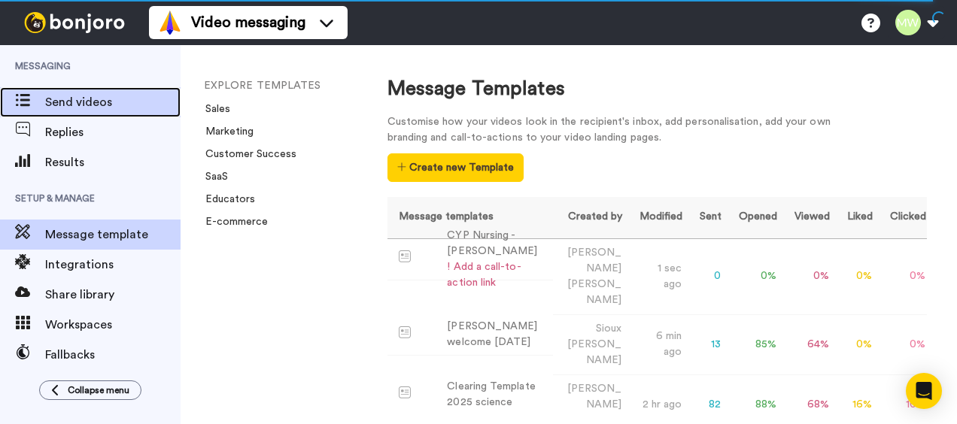
click at [85, 102] on span "Send videos" at bounding box center [112, 102] width 135 height 18
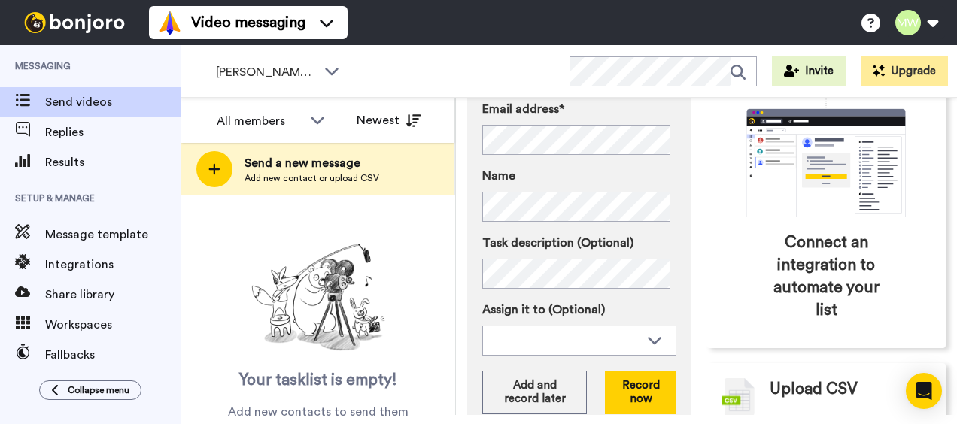
scroll to position [226, 0]
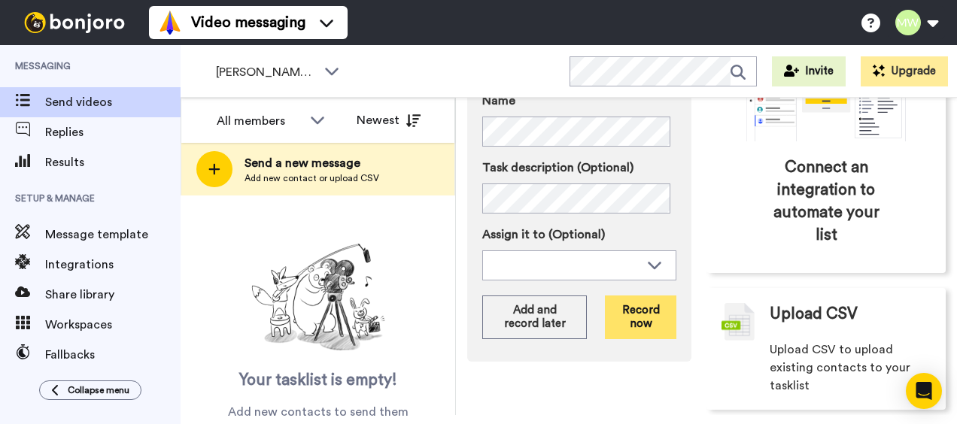
click at [632, 323] on button "Record now" at bounding box center [640, 318] width 71 height 44
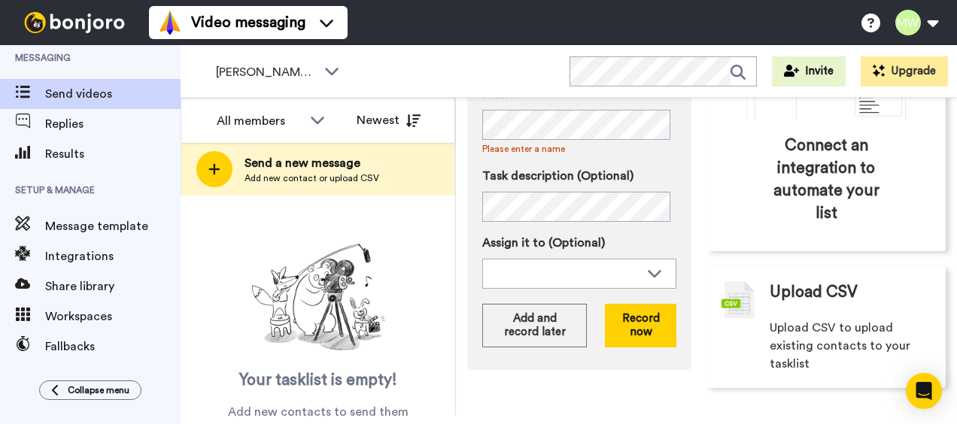
scroll to position [0, 0]
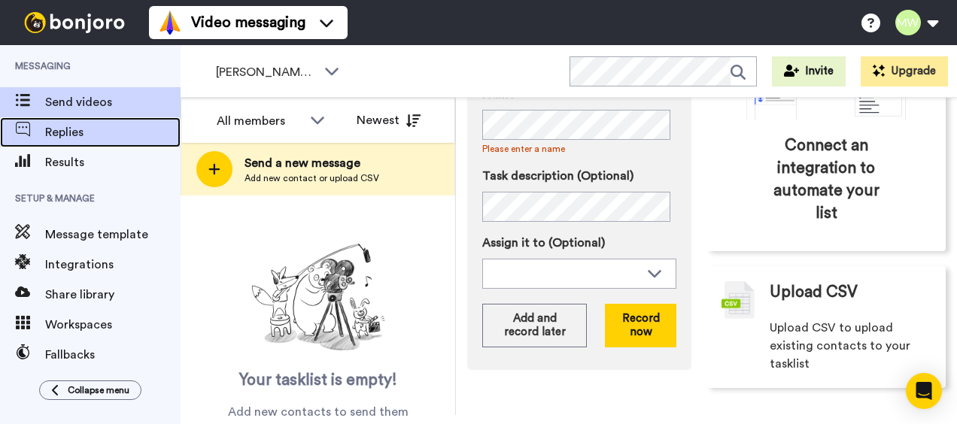
click at [75, 126] on span "Replies" at bounding box center [112, 132] width 135 height 18
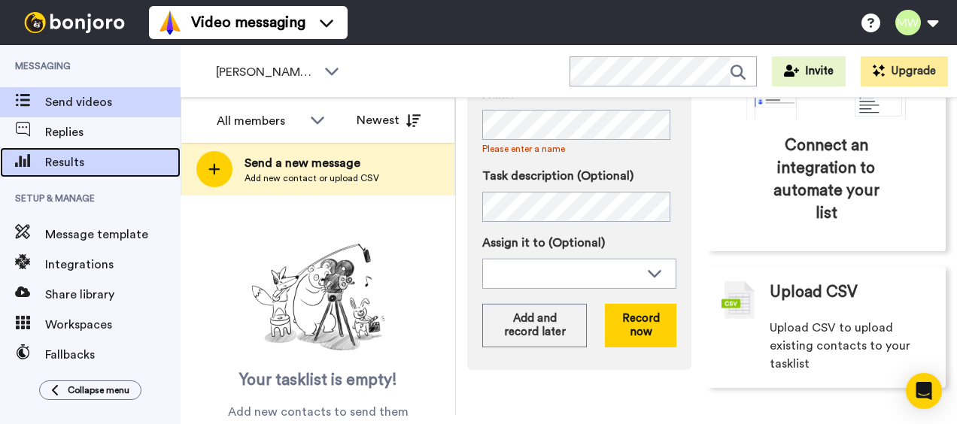
click at [74, 164] on span "Results" at bounding box center [112, 162] width 135 height 18
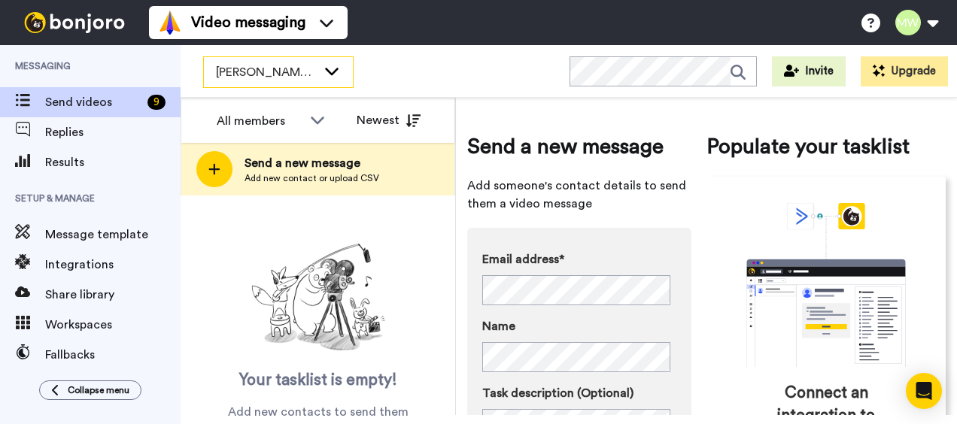
click at [326, 76] on icon at bounding box center [332, 70] width 18 height 15
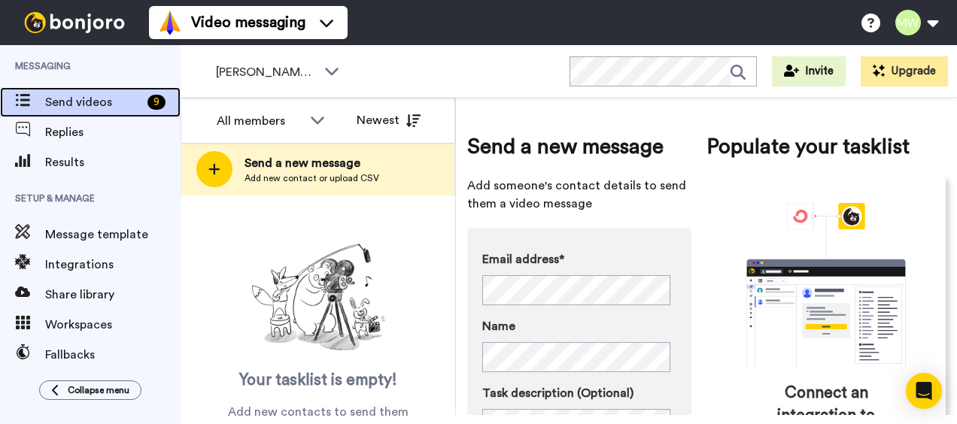
click at [99, 102] on span "Send videos" at bounding box center [93, 102] width 96 height 18
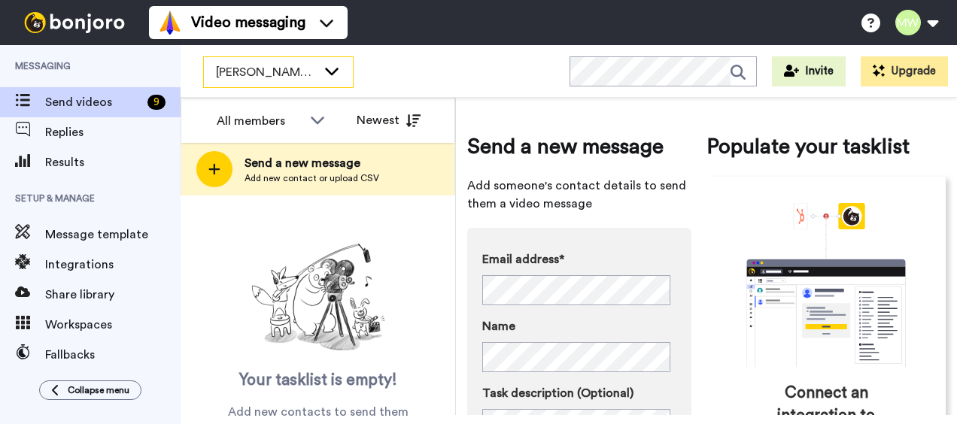
click at [328, 71] on icon at bounding box center [332, 70] width 18 height 15
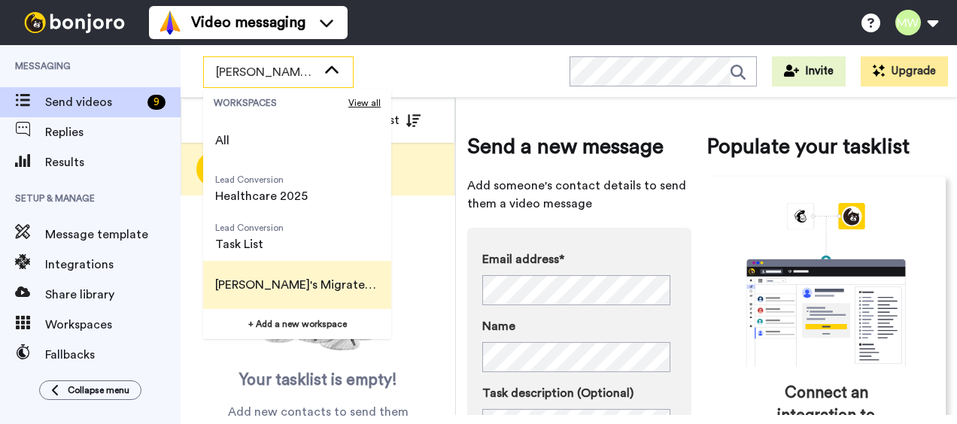
click at [308, 287] on span "[PERSON_NAME]'s Migrated Workspace" at bounding box center [297, 285] width 164 height 18
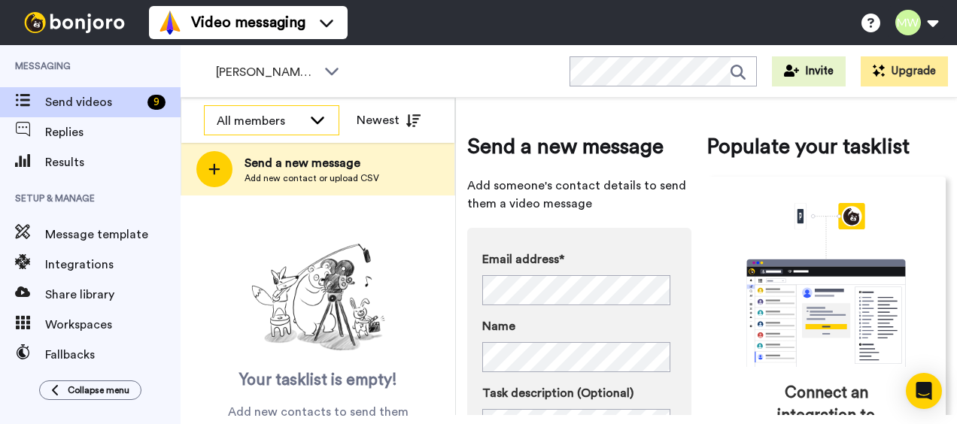
click at [317, 120] on icon at bounding box center [317, 119] width 18 height 15
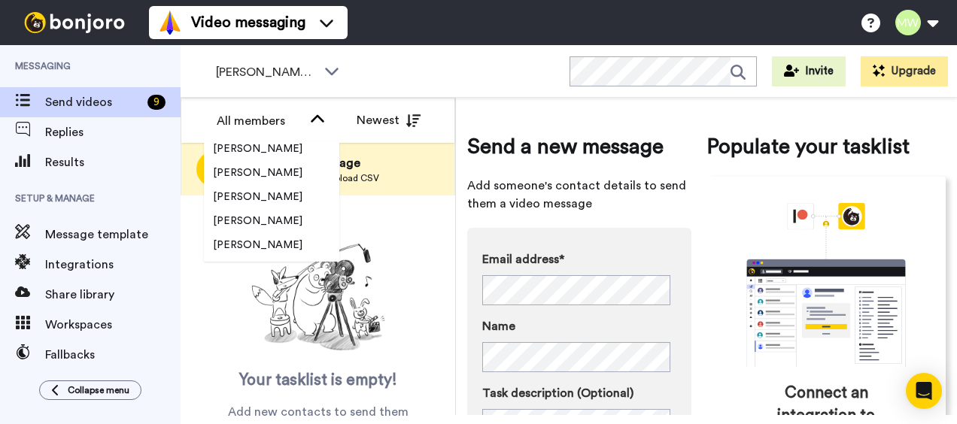
scroll to position [2310, 0]
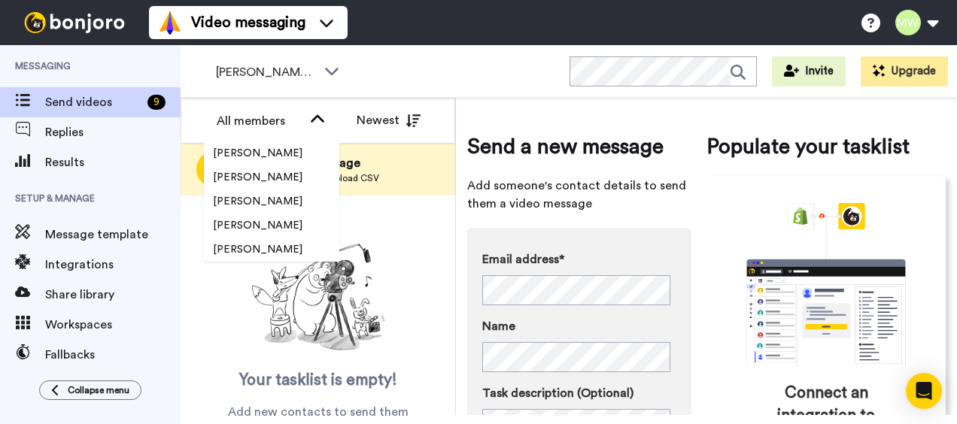
click at [427, 247] on div "Your tasklist is empty! Add new contacts to send them personalised messages" at bounding box center [317, 339] width 274 height 202
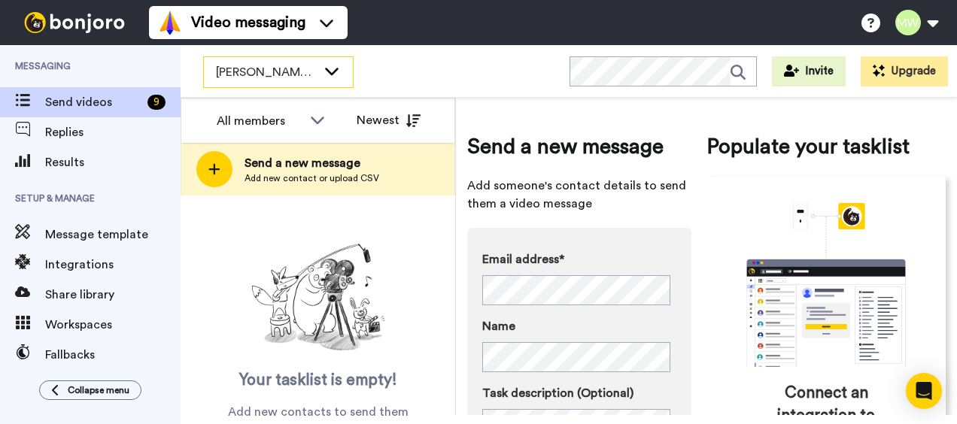
click at [334, 74] on icon at bounding box center [332, 70] width 18 height 15
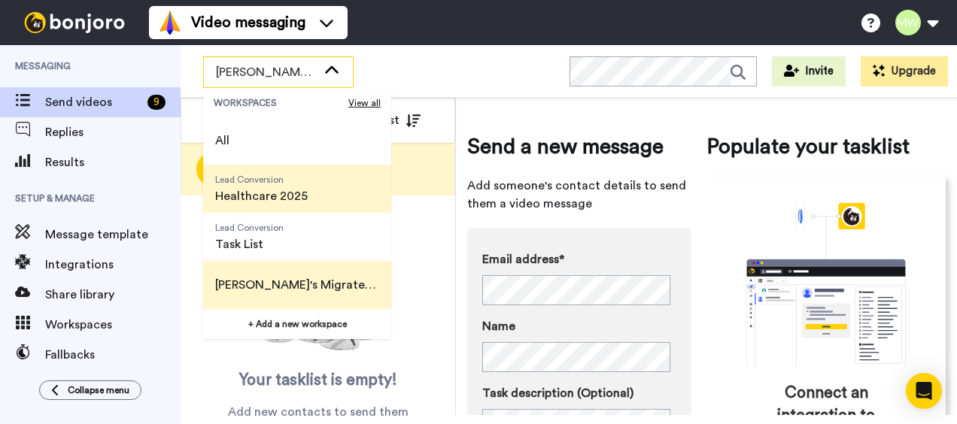
click at [256, 201] on span "Healthcare 2025" at bounding box center [261, 196] width 92 height 18
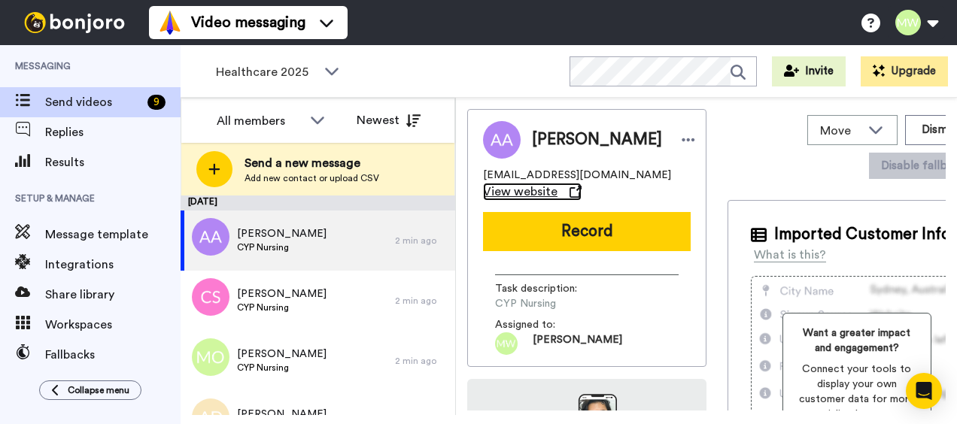
click at [532, 193] on span "View website" at bounding box center [520, 192] width 74 height 18
click at [576, 229] on button "Record" at bounding box center [587, 231] width 208 height 39
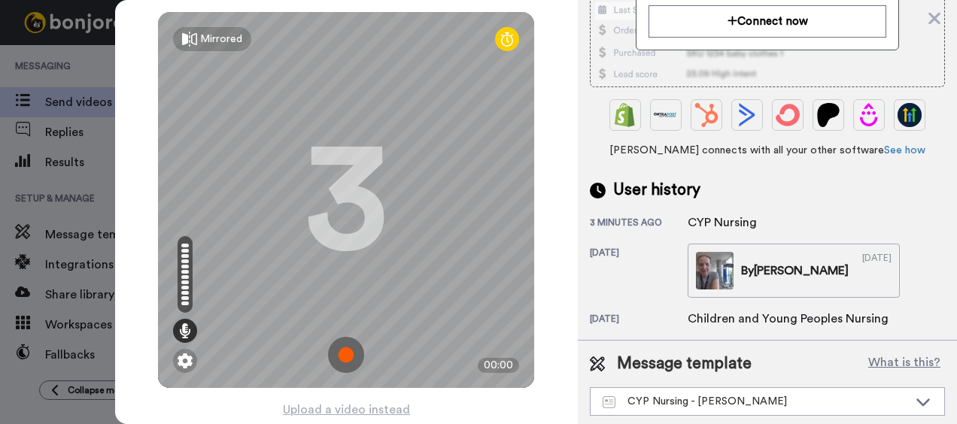
scroll to position [329, 0]
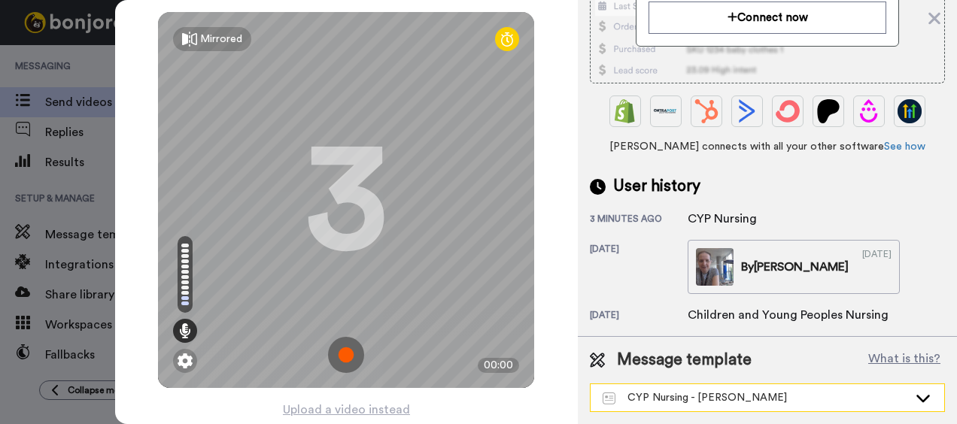
click at [766, 391] on div "CYP Nursing - [PERSON_NAME]" at bounding box center [754, 397] width 305 height 15
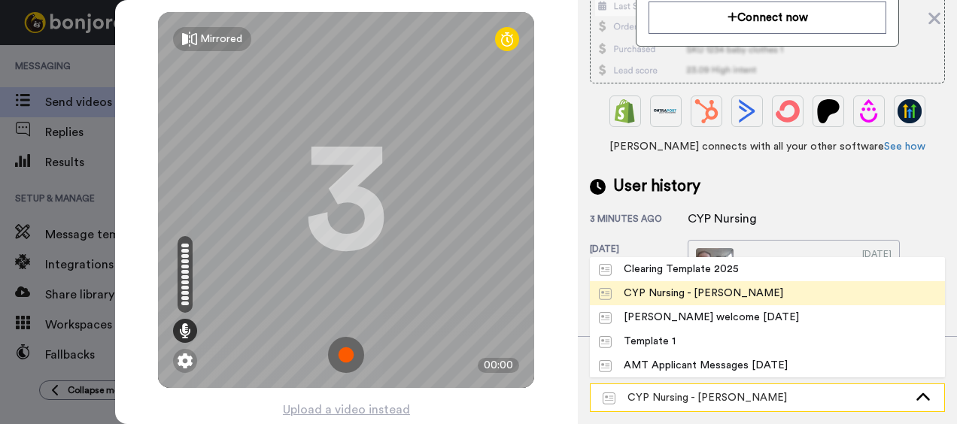
click at [766, 391] on div "CYP Nursing - [PERSON_NAME]" at bounding box center [754, 397] width 305 height 15
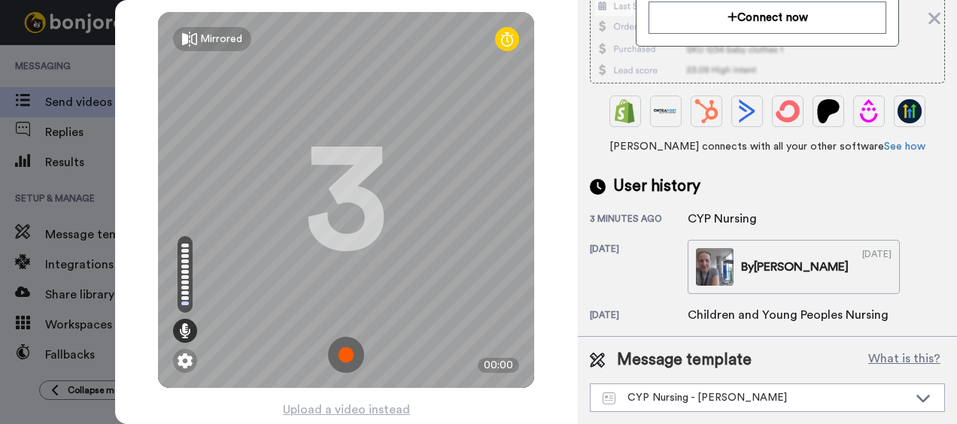
click at [340, 353] on img at bounding box center [346, 355] width 36 height 36
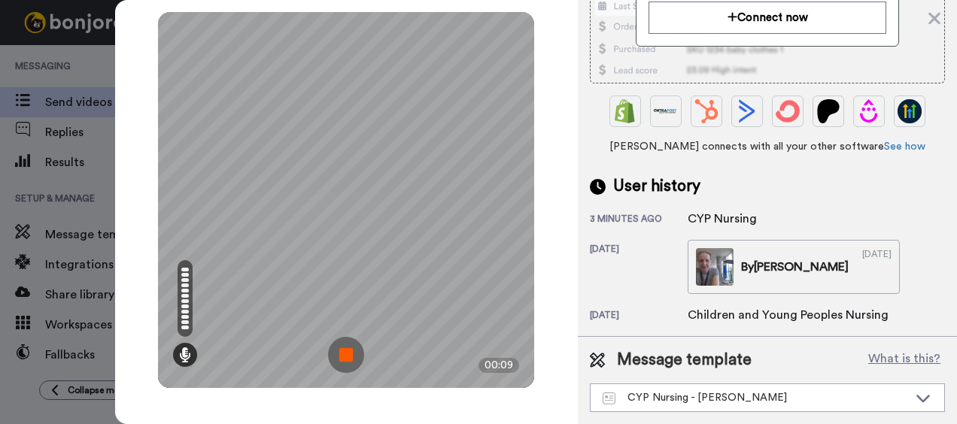
click at [349, 347] on img at bounding box center [346, 355] width 36 height 36
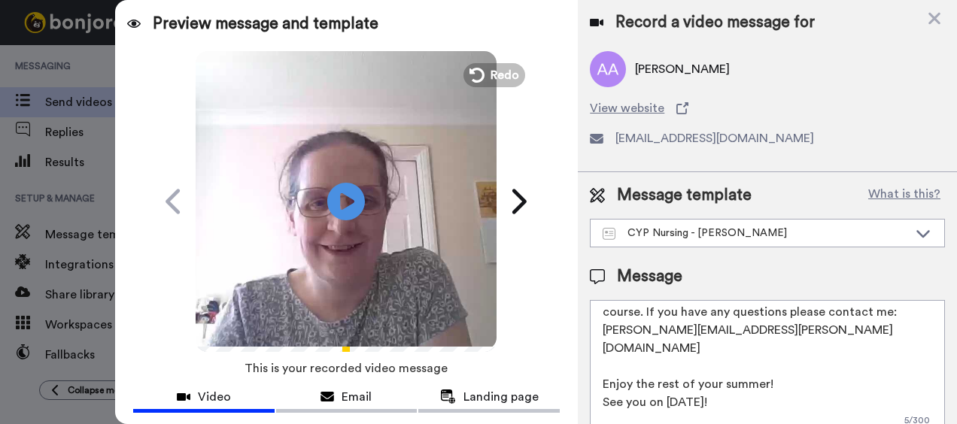
scroll to position [32, 0]
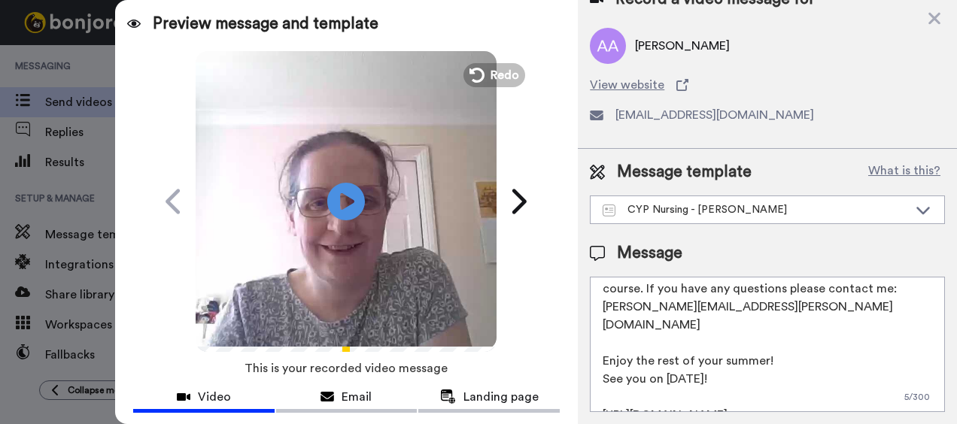
drag, startPoint x: 794, startPoint y: 387, endPoint x: 599, endPoint y: 387, distance: 195.5
click at [599, 387] on textarea "Hi, I am so glad you have chosen the University of Bedfordshire. I can't wait t…" at bounding box center [767, 344] width 355 height 135
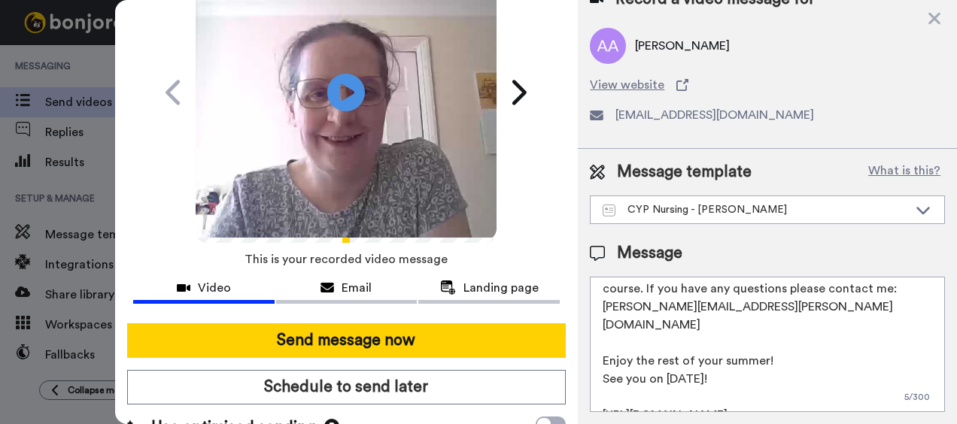
scroll to position [143, 0]
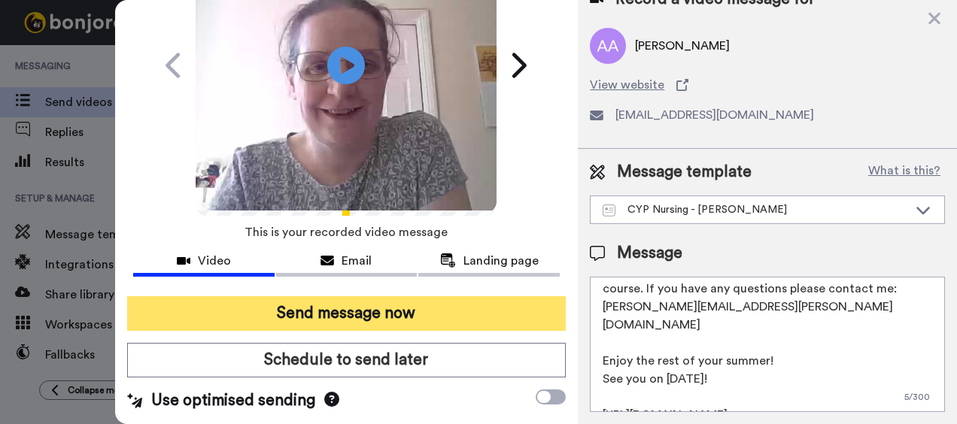
click at [341, 302] on button "Send message now" at bounding box center [346, 313] width 439 height 35
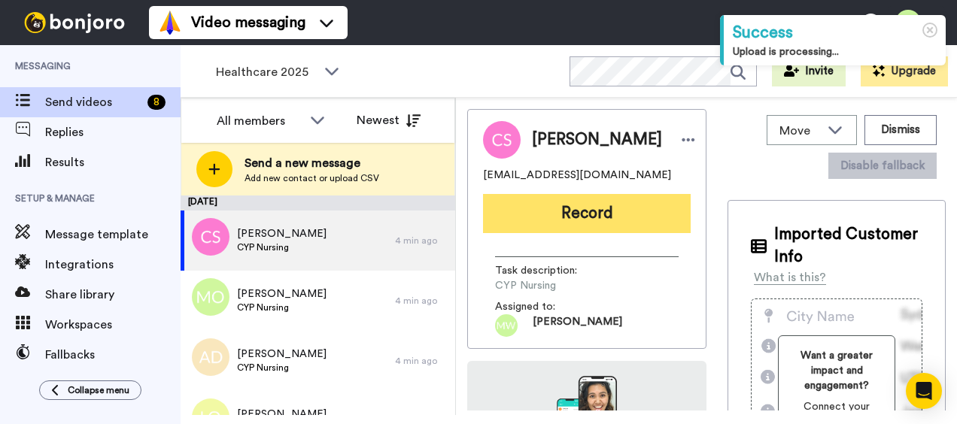
click at [520, 221] on button "Record" at bounding box center [587, 213] width 208 height 39
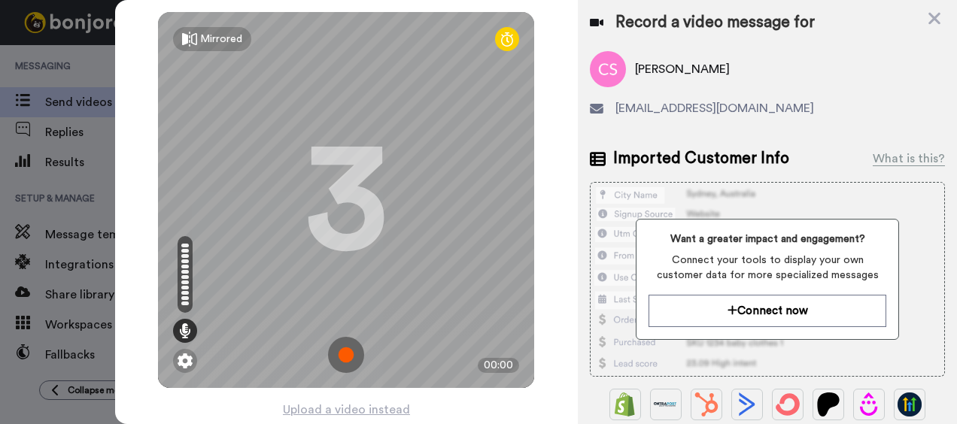
click at [341, 362] on img at bounding box center [346, 355] width 36 height 36
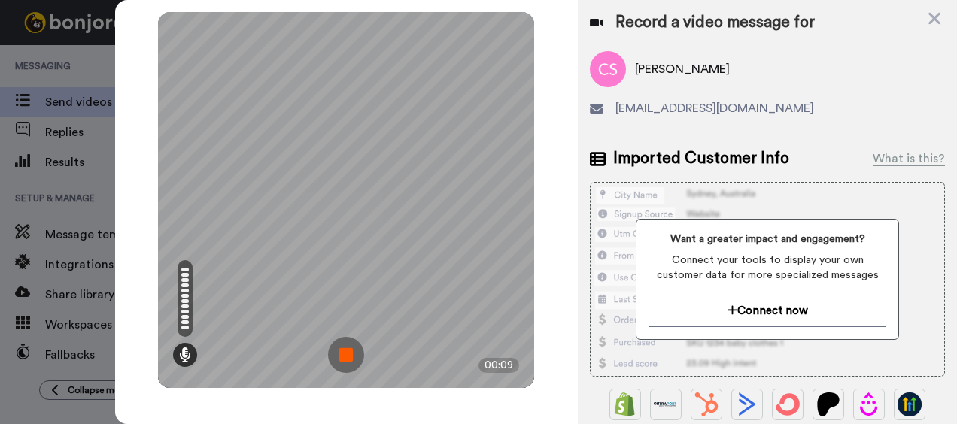
click at [355, 355] on img at bounding box center [346, 355] width 36 height 36
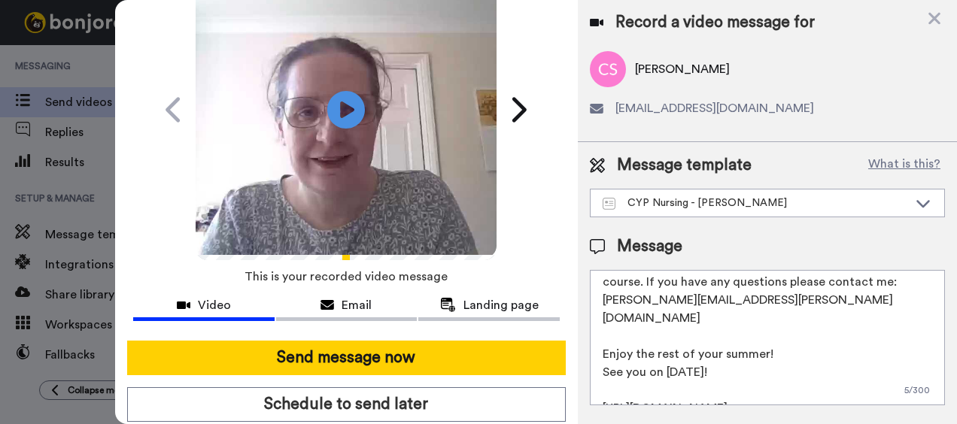
scroll to position [143, 0]
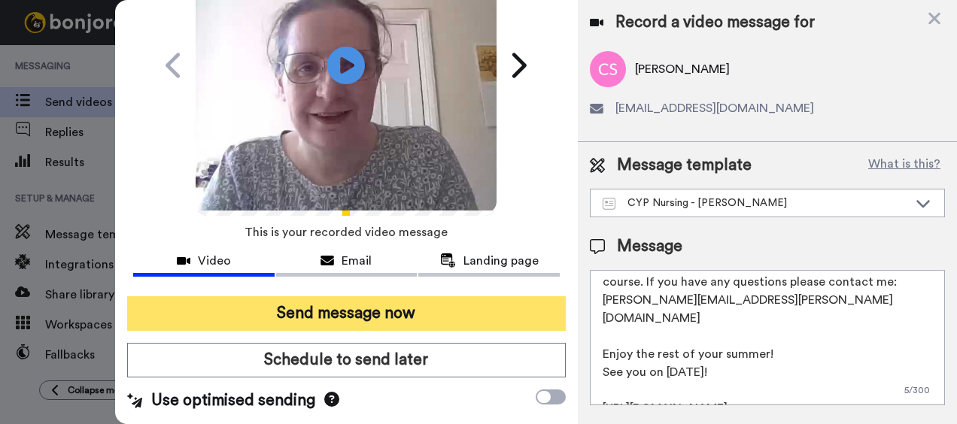
click at [353, 308] on button "Send message now" at bounding box center [346, 313] width 439 height 35
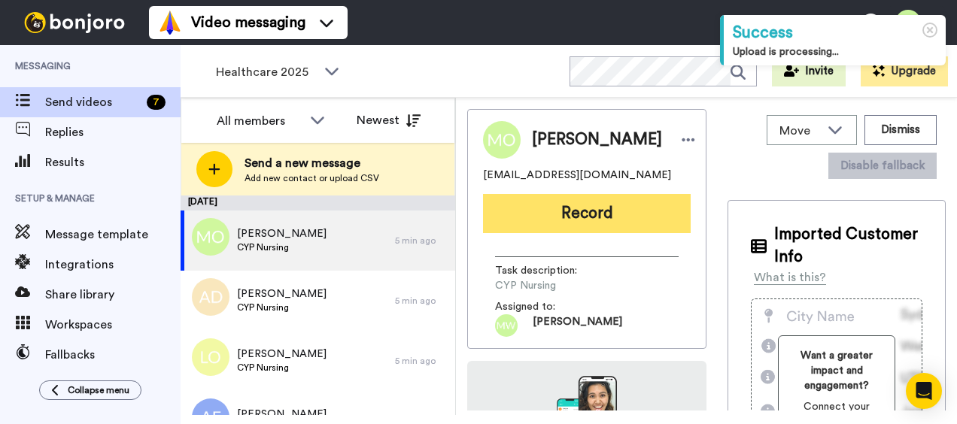
click at [557, 226] on button "Record" at bounding box center [587, 213] width 208 height 39
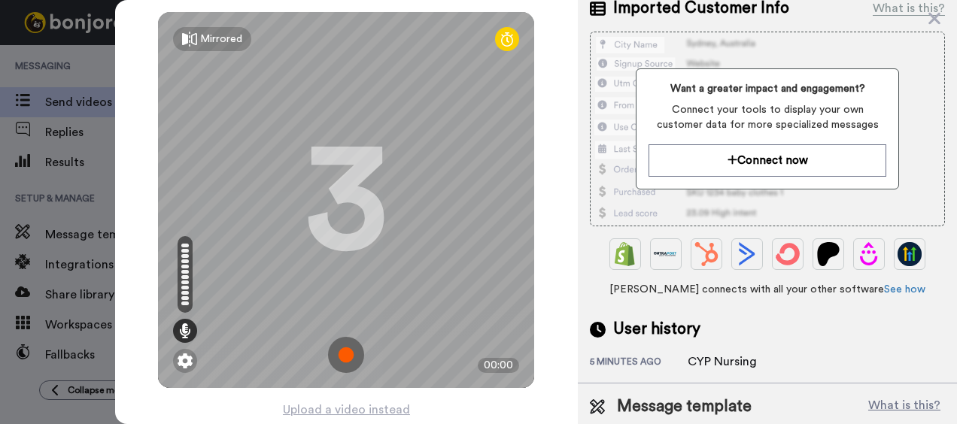
scroll to position [204, 0]
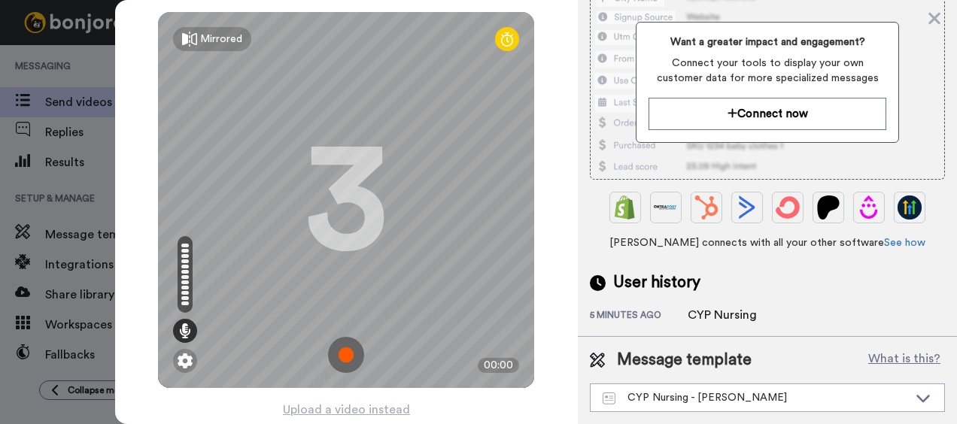
click at [335, 355] on img at bounding box center [346, 355] width 36 height 36
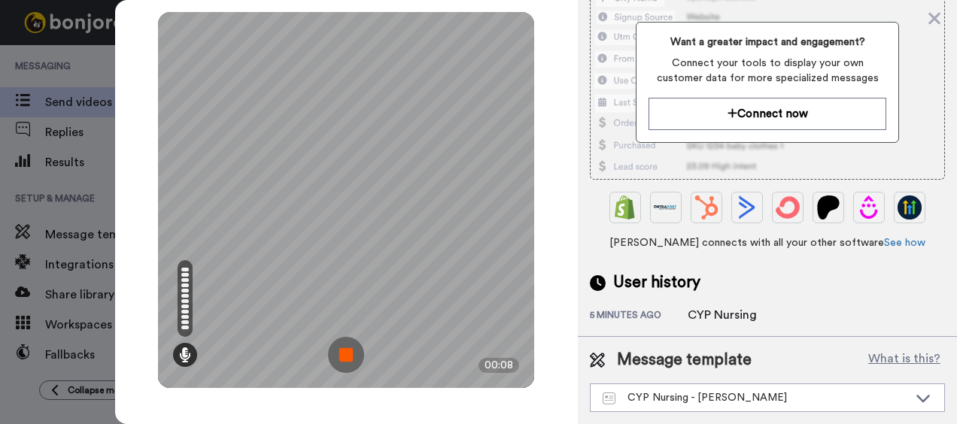
click at [353, 352] on img at bounding box center [346, 355] width 36 height 36
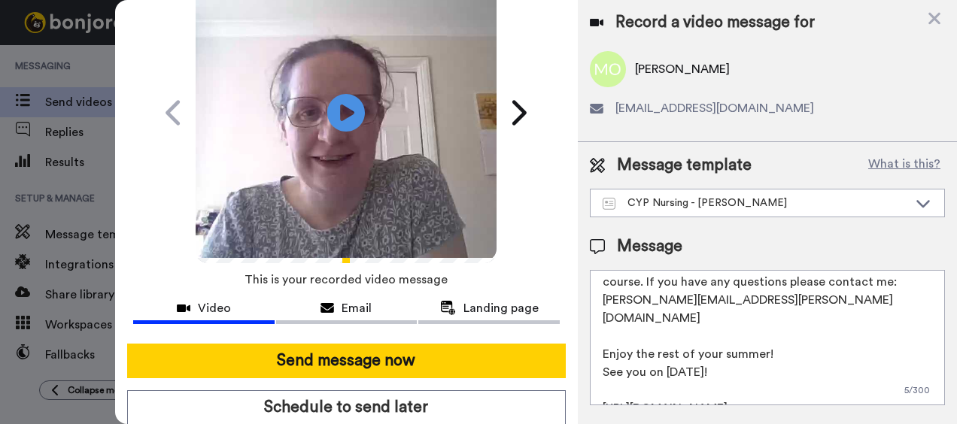
scroll to position [143, 0]
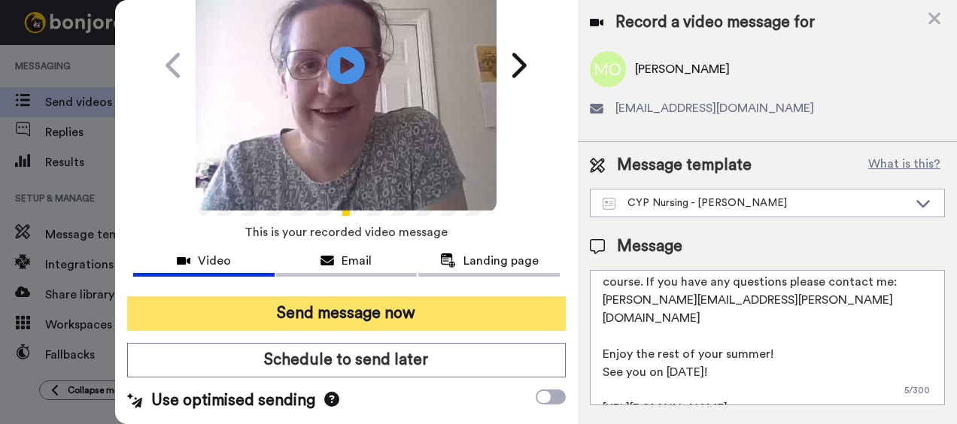
click at [314, 311] on button "Send message now" at bounding box center [346, 313] width 439 height 35
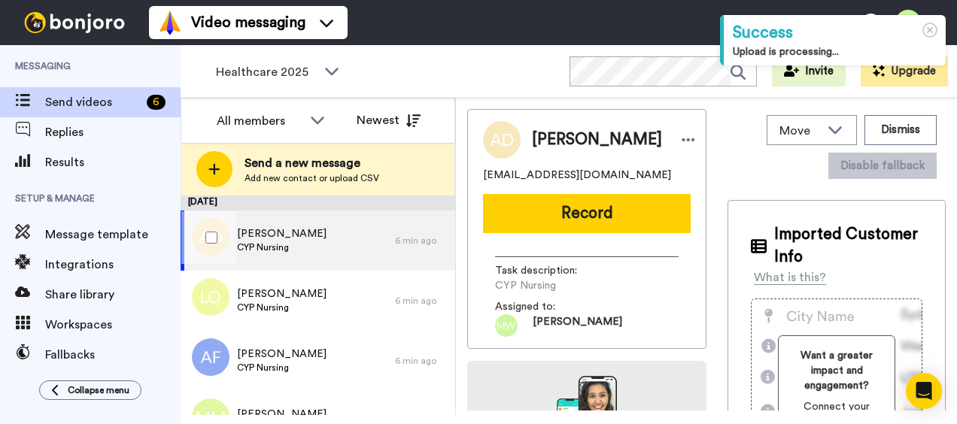
click at [299, 239] on span "[PERSON_NAME]" at bounding box center [281, 233] width 89 height 15
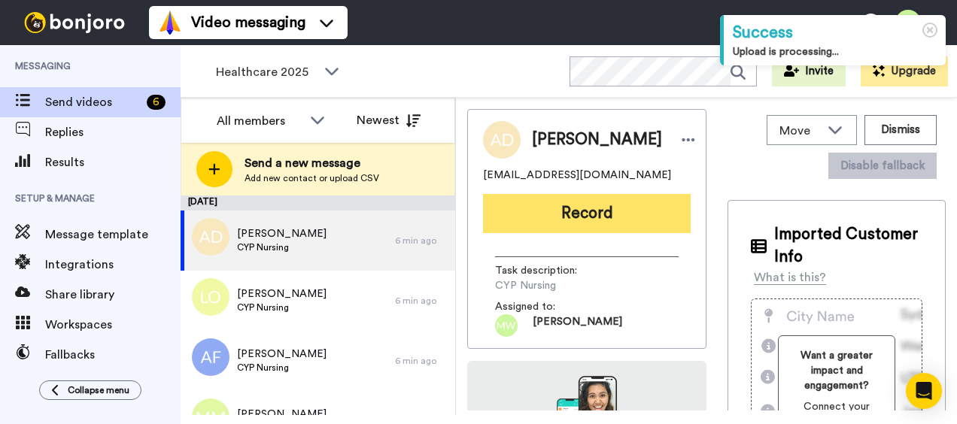
click at [550, 214] on button "Record" at bounding box center [587, 213] width 208 height 39
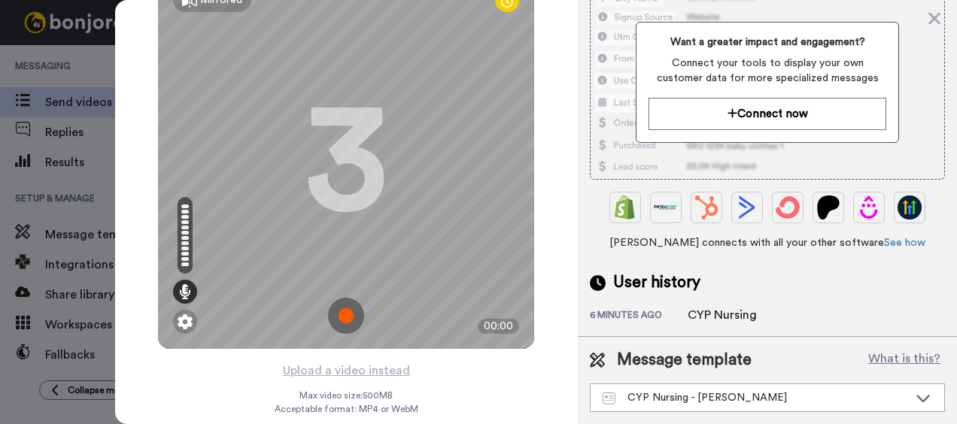
scroll to position [57, 0]
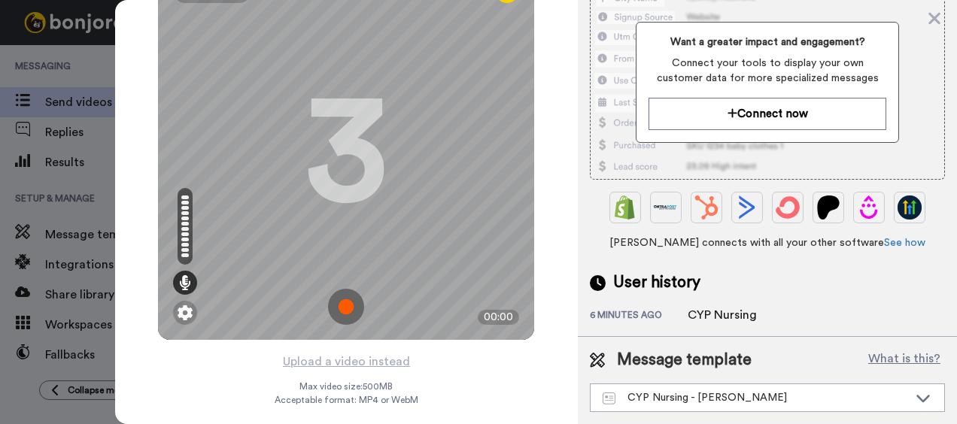
click at [339, 296] on img at bounding box center [346, 307] width 36 height 36
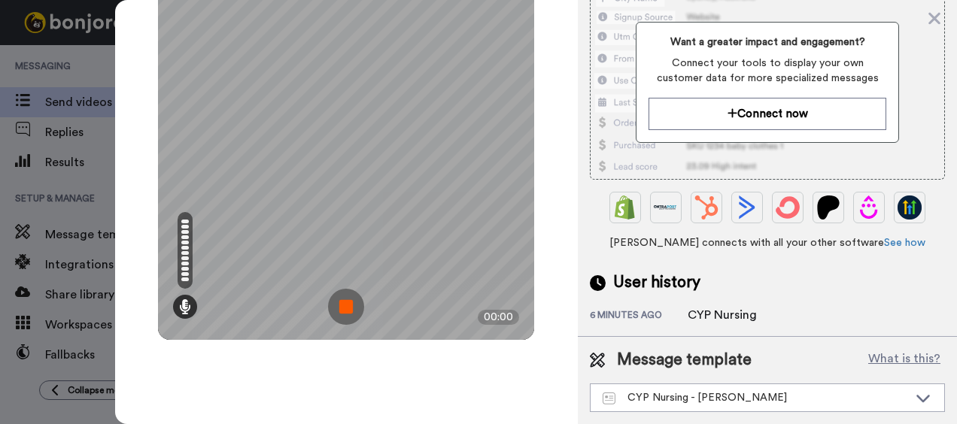
scroll to position [0, 0]
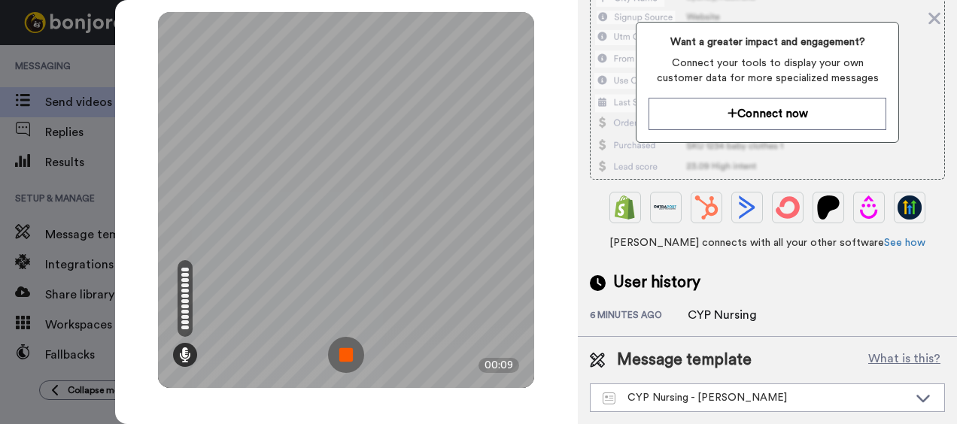
click at [346, 349] on img at bounding box center [346, 355] width 36 height 36
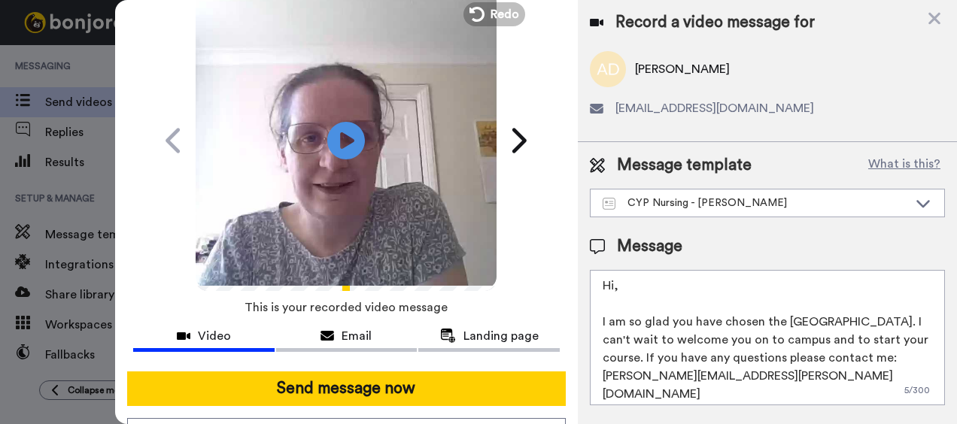
scroll to position [143, 0]
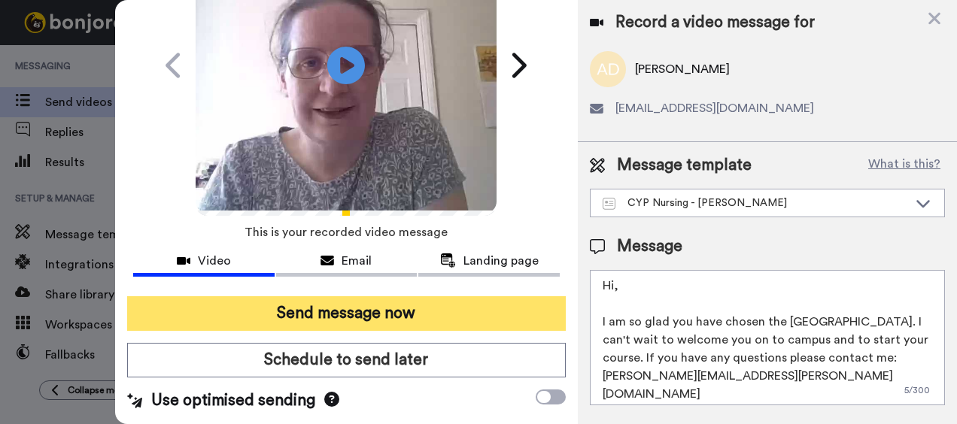
click at [362, 307] on button "Send message now" at bounding box center [346, 313] width 439 height 35
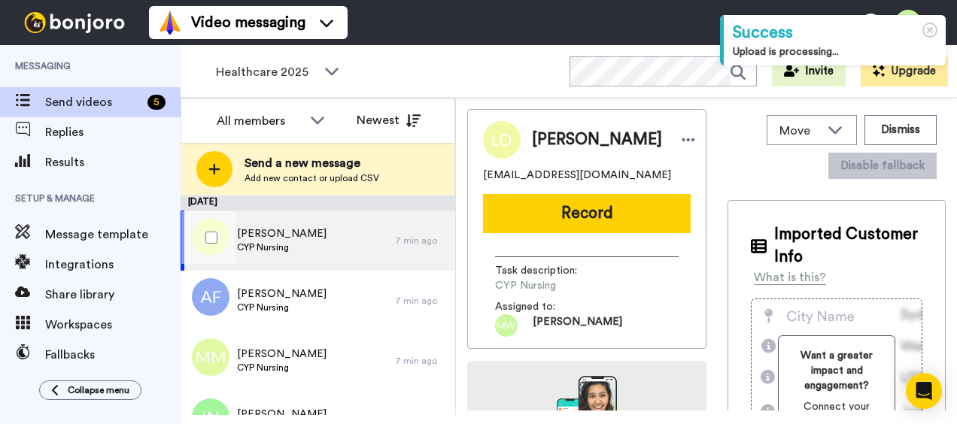
click at [274, 243] on span "CYP Nursing" at bounding box center [281, 247] width 89 height 12
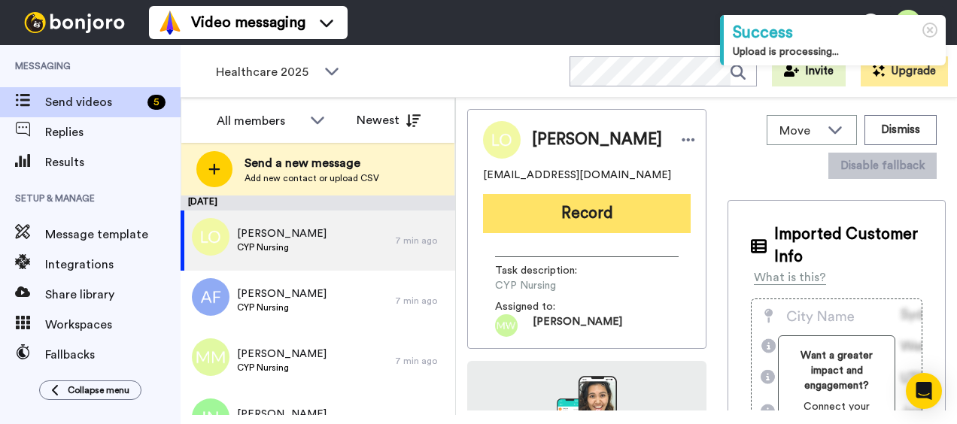
click at [533, 217] on button "Record" at bounding box center [587, 213] width 208 height 39
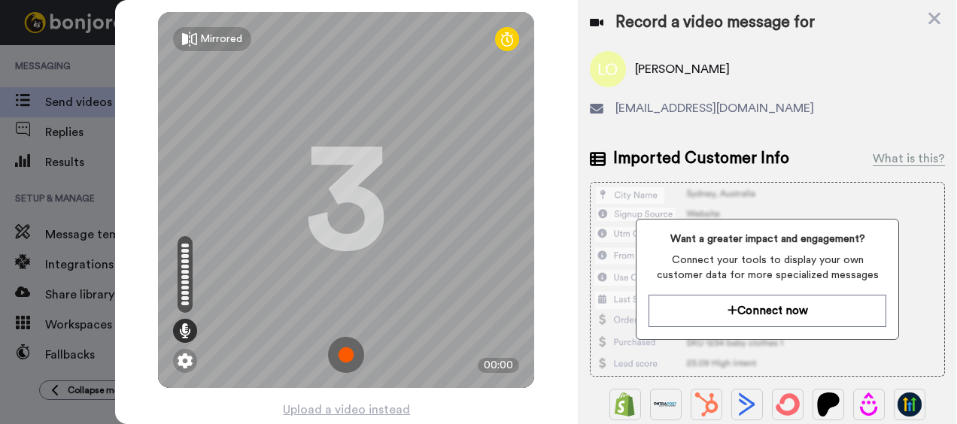
click at [344, 355] on img at bounding box center [346, 355] width 36 height 36
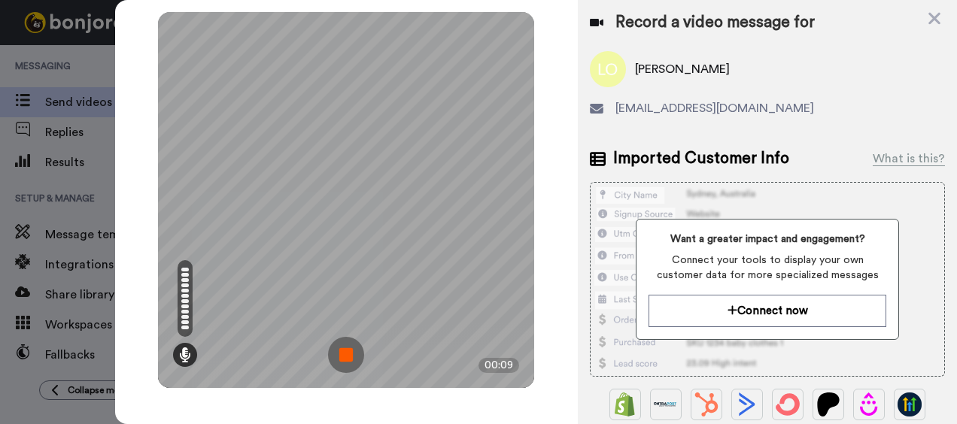
click at [349, 350] on img at bounding box center [346, 355] width 36 height 36
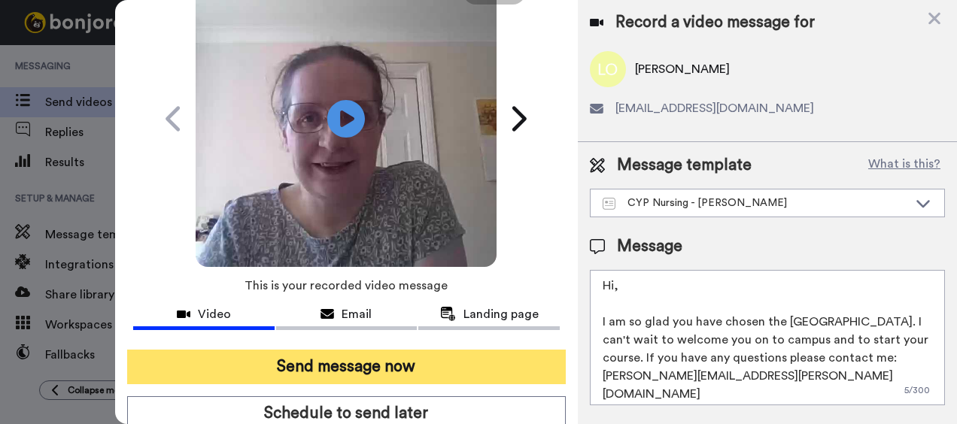
scroll to position [143, 0]
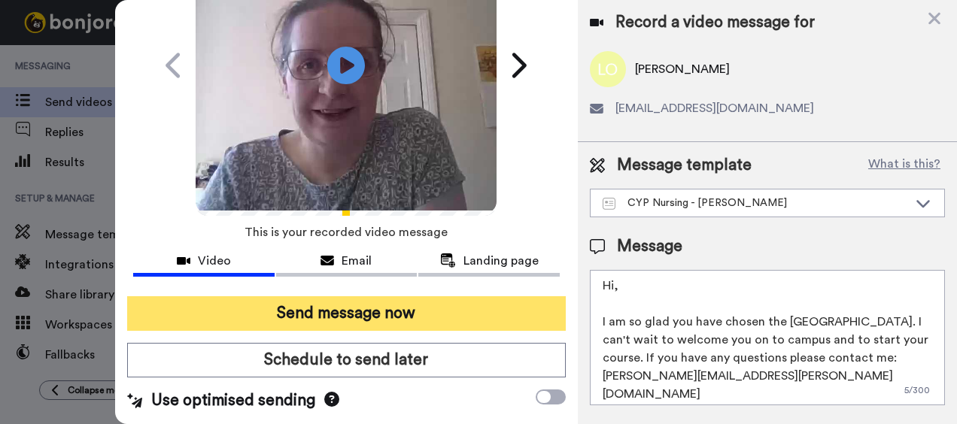
click at [352, 305] on button "Send message now" at bounding box center [346, 313] width 439 height 35
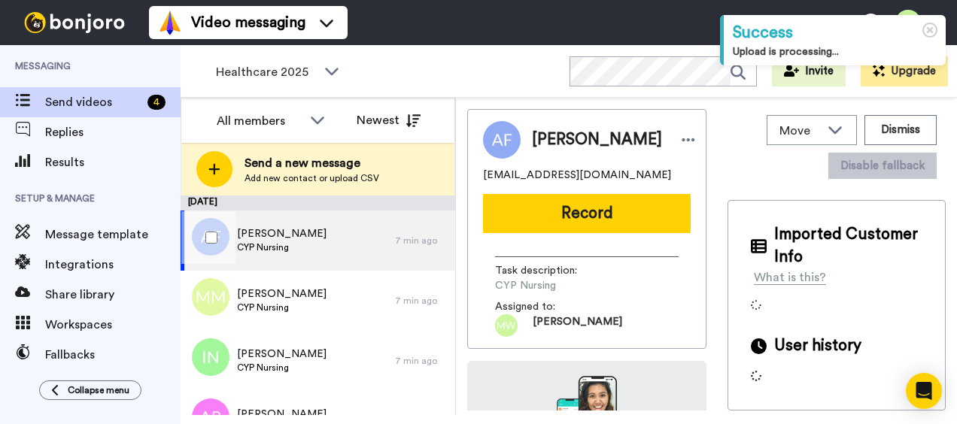
click at [310, 238] on span "Annabel Freeman" at bounding box center [281, 233] width 89 height 15
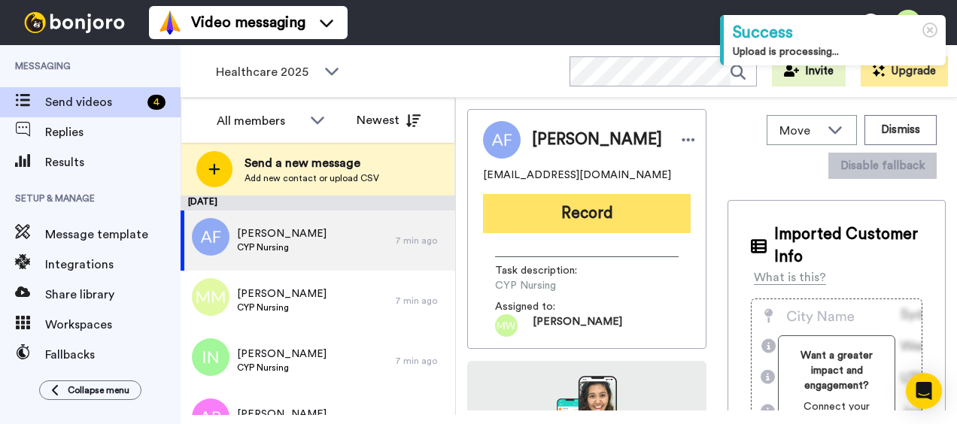
click at [535, 223] on button "Record" at bounding box center [587, 213] width 208 height 39
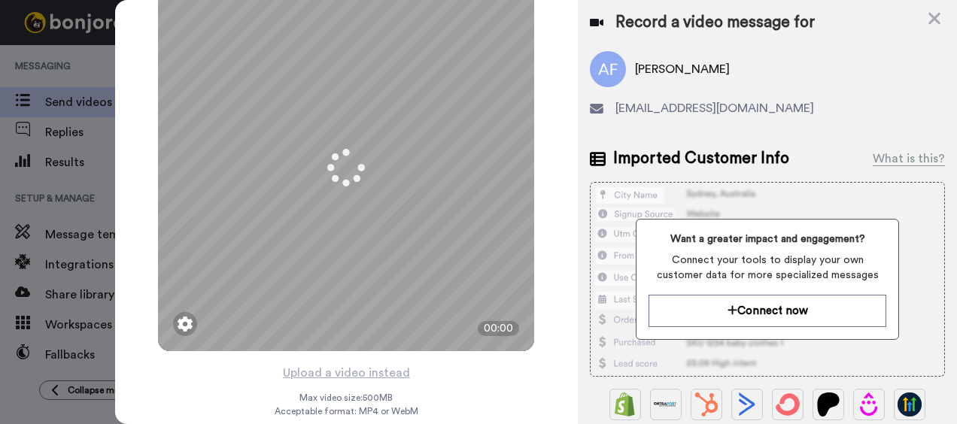
scroll to position [57, 0]
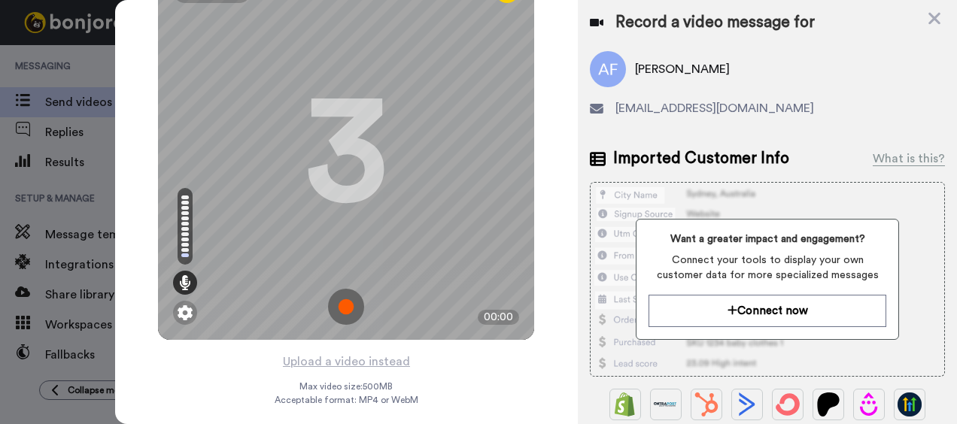
click at [343, 297] on img at bounding box center [346, 307] width 36 height 36
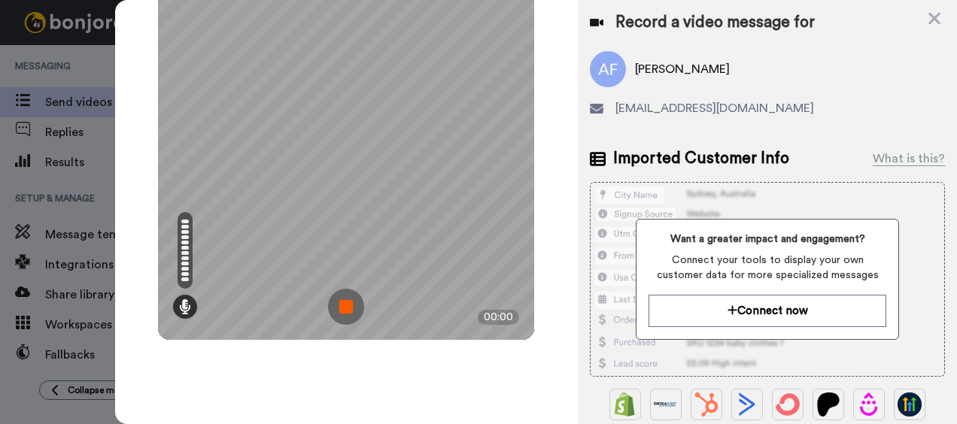
scroll to position [0, 0]
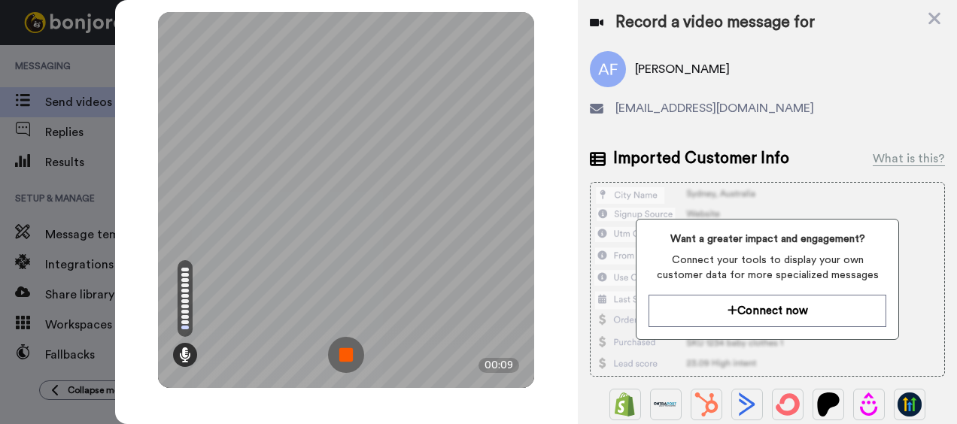
click at [352, 350] on img at bounding box center [346, 355] width 36 height 36
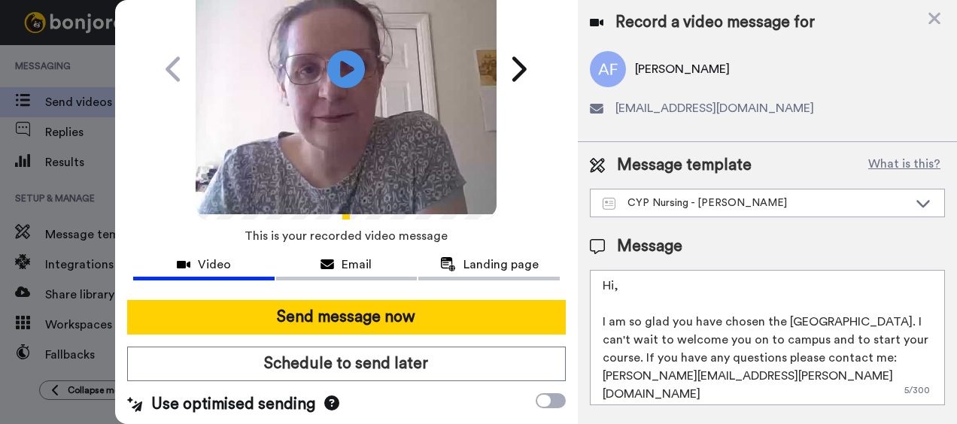
scroll to position [143, 0]
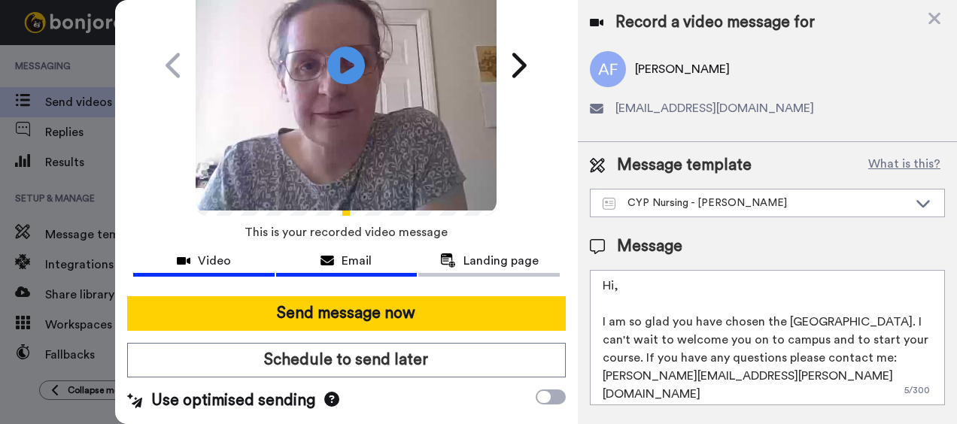
click at [361, 252] on span "Email" at bounding box center [356, 261] width 30 height 18
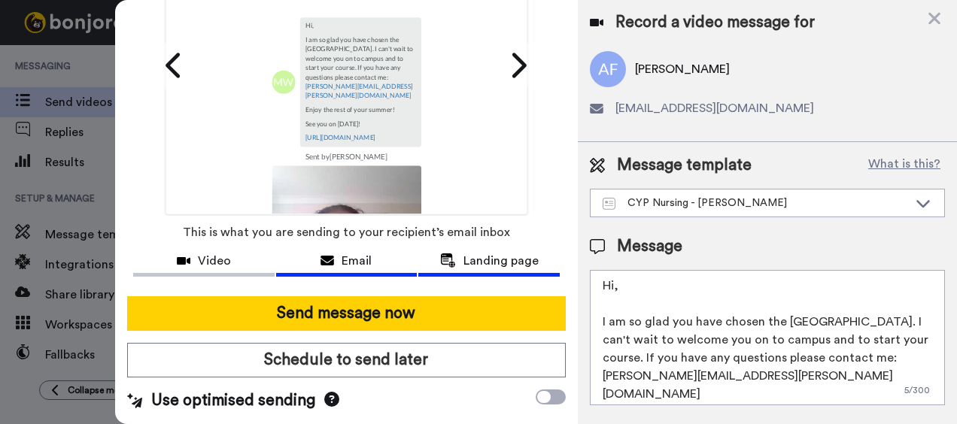
click at [478, 252] on span "Landing page" at bounding box center [500, 261] width 75 height 18
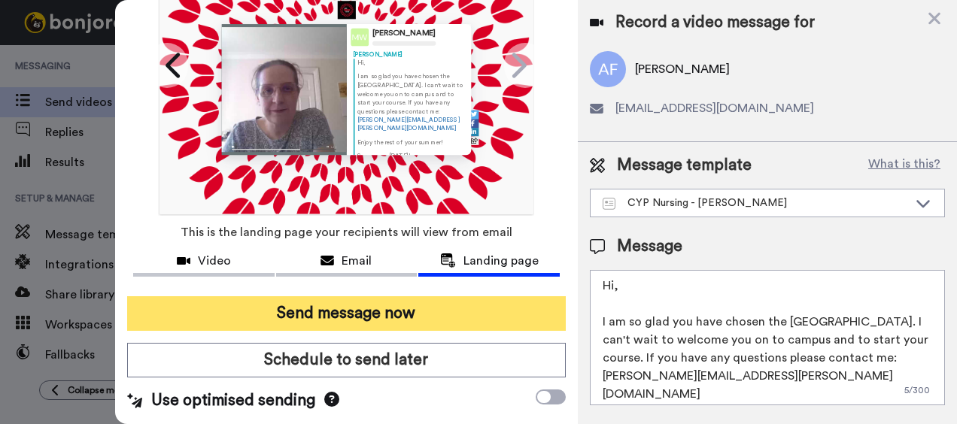
click at [331, 302] on button "Send message now" at bounding box center [346, 313] width 439 height 35
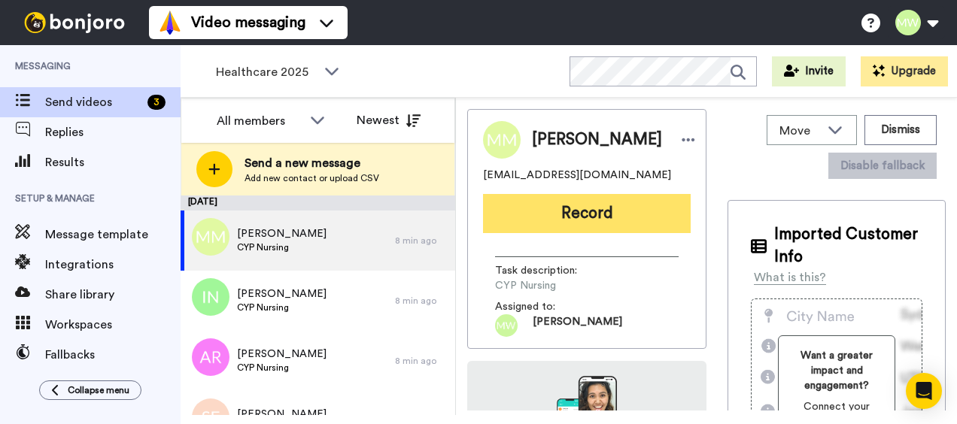
click at [552, 226] on button "Record" at bounding box center [587, 213] width 208 height 39
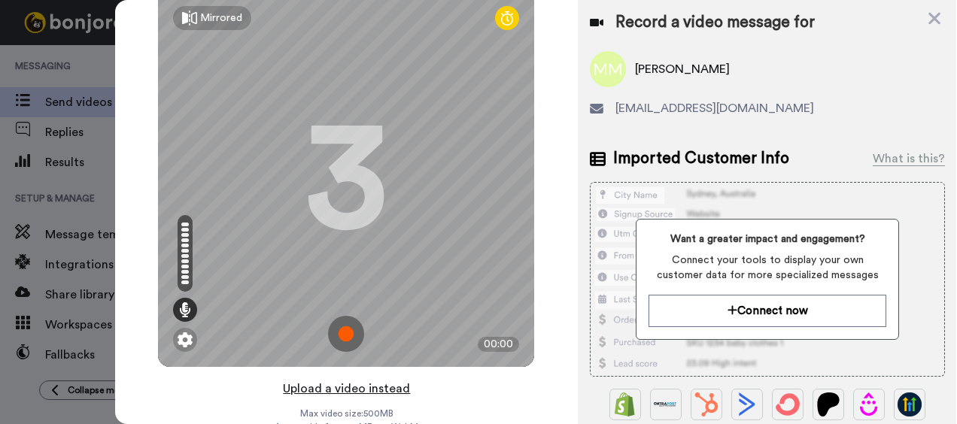
scroll to position [57, 0]
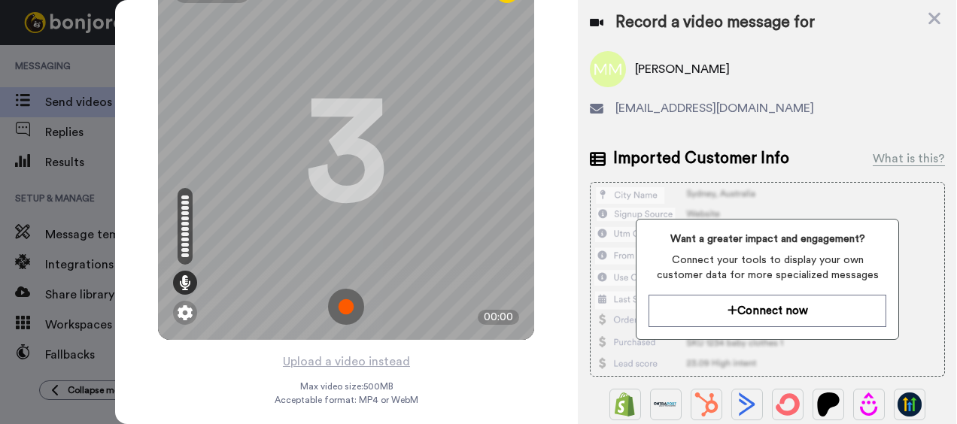
click at [349, 307] on img at bounding box center [346, 307] width 36 height 36
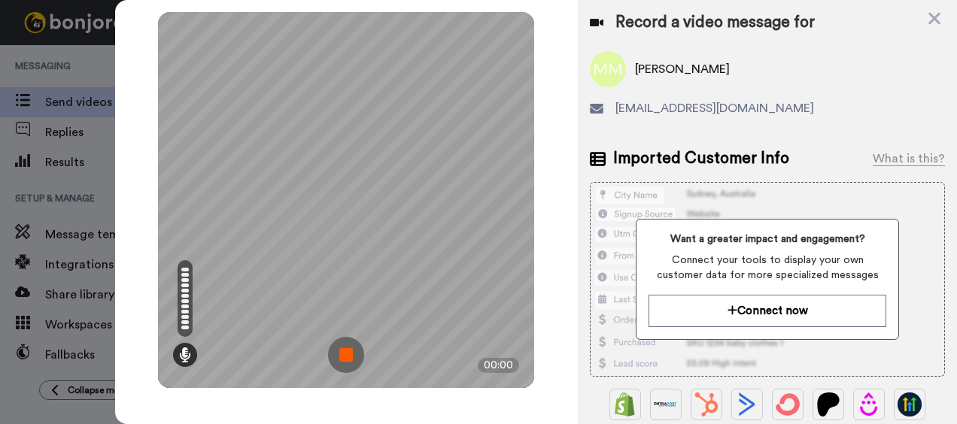
scroll to position [0, 0]
click at [352, 359] on img at bounding box center [346, 355] width 36 height 36
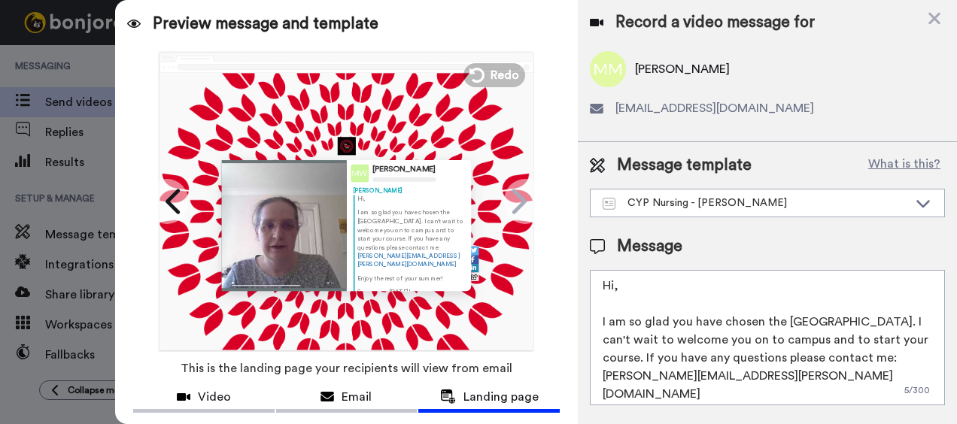
scroll to position [143, 0]
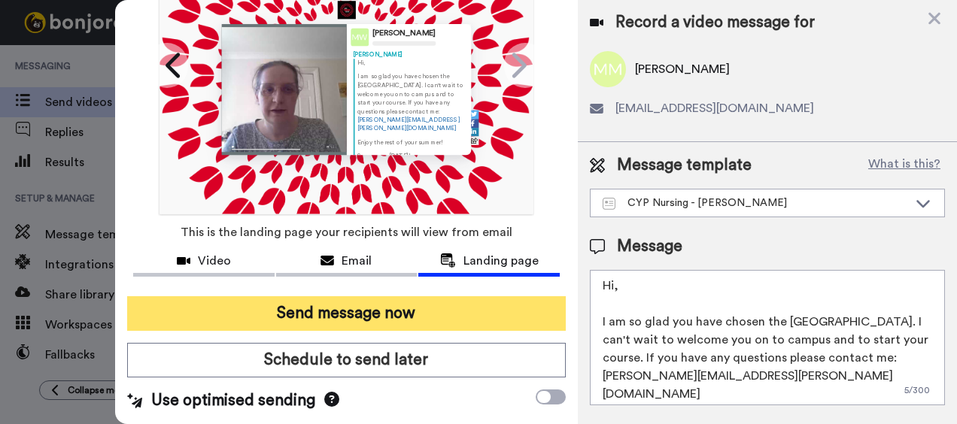
click at [355, 308] on button "Send message now" at bounding box center [346, 313] width 439 height 35
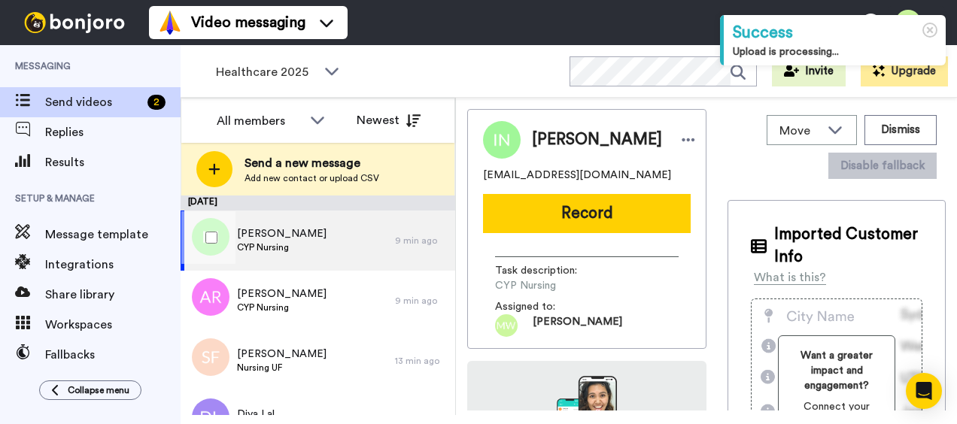
click at [287, 247] on span "CYP Nursing" at bounding box center [281, 247] width 89 height 12
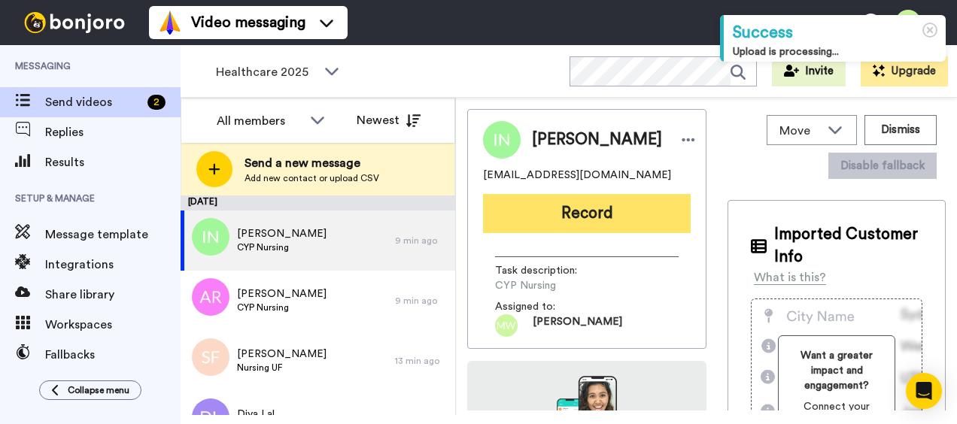
click at [518, 225] on button "Record" at bounding box center [587, 213] width 208 height 39
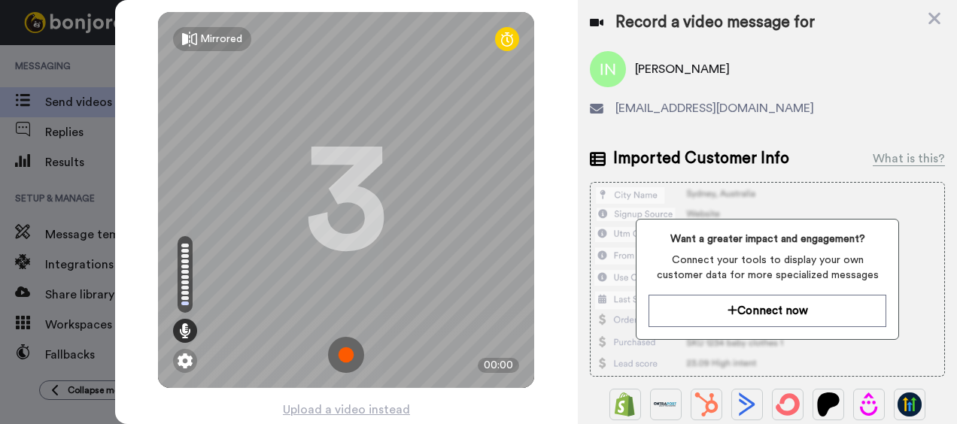
click at [345, 353] on img at bounding box center [346, 355] width 36 height 36
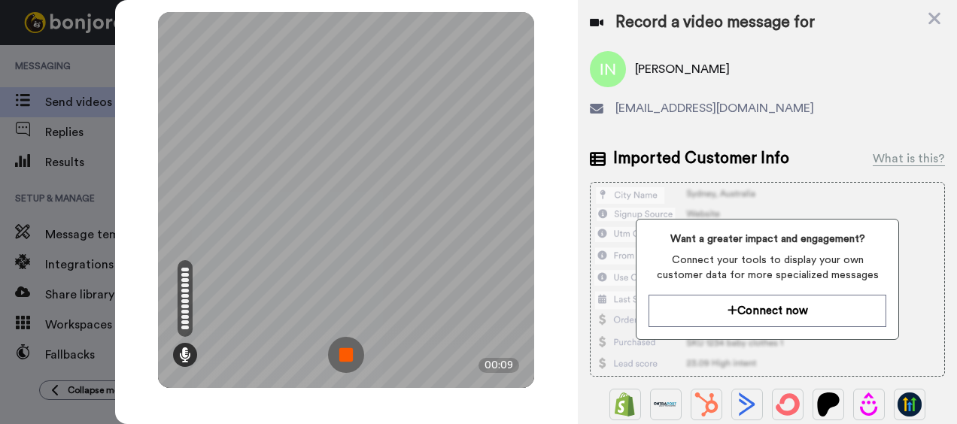
click at [350, 354] on img at bounding box center [346, 355] width 36 height 36
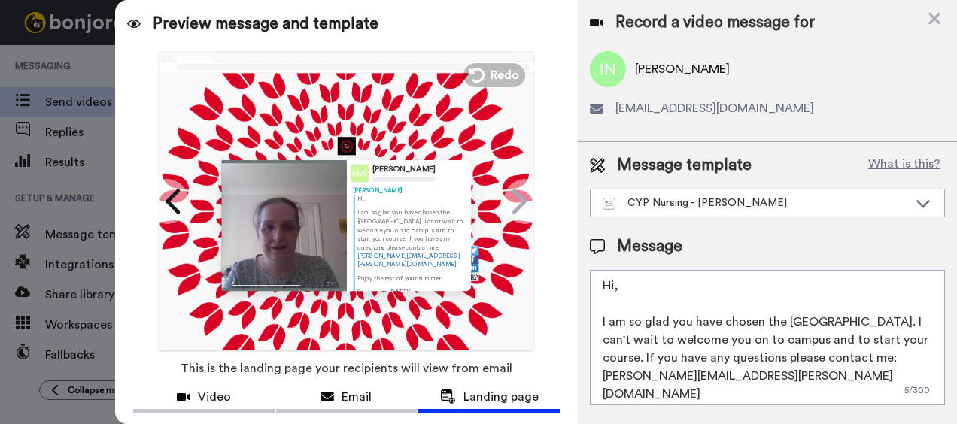
scroll to position [143, 0]
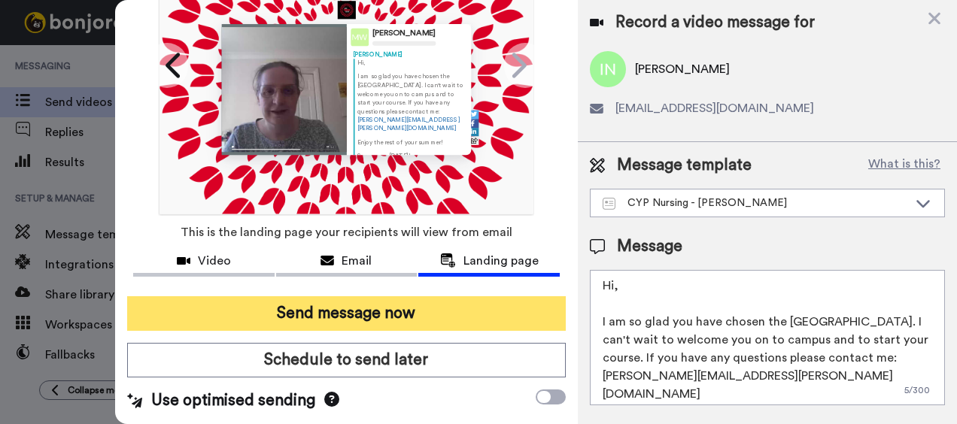
click at [373, 308] on button "Send message now" at bounding box center [346, 313] width 439 height 35
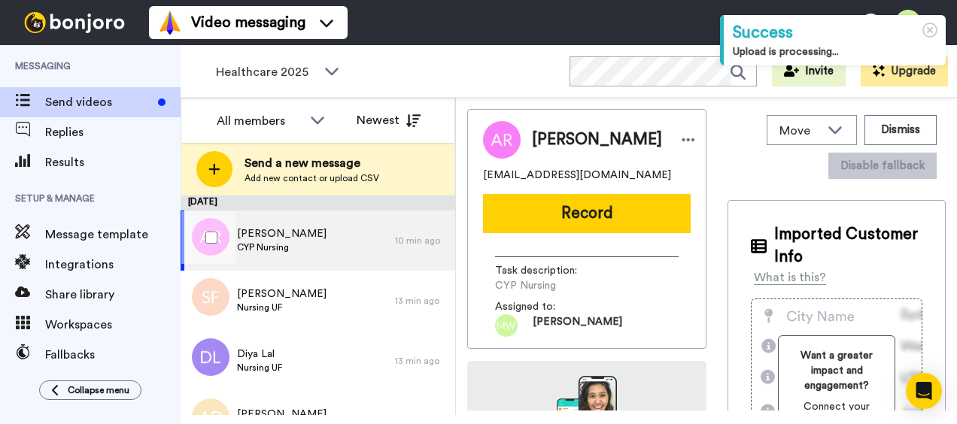
click at [277, 241] on span "CYP Nursing" at bounding box center [281, 247] width 89 height 12
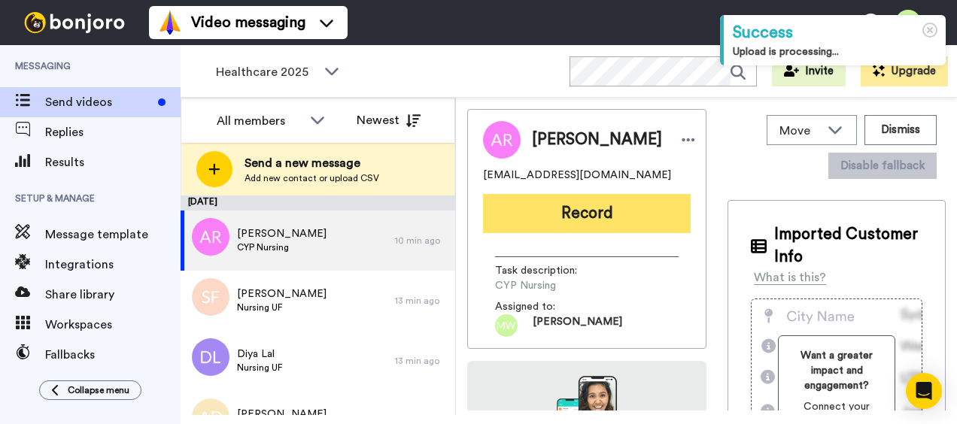
click at [552, 217] on button "Record" at bounding box center [587, 213] width 208 height 39
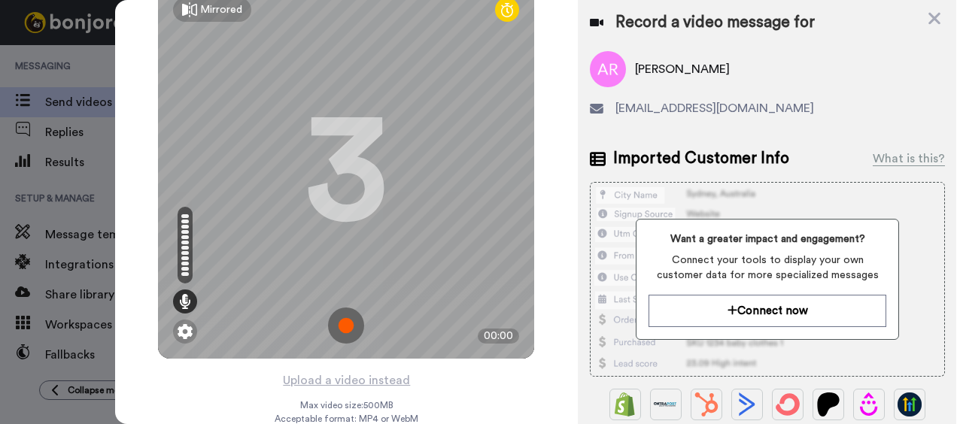
scroll to position [57, 0]
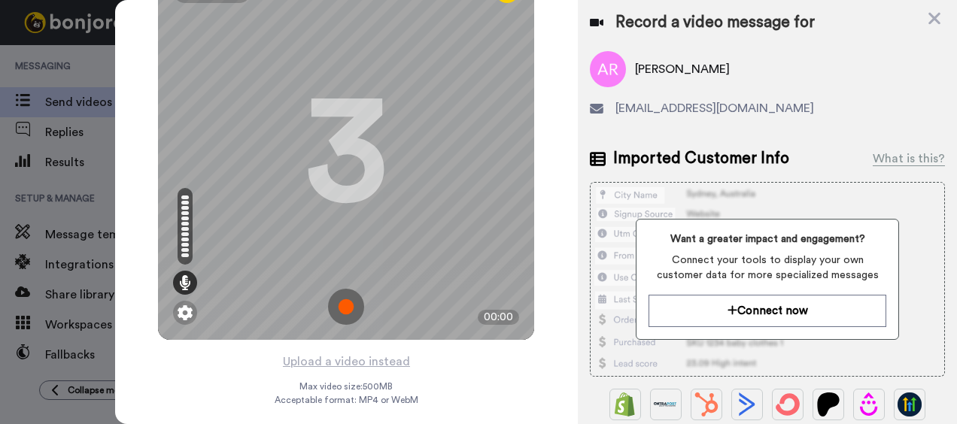
click at [335, 293] on img at bounding box center [346, 307] width 36 height 36
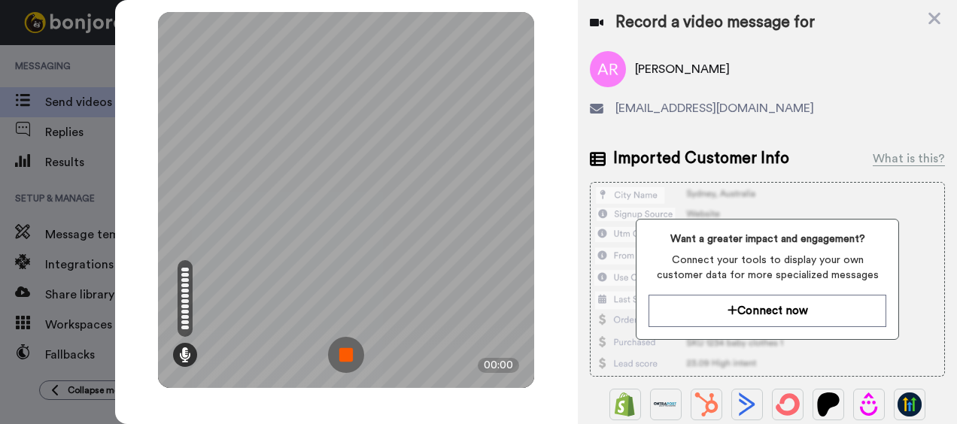
scroll to position [0, 0]
click at [346, 353] on img at bounding box center [346, 355] width 36 height 36
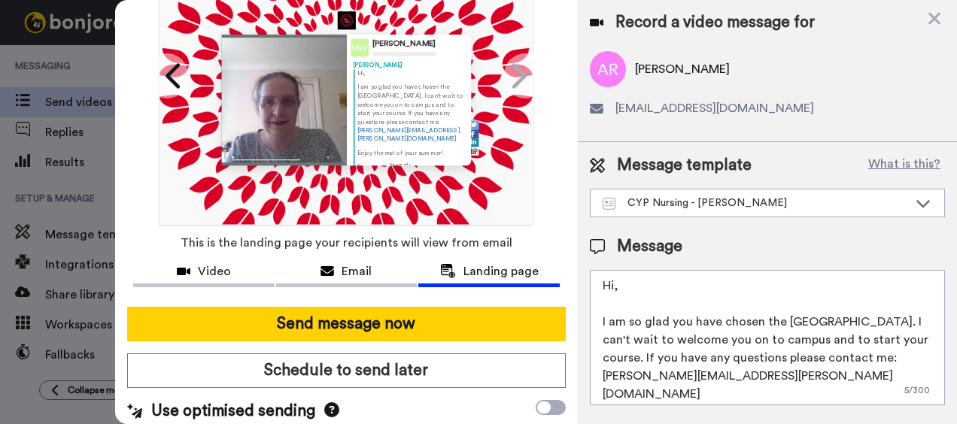
scroll to position [143, 0]
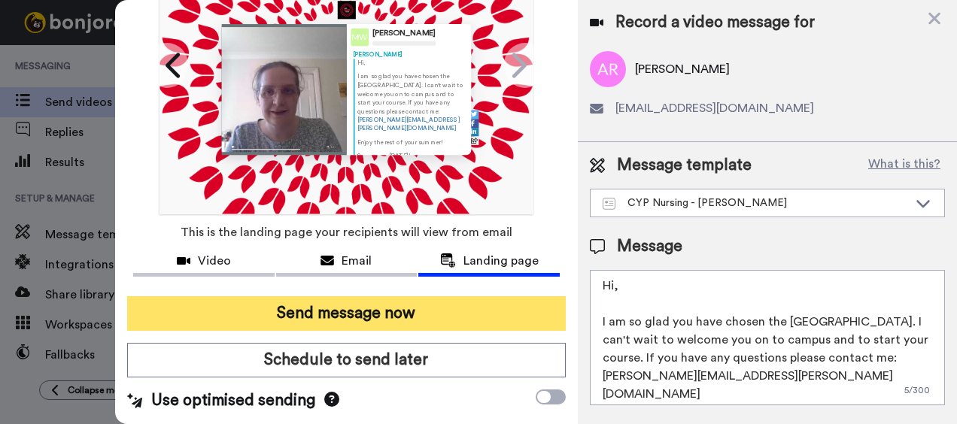
click at [358, 307] on button "Send message now" at bounding box center [346, 313] width 439 height 35
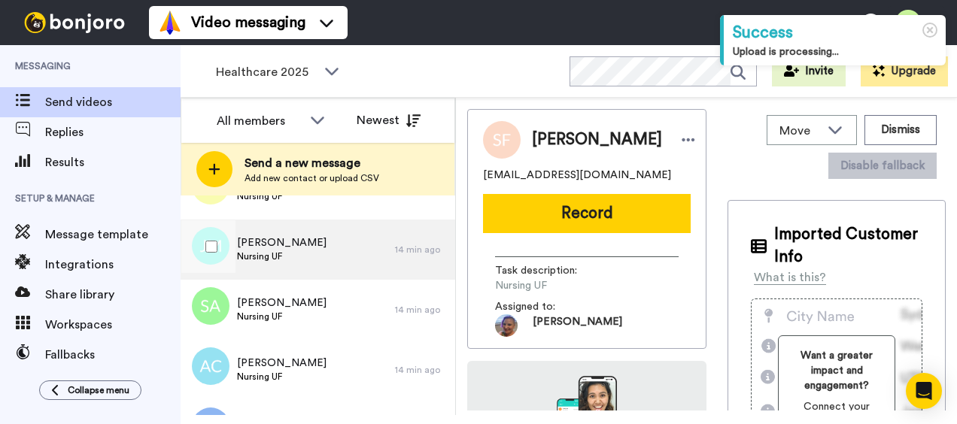
scroll to position [1600, 0]
